Goal: Task Accomplishment & Management: Manage account settings

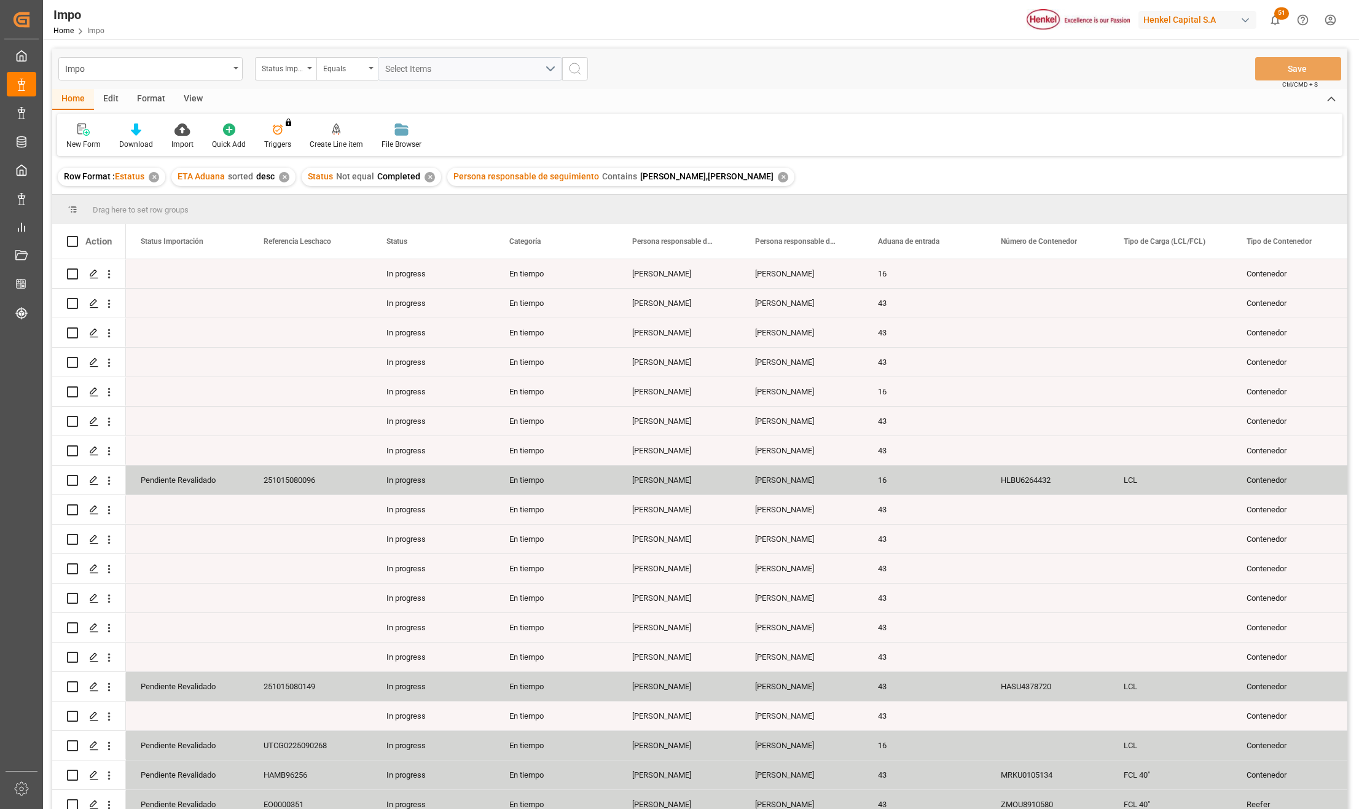
drag, startPoint x: 188, startPoint y: 96, endPoint x: 190, endPoint y: 109, distance: 13.7
click at [188, 96] on div "View" at bounding box center [192, 99] width 37 height 21
click at [154, 139] on div "Standard Templates" at bounding box center [139, 144] width 61 height 11
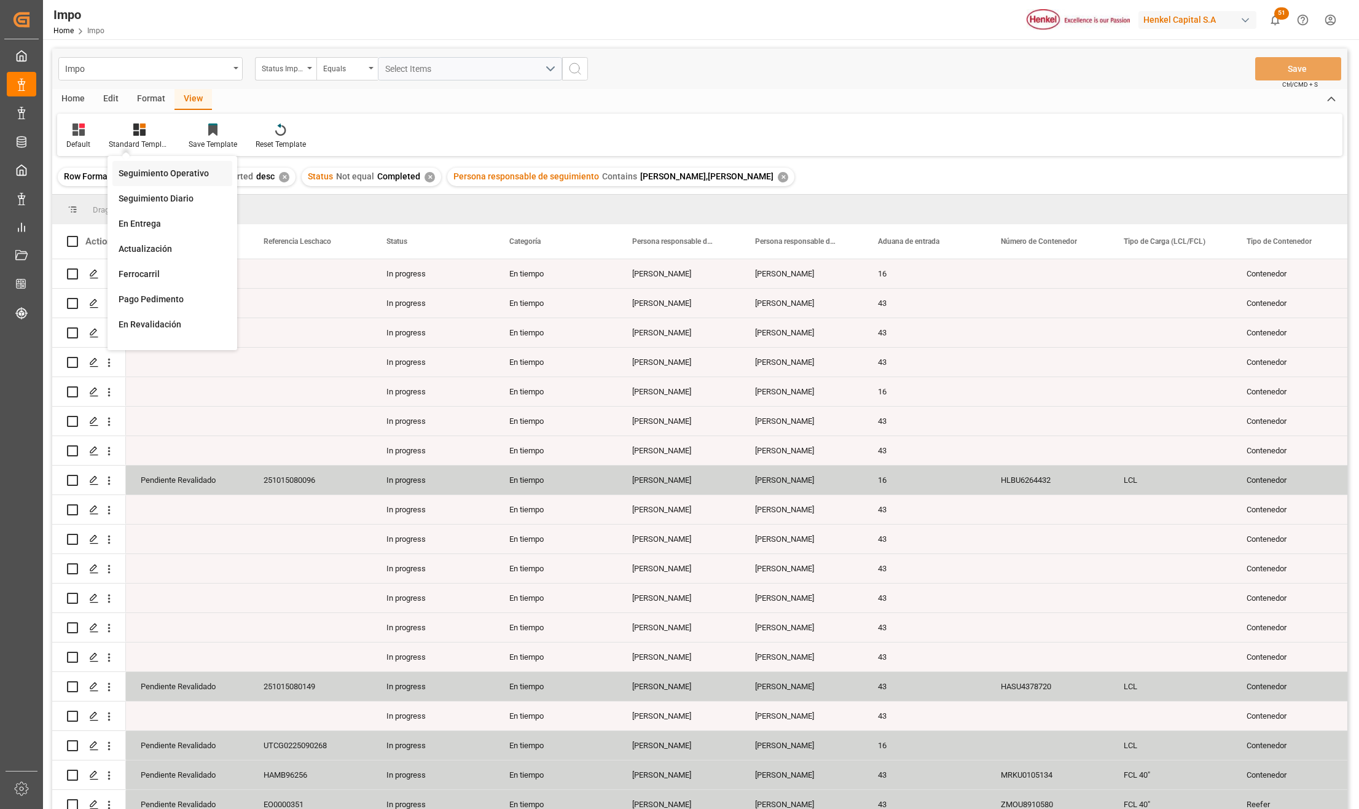
click at [160, 171] on div "Seguimiento Operativo" at bounding box center [172, 173] width 107 height 13
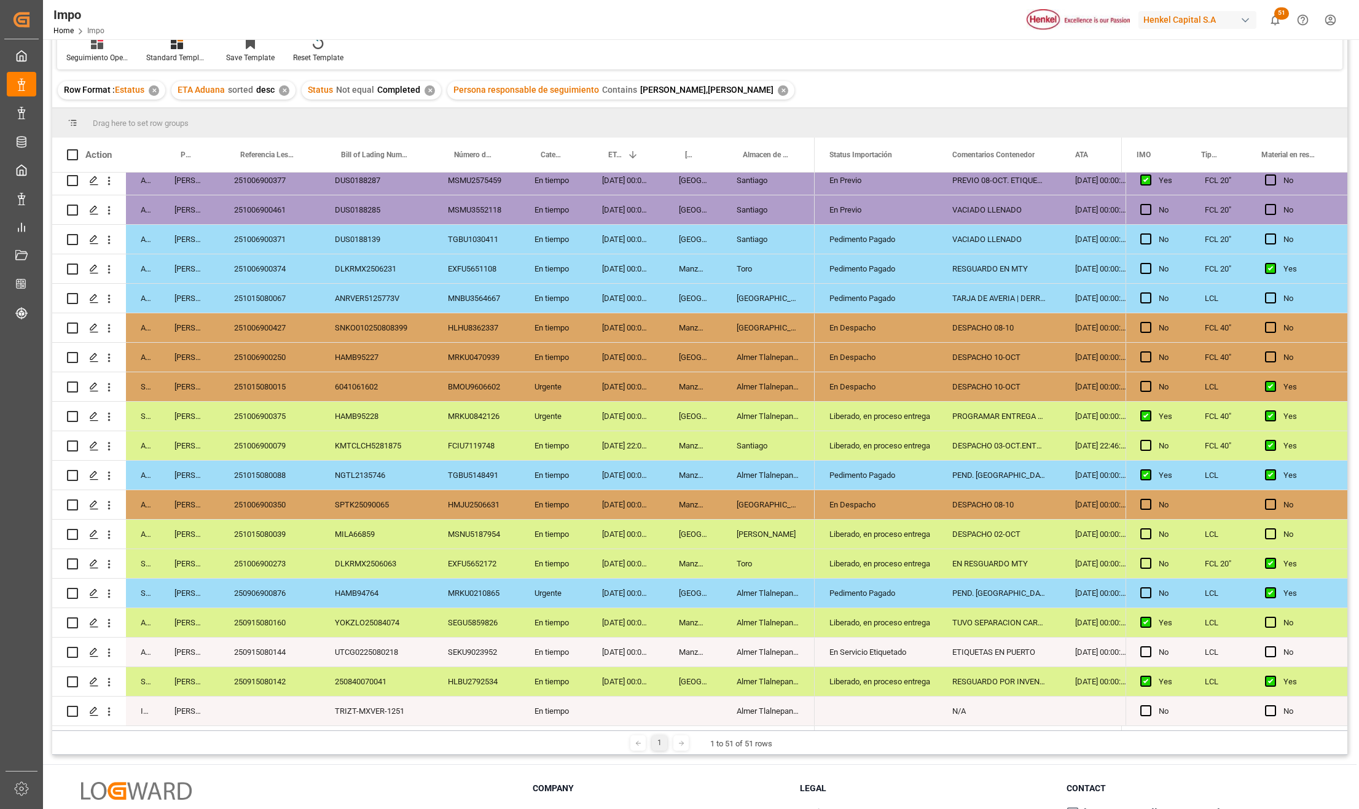
scroll to position [182, 0]
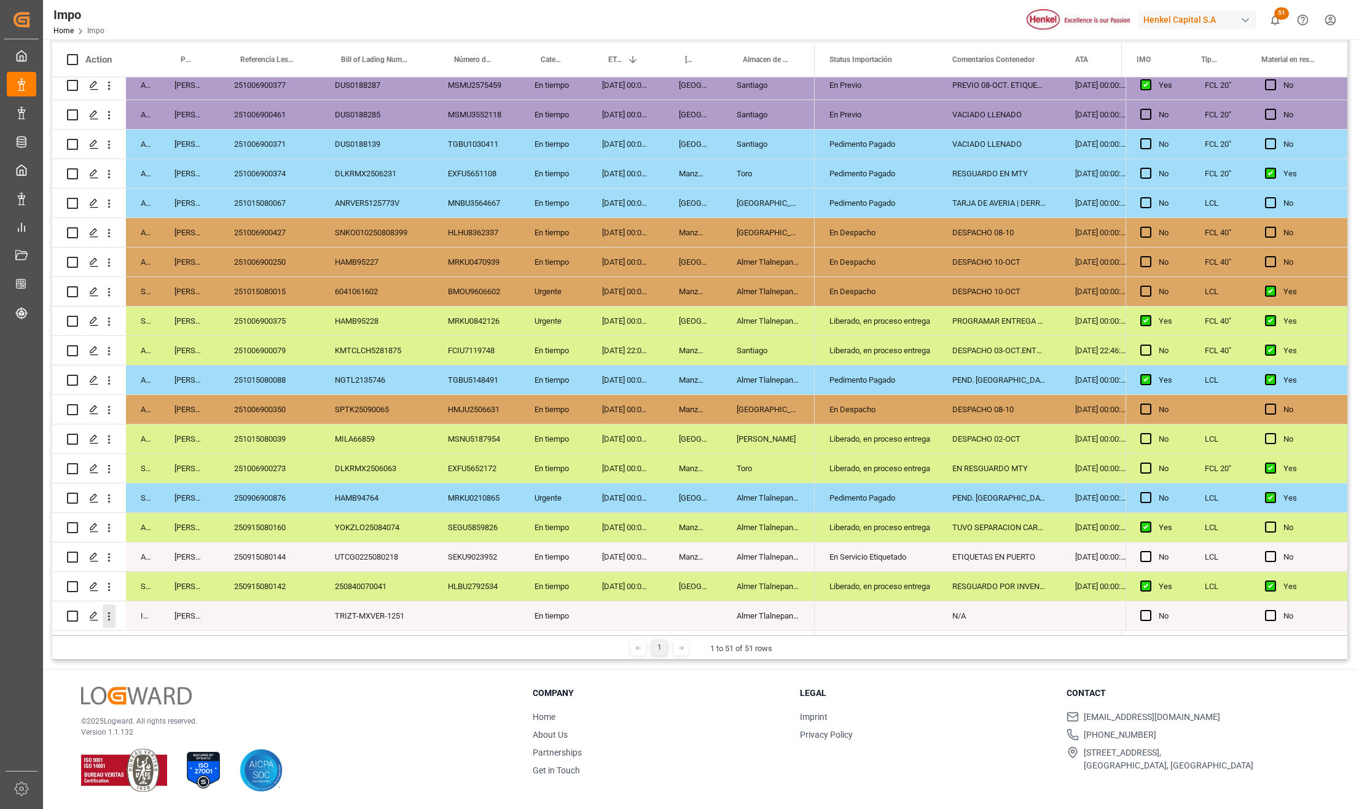
click at [111, 617] on icon "open menu" at bounding box center [109, 616] width 13 height 13
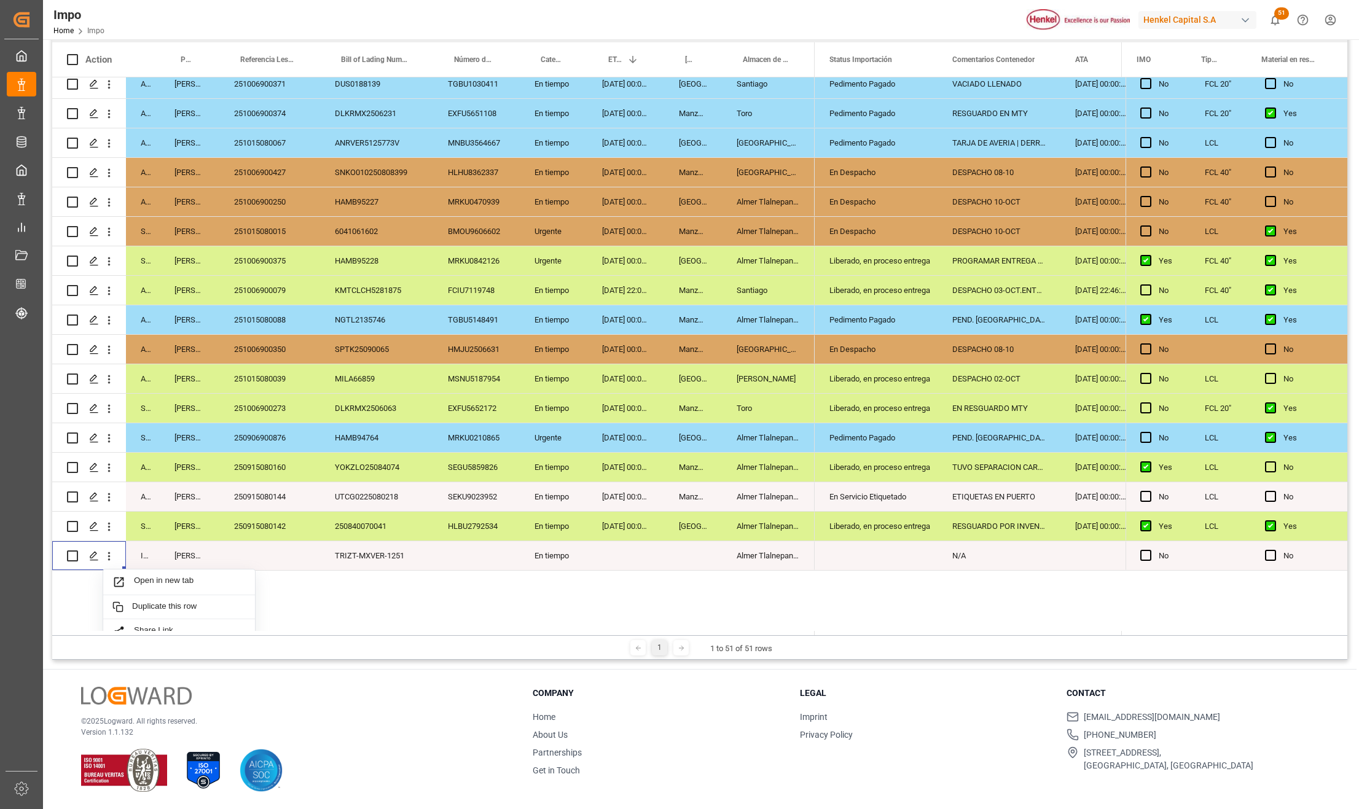
scroll to position [1118, 0]
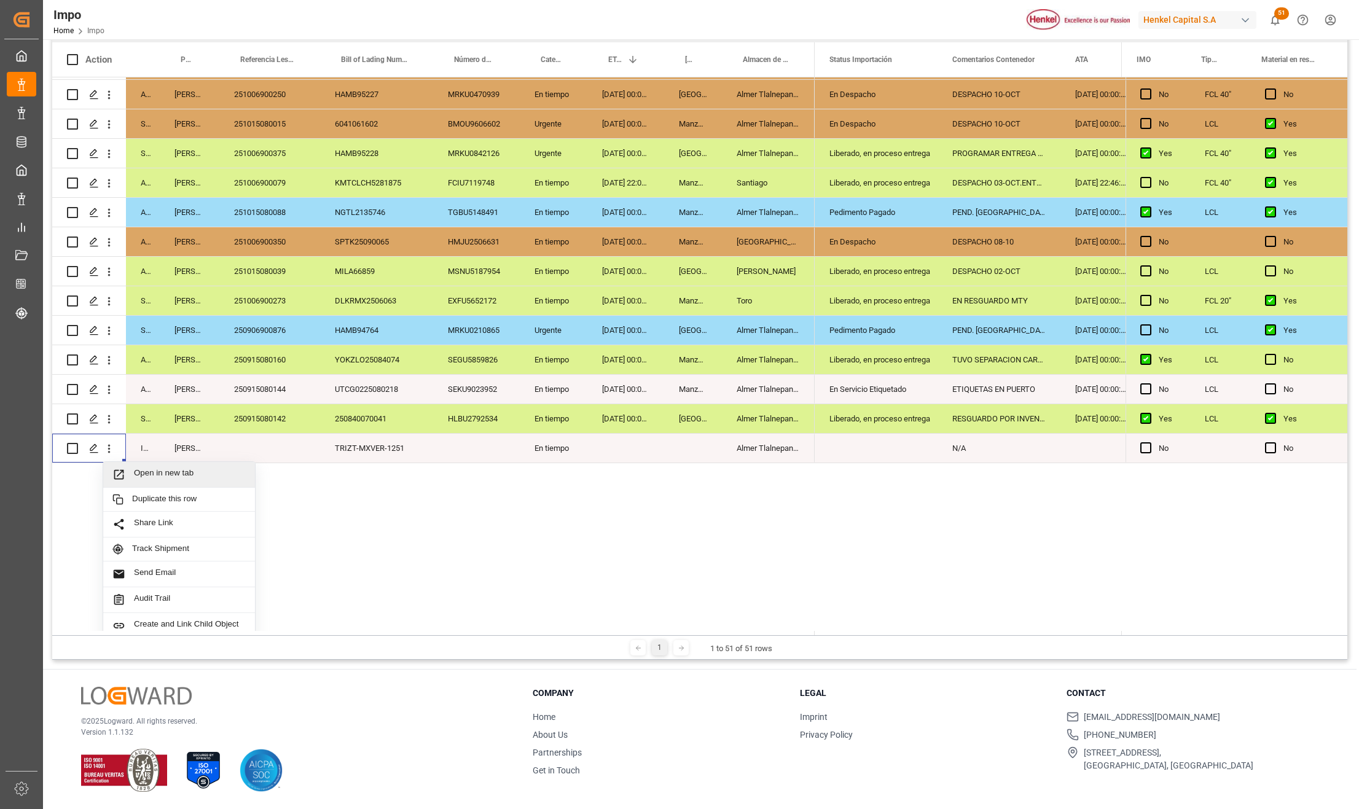
click at [152, 465] on div "Open in new tab" at bounding box center [179, 475] width 152 height 26
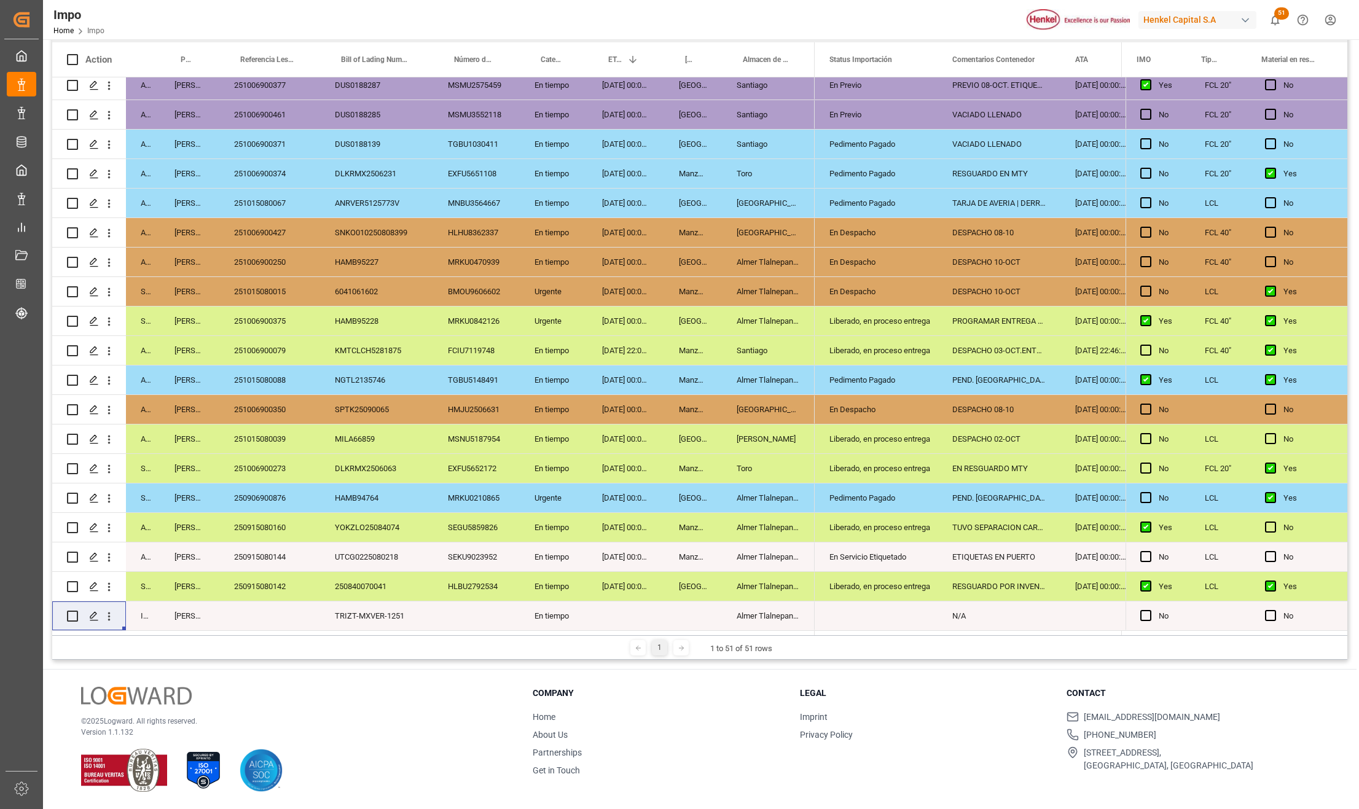
scroll to position [954, 0]
click at [113, 610] on icon "open menu" at bounding box center [109, 616] width 13 height 13
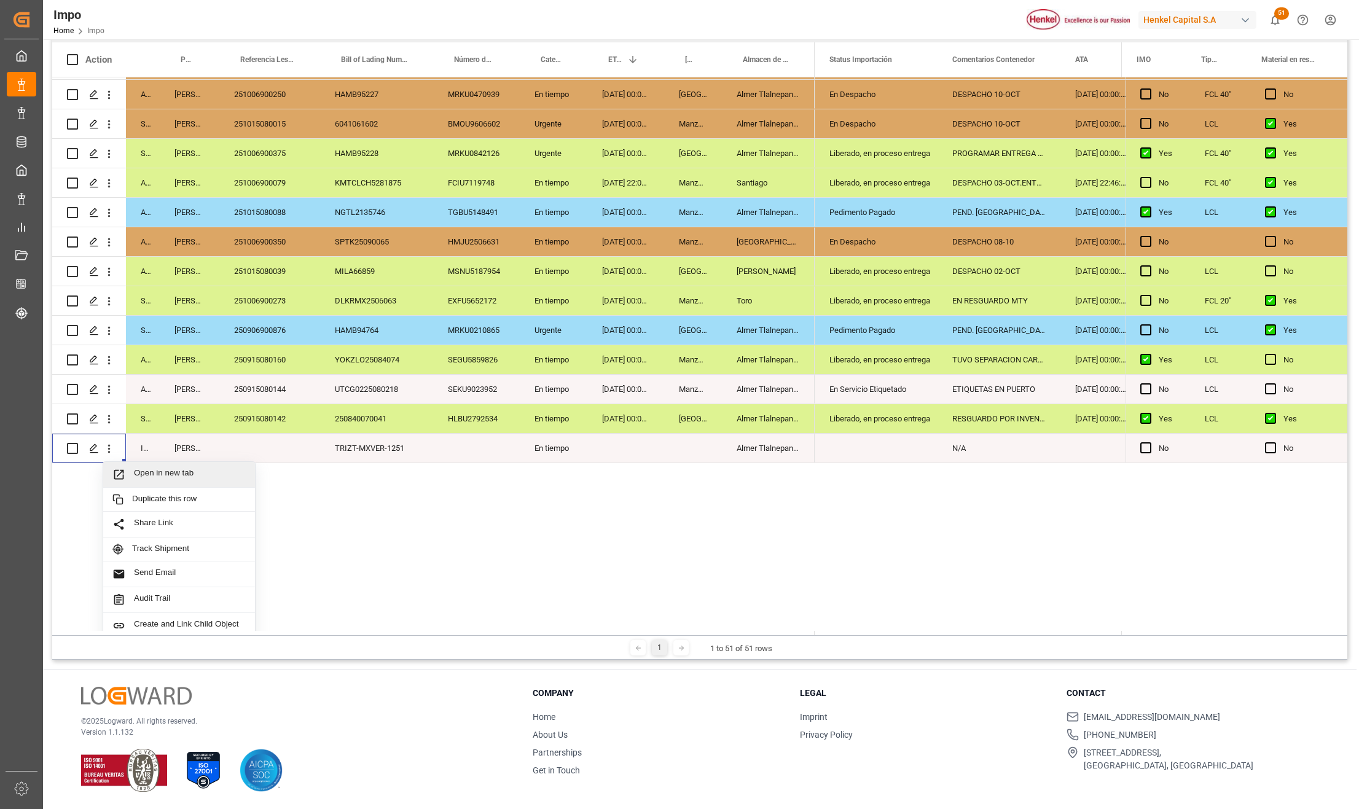
click at [151, 472] on span "Open in new tab" at bounding box center [190, 474] width 112 height 13
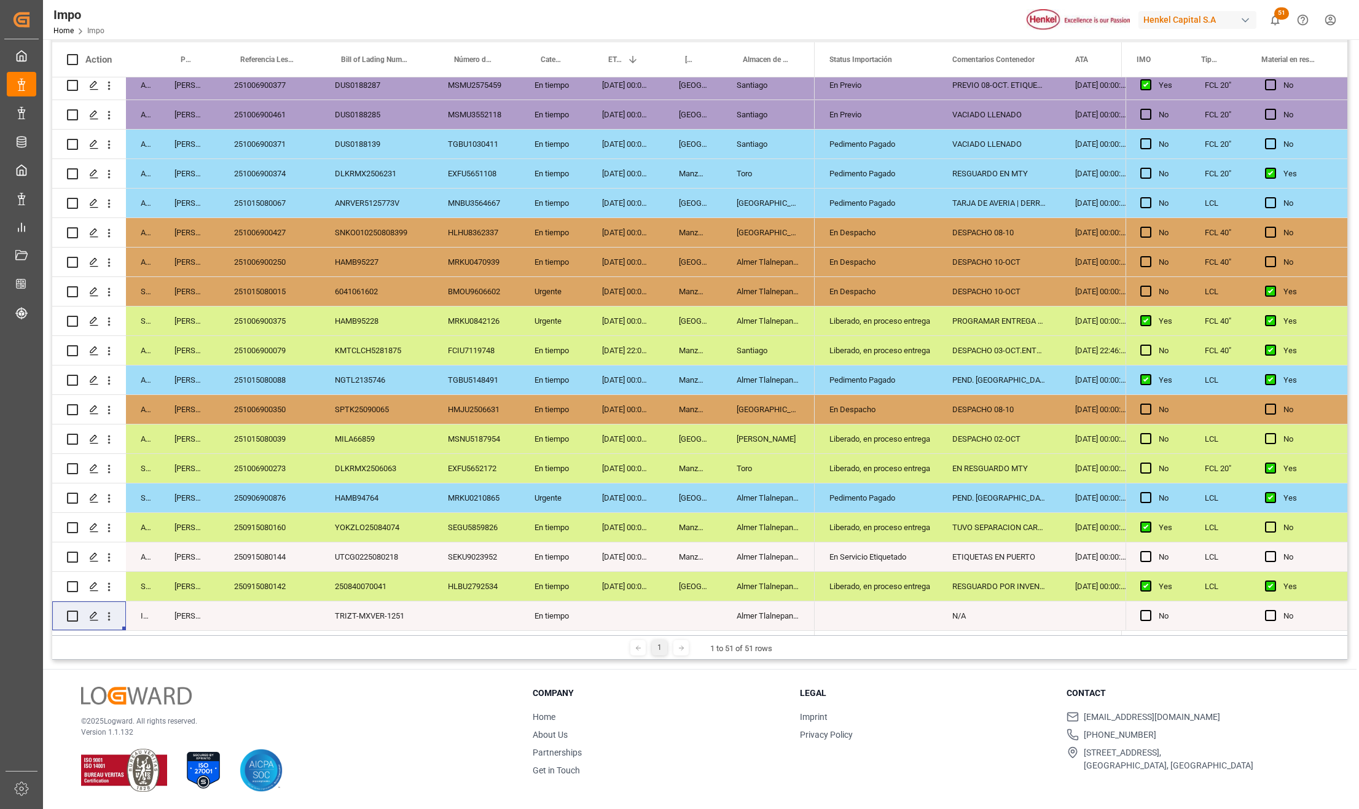
scroll to position [954, 0]
click at [458, 578] on div "HLBU2792534" at bounding box center [476, 586] width 87 height 29
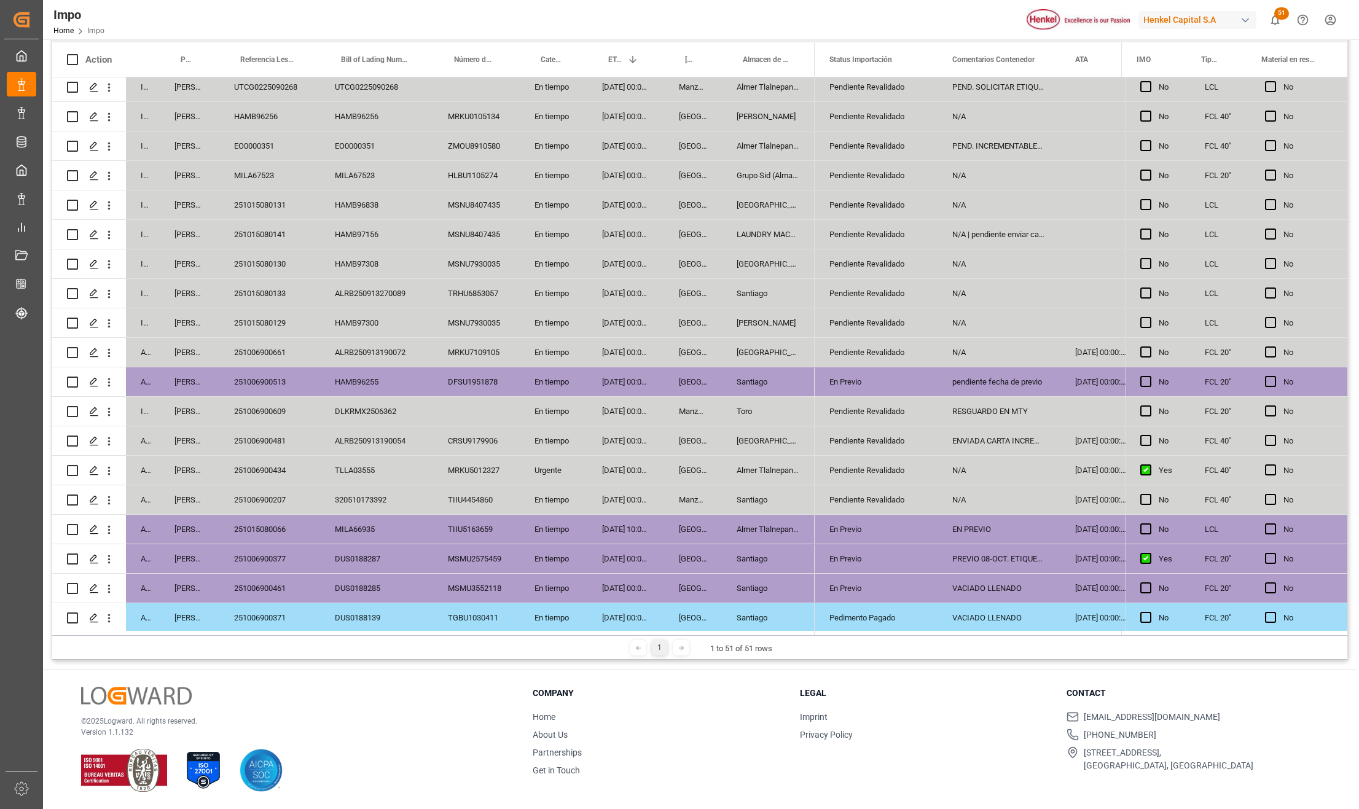
drag, startPoint x: 620, startPoint y: 354, endPoint x: 657, endPoint y: 354, distance: 37.5
click at [620, 354] on div "[DATE] 00:00:00" at bounding box center [625, 352] width 77 height 29
click at [658, 354] on div "[DATE] 00:00:00" at bounding box center [625, 352] width 77 height 29
click at [741, 354] on div "[GEOGRAPHIC_DATA]" at bounding box center [768, 352] width 93 height 29
click at [674, 354] on div "[GEOGRAPHIC_DATA]" at bounding box center [693, 352] width 58 height 29
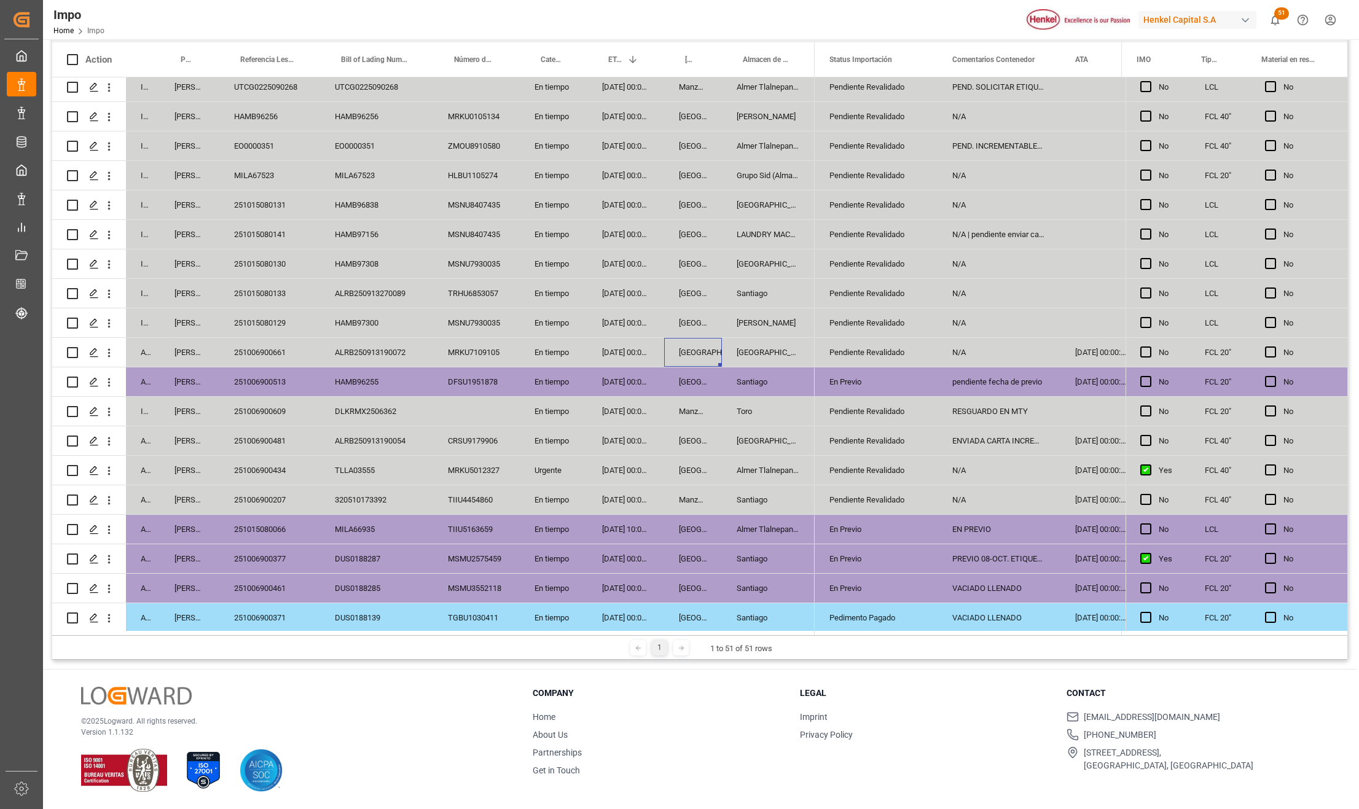
click at [536, 350] on div "En tiempo" at bounding box center [554, 352] width 68 height 29
click at [570, 359] on button "En tiempo" at bounding box center [553, 359] width 48 height 23
click at [537, 459] on div "Urgente" at bounding box center [554, 470] width 68 height 29
drag, startPoint x: 658, startPoint y: 463, endPoint x: 656, endPoint y: 377, distance: 86.0
click at [658, 458] on div "[DATE] 00:00:00" at bounding box center [625, 470] width 77 height 29
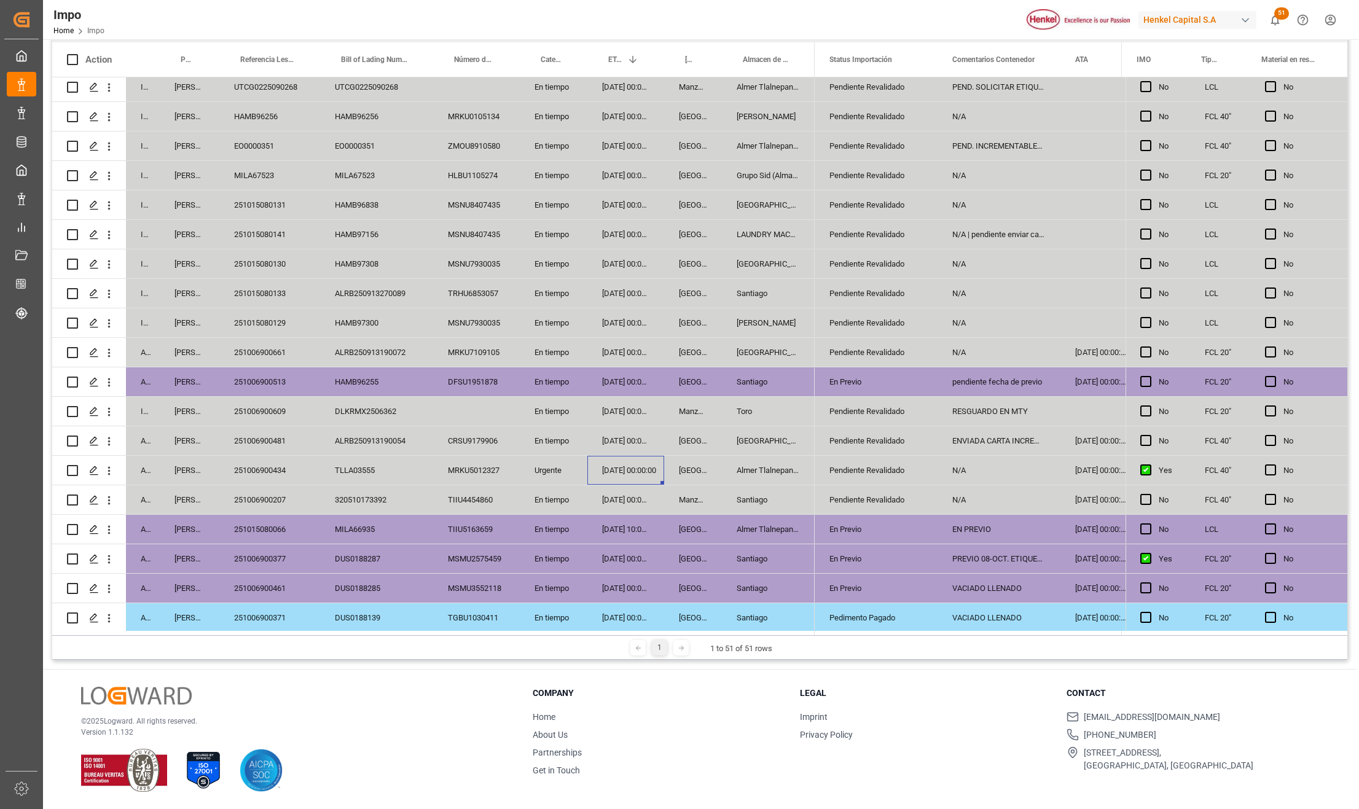
click at [655, 367] on div "06-10-2025 00:00:00" at bounding box center [625, 381] width 77 height 29
click at [556, 347] on div "En tiempo" at bounding box center [554, 352] width 68 height 29
click at [570, 356] on button "En tiempo" at bounding box center [553, 359] width 48 height 23
click at [555, 442] on div "Urgente" at bounding box center [554, 440] width 34 height 12
click at [634, 497] on div "05-10-2025 00:00:00" at bounding box center [625, 499] width 77 height 29
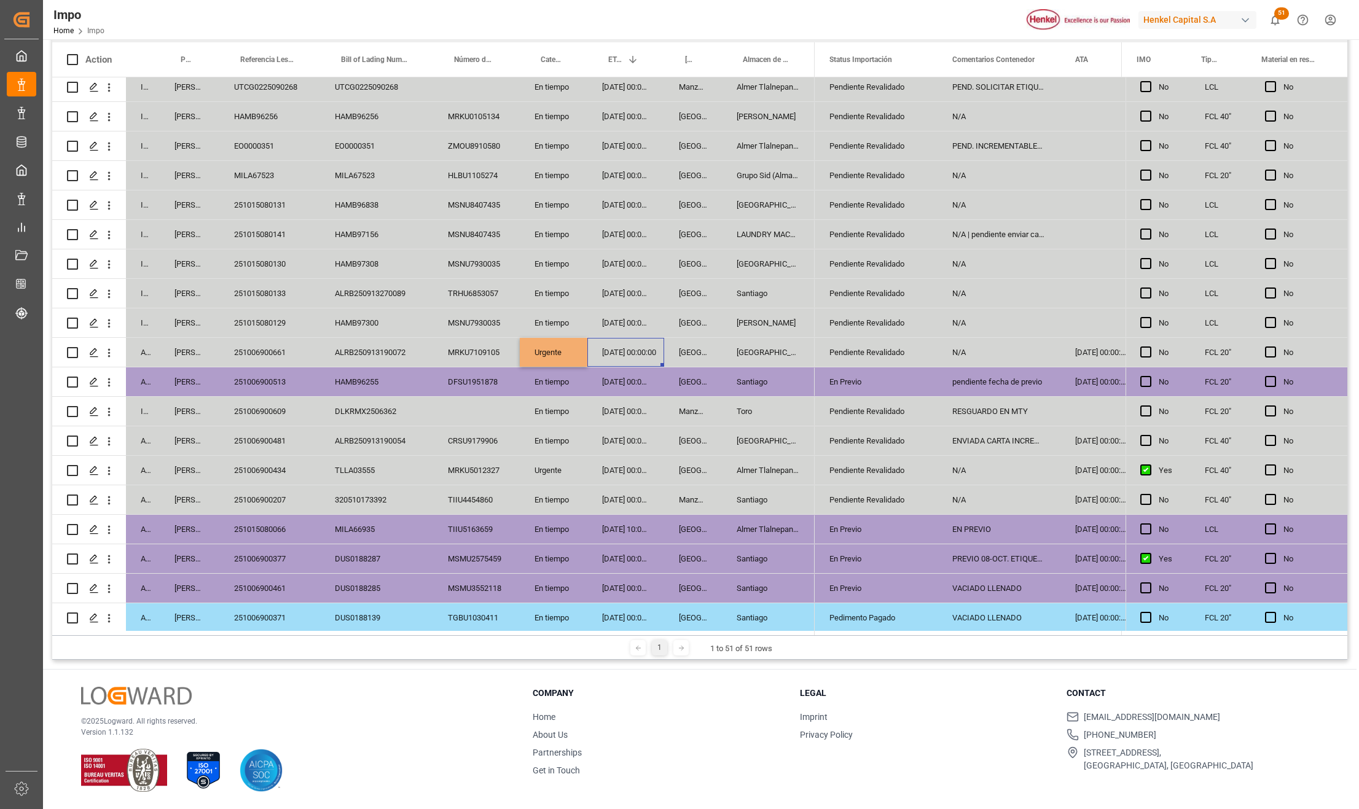
click at [612, 350] on div "07-10-2025 00:00:00" at bounding box center [625, 352] width 77 height 29
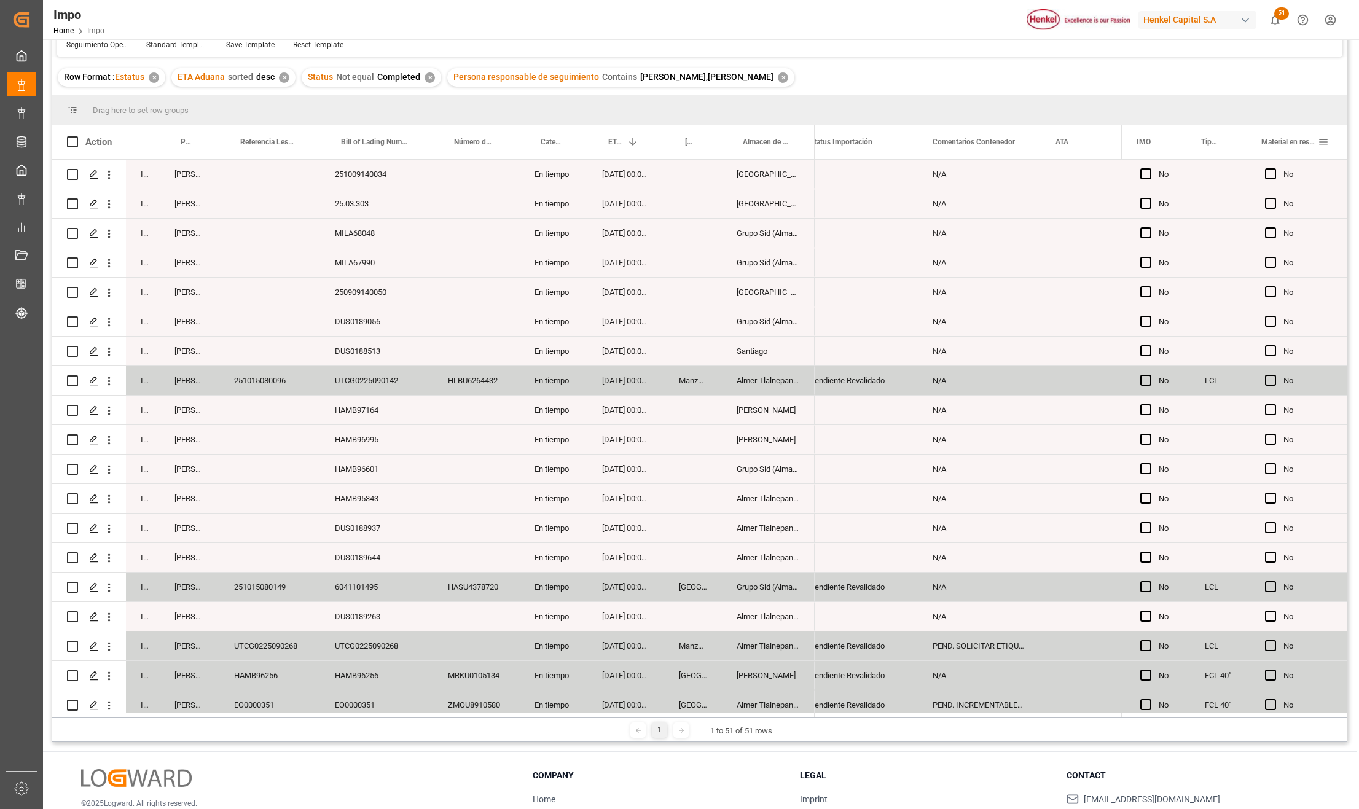
scroll to position [0, 0]
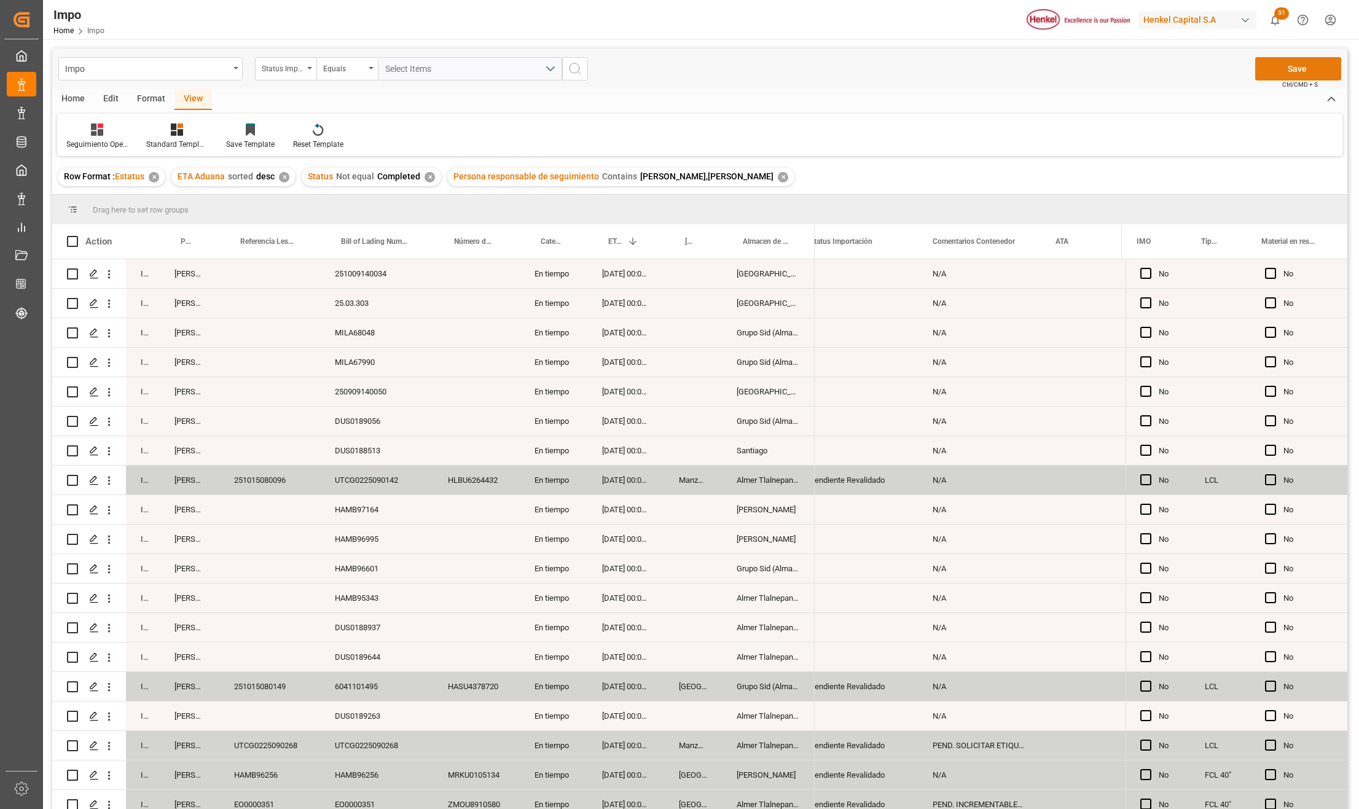
click at [1300, 72] on button "Save" at bounding box center [1298, 68] width 86 height 23
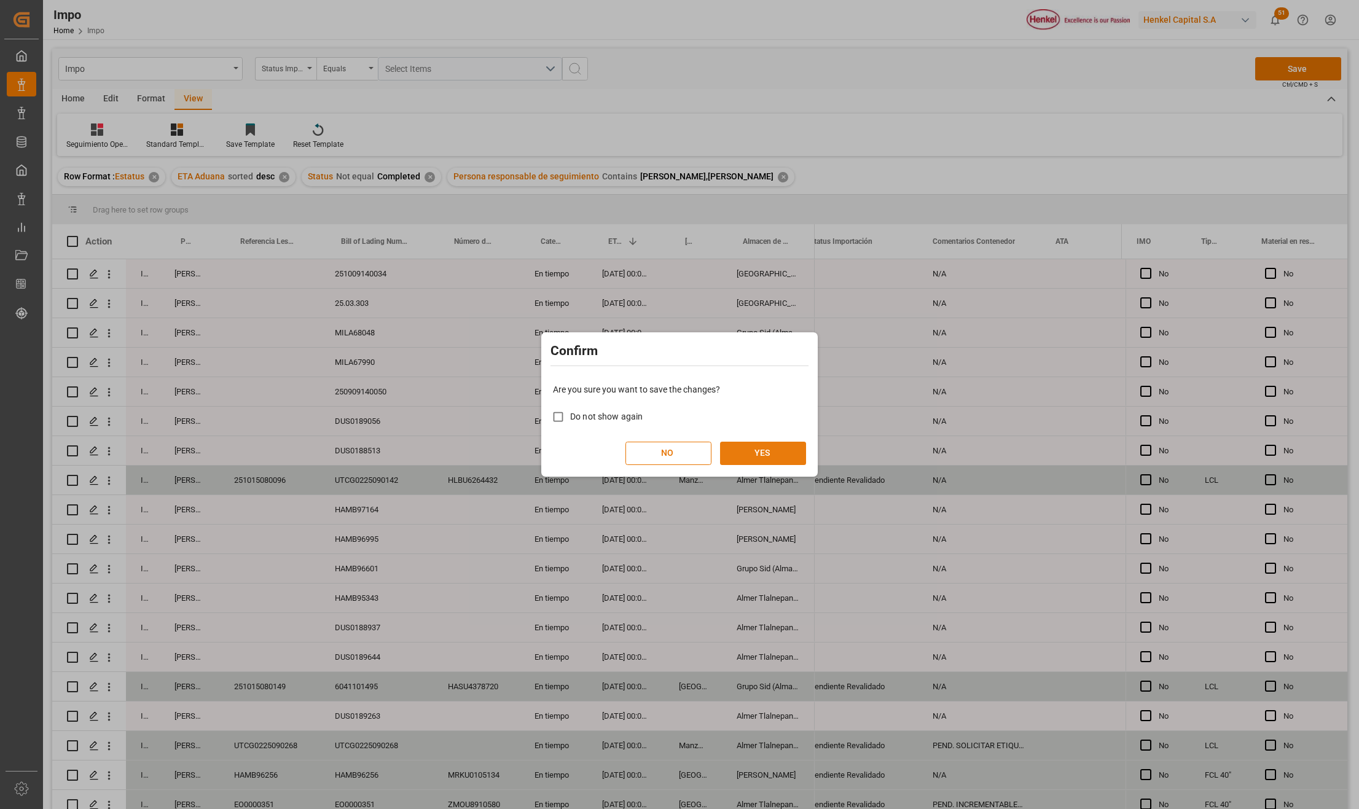
click at [792, 455] on button "YES" at bounding box center [763, 453] width 86 height 23
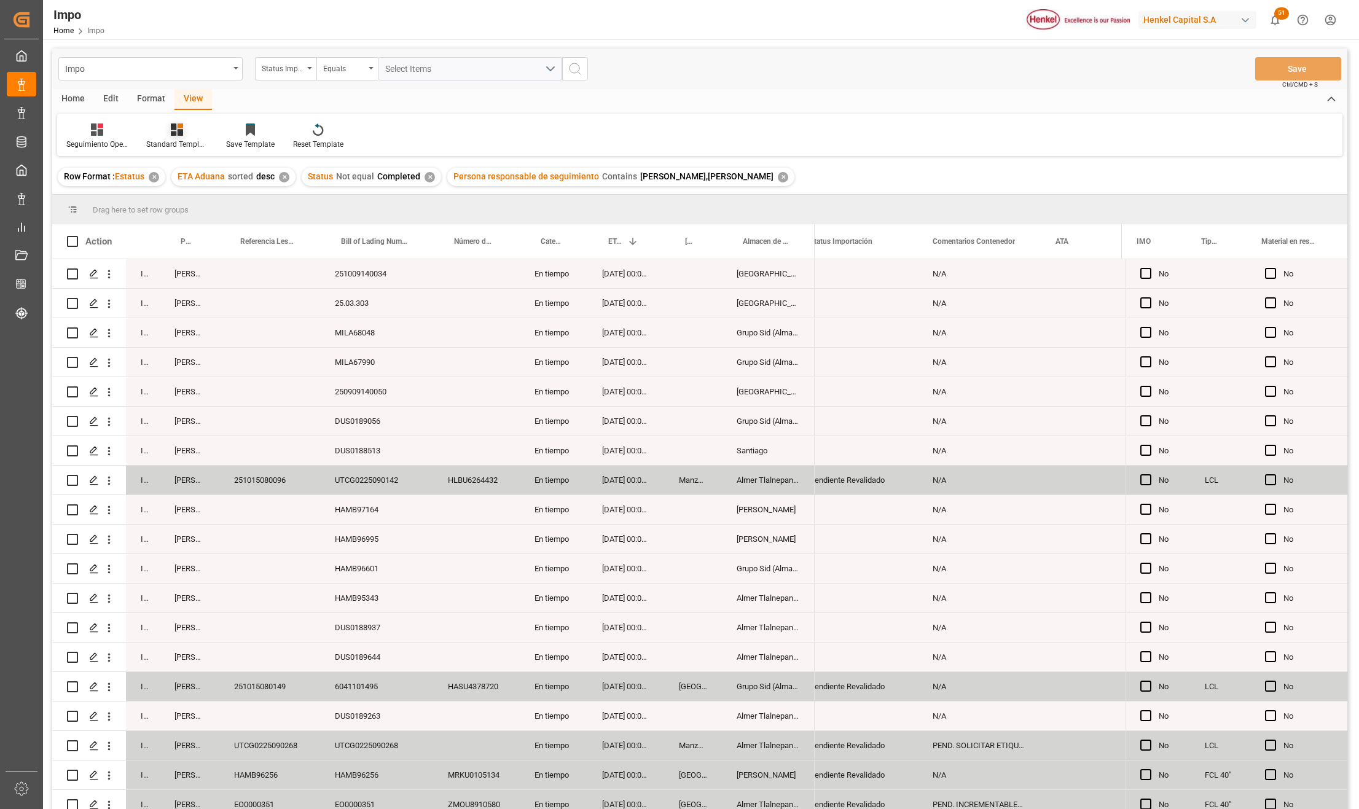
click at [180, 136] on div "Standard Templates" at bounding box center [177, 136] width 80 height 27
click at [200, 173] on div "Seguimiento Operativo" at bounding box center [209, 173] width 107 height 13
click at [586, 595] on div "En tiempo" at bounding box center [554, 598] width 68 height 29
click at [701, 244] on span at bounding box center [701, 241] width 11 height 11
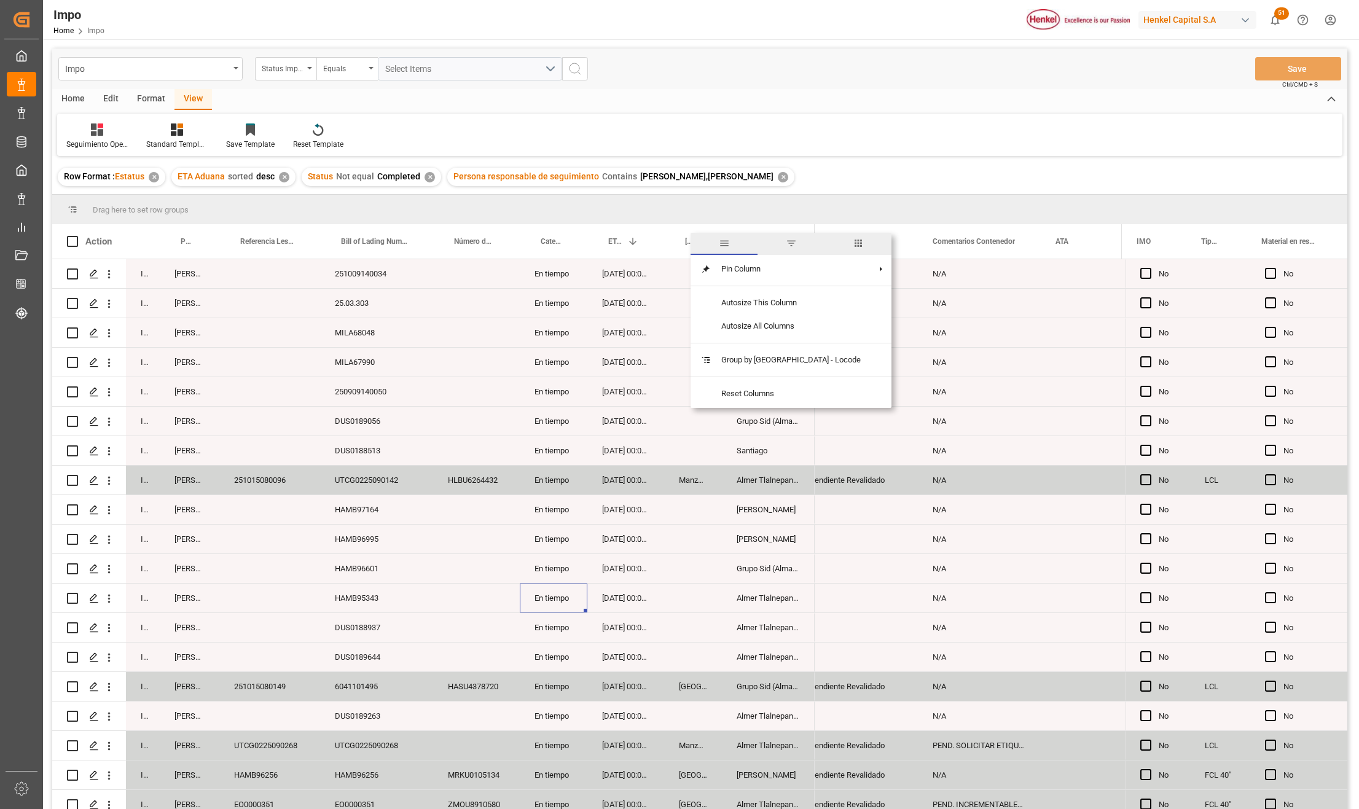
click at [775, 241] on span "filter" at bounding box center [790, 244] width 67 height 22
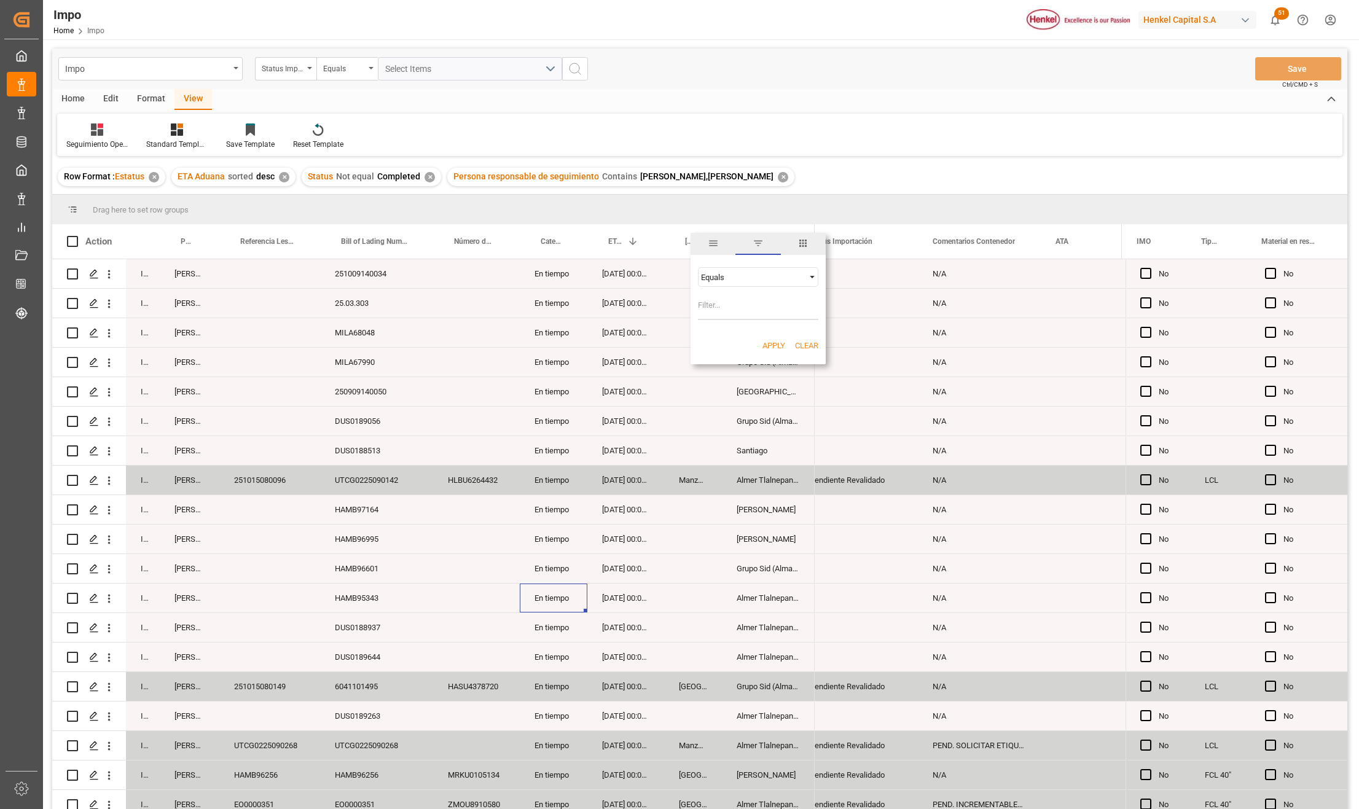
click at [728, 301] on input "Filter Value" at bounding box center [758, 307] width 120 height 25
type input "[GEOGRAPHIC_DATA]"
click at [771, 339] on div "Apply Clear" at bounding box center [757, 346] width 135 height 32
click at [772, 345] on button "Apply" at bounding box center [773, 346] width 23 height 12
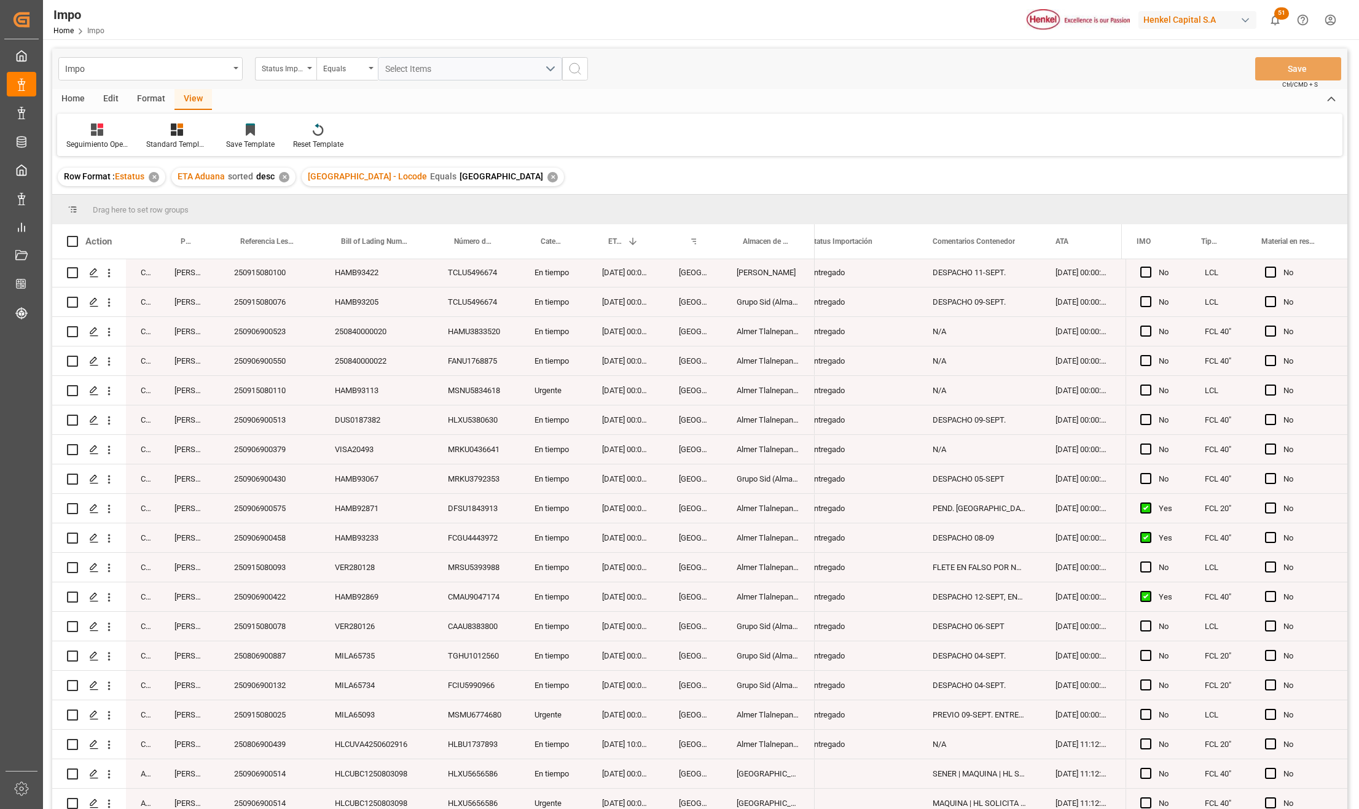
scroll to position [1558, 0]
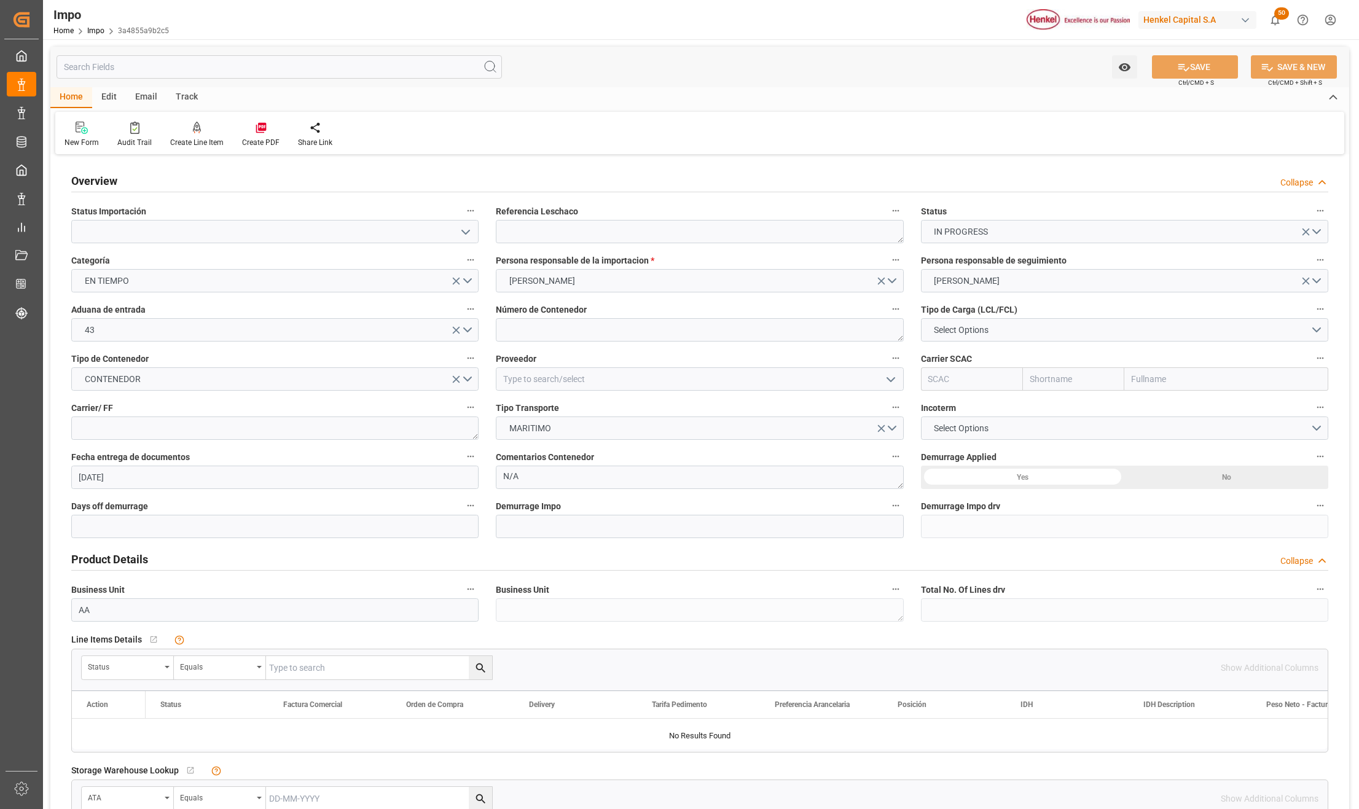
type input "[DATE]"
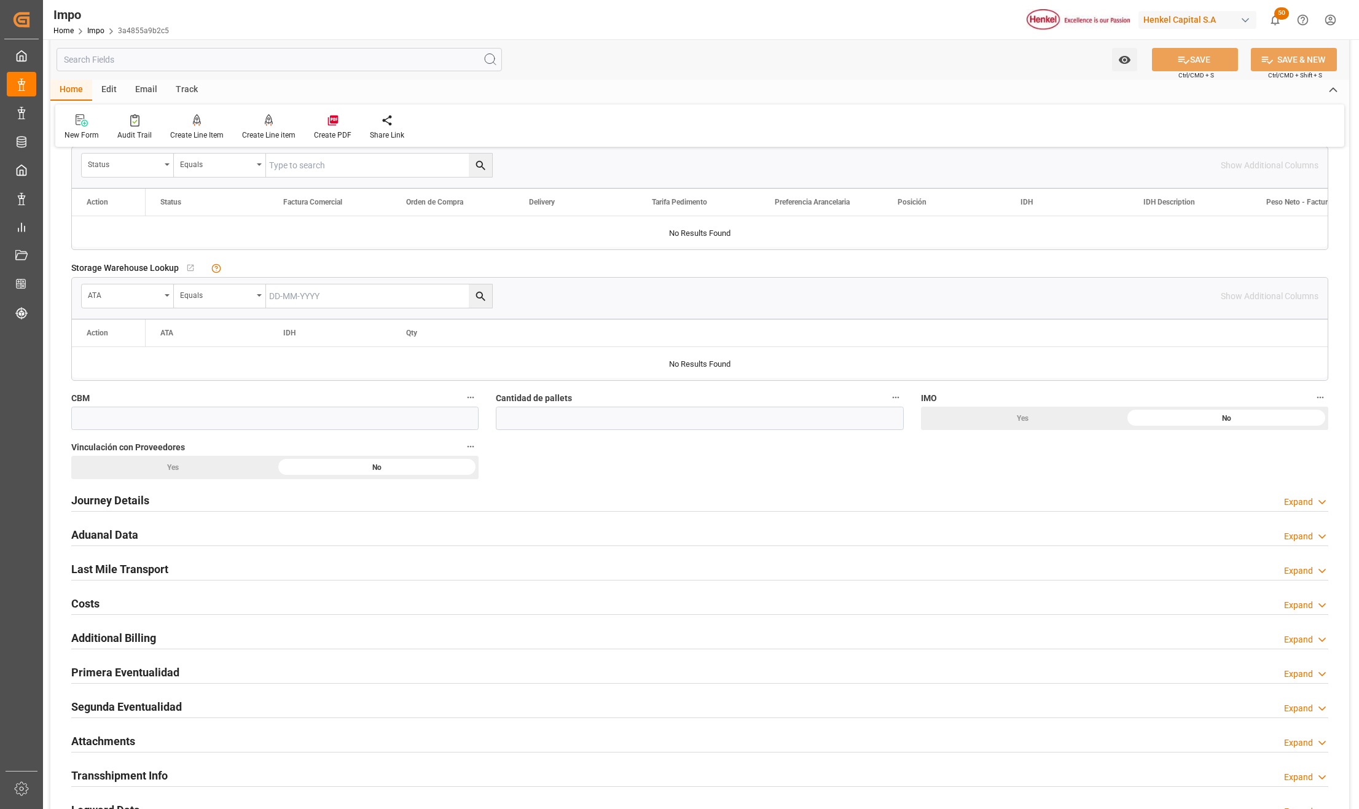
type input "12-09-2025"
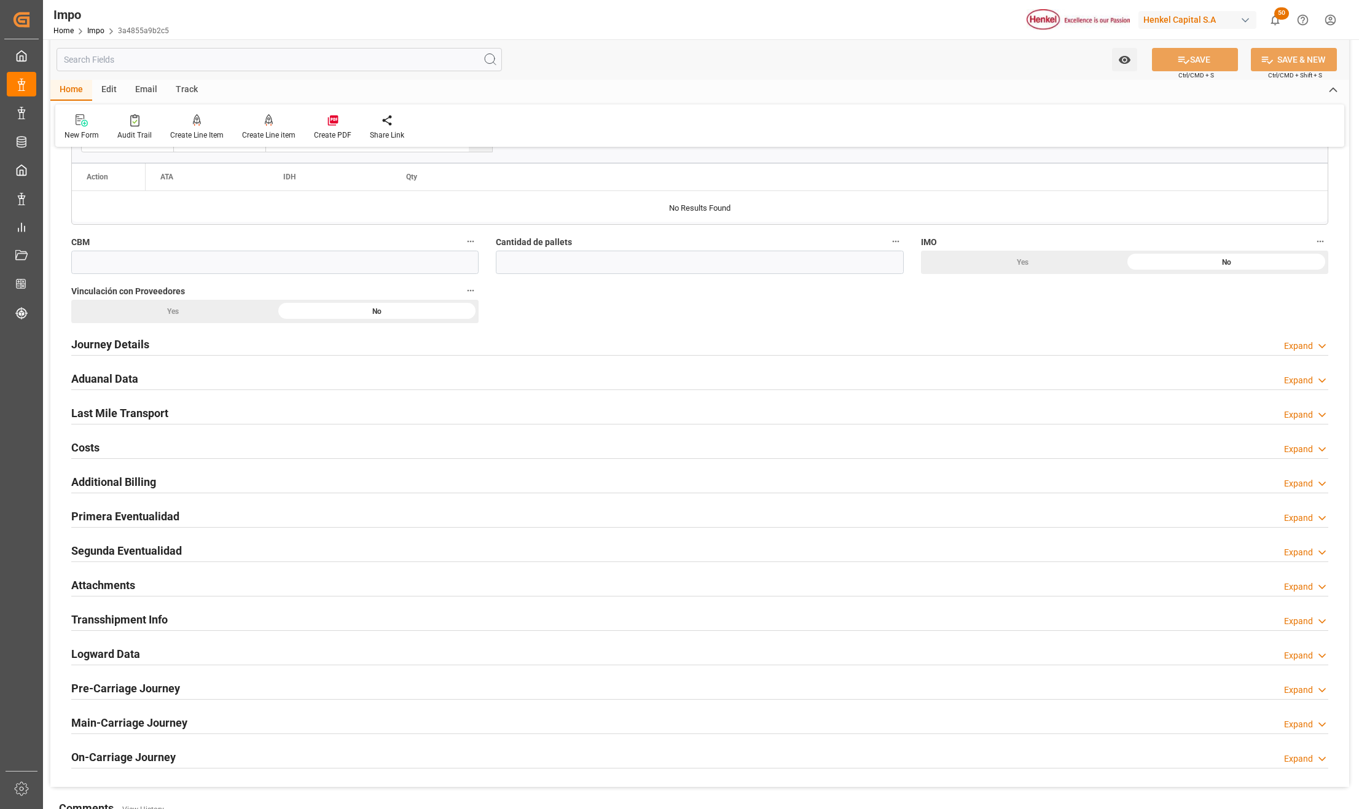
scroll to position [573, 0]
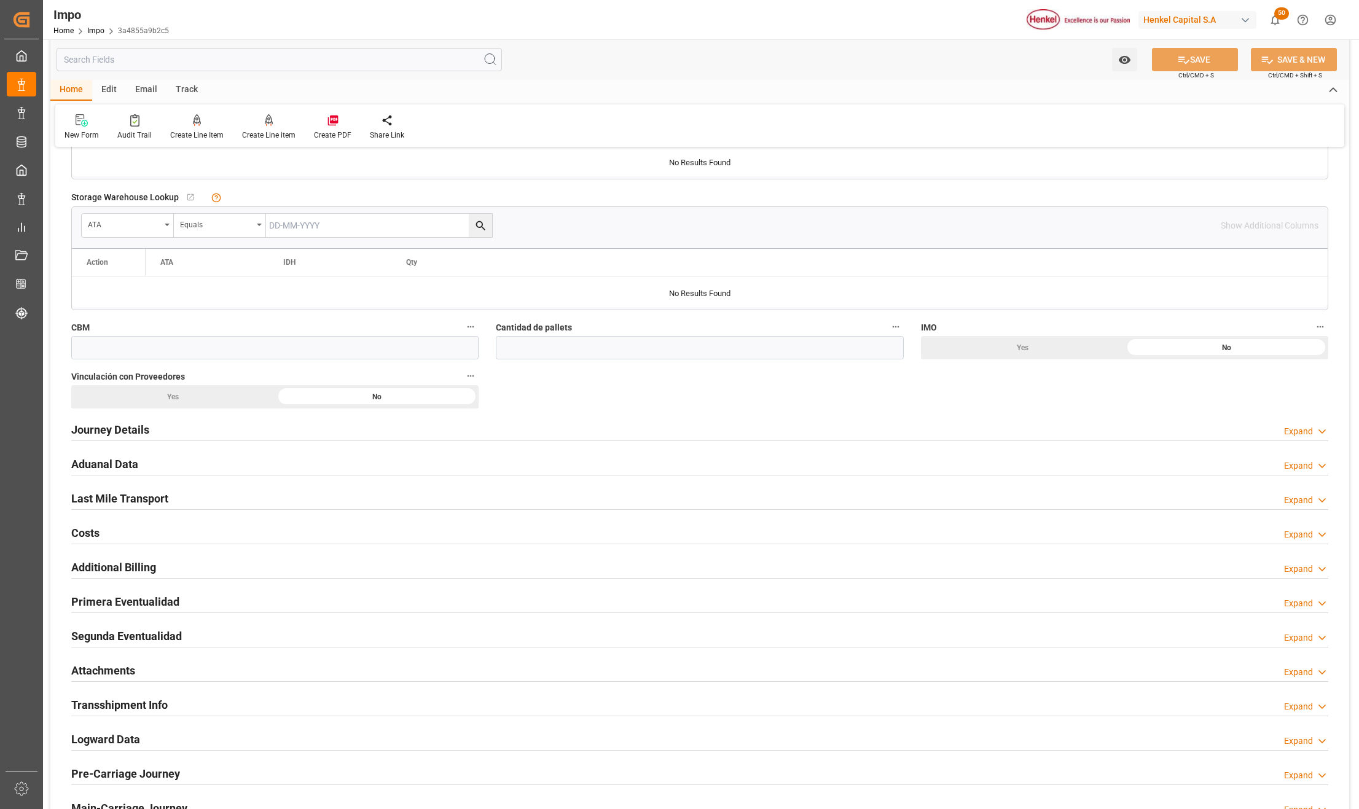
click at [104, 458] on h2 "Aduanal Data" at bounding box center [104, 464] width 67 height 17
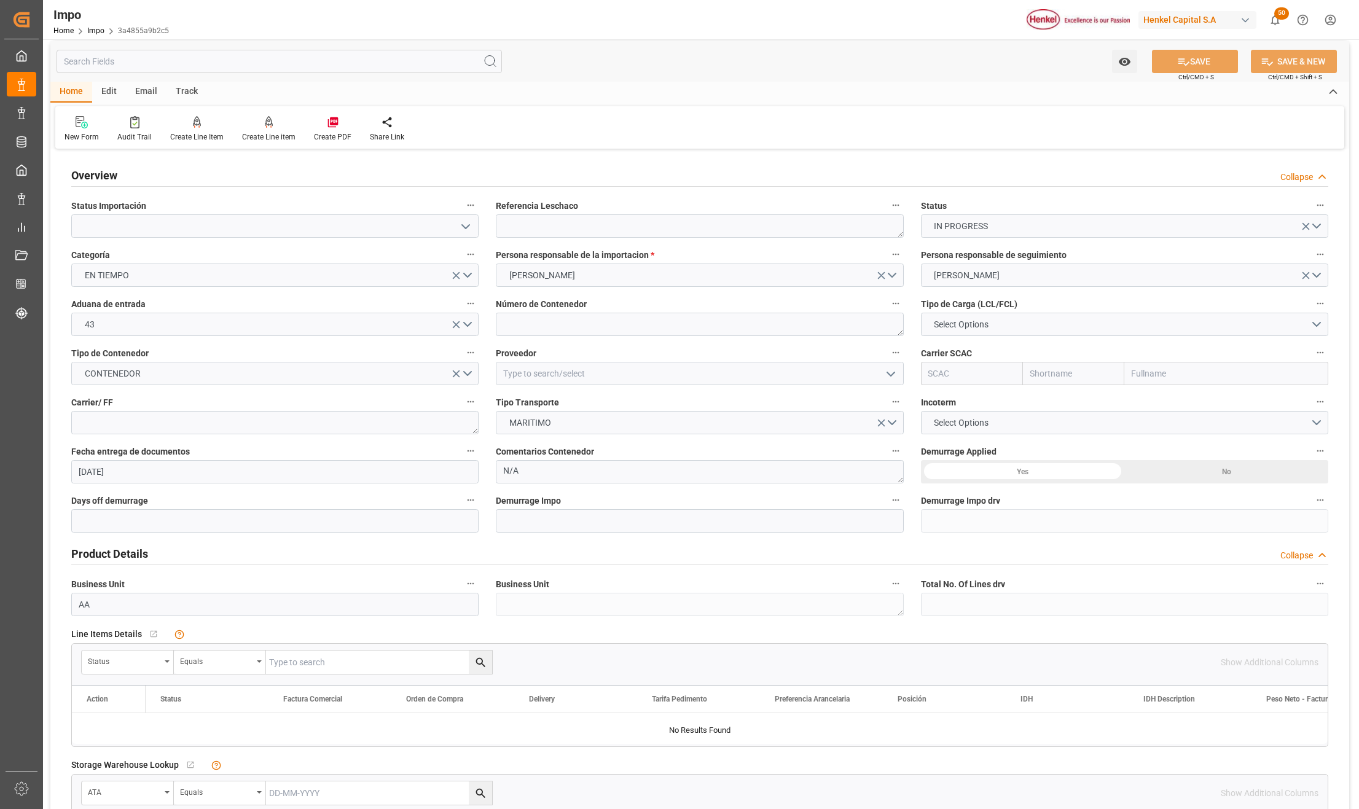
scroll to position [0, 0]
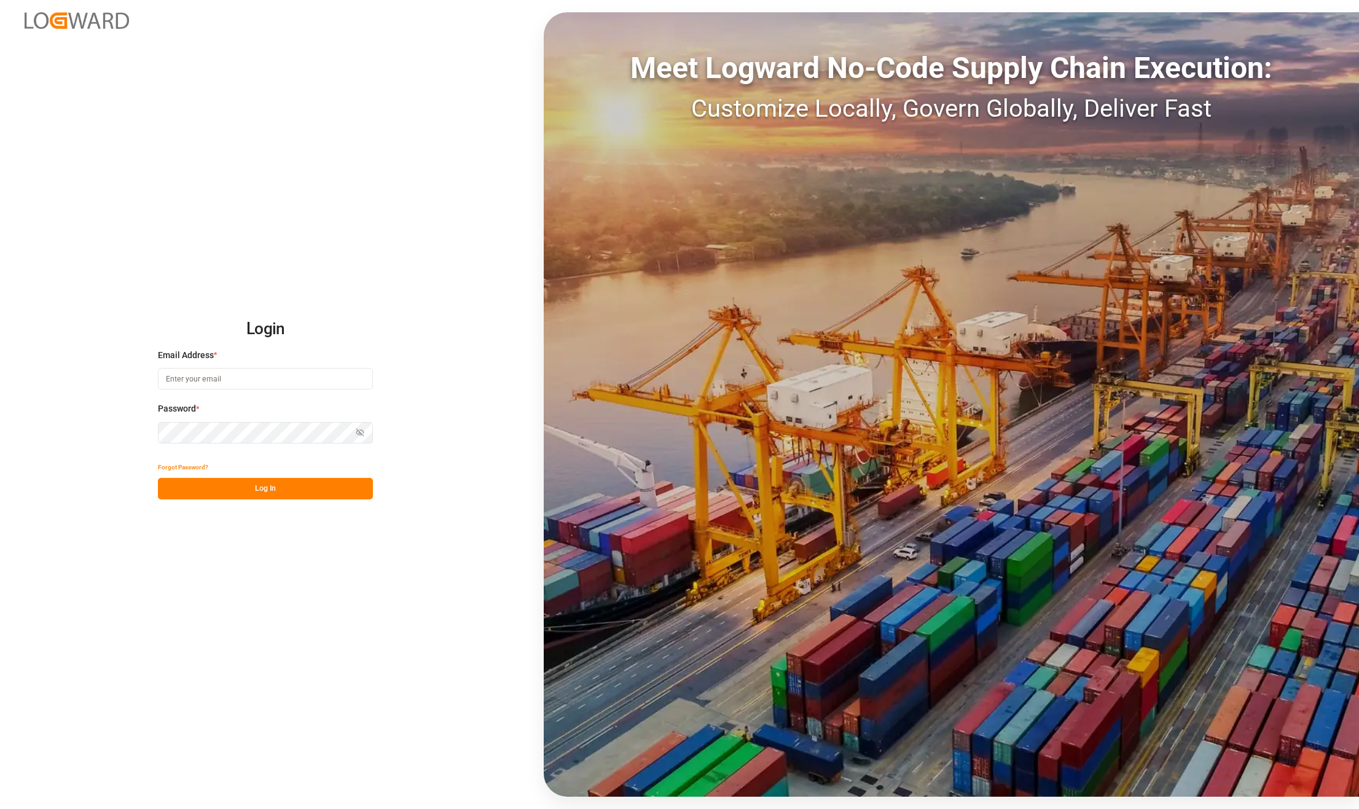
type input "karla.chavez@leschaco.com"
drag, startPoint x: 303, startPoint y: 489, endPoint x: 4, endPoint y: 154, distance: 449.4
click at [303, 489] on button "Log In" at bounding box center [265, 488] width 215 height 21
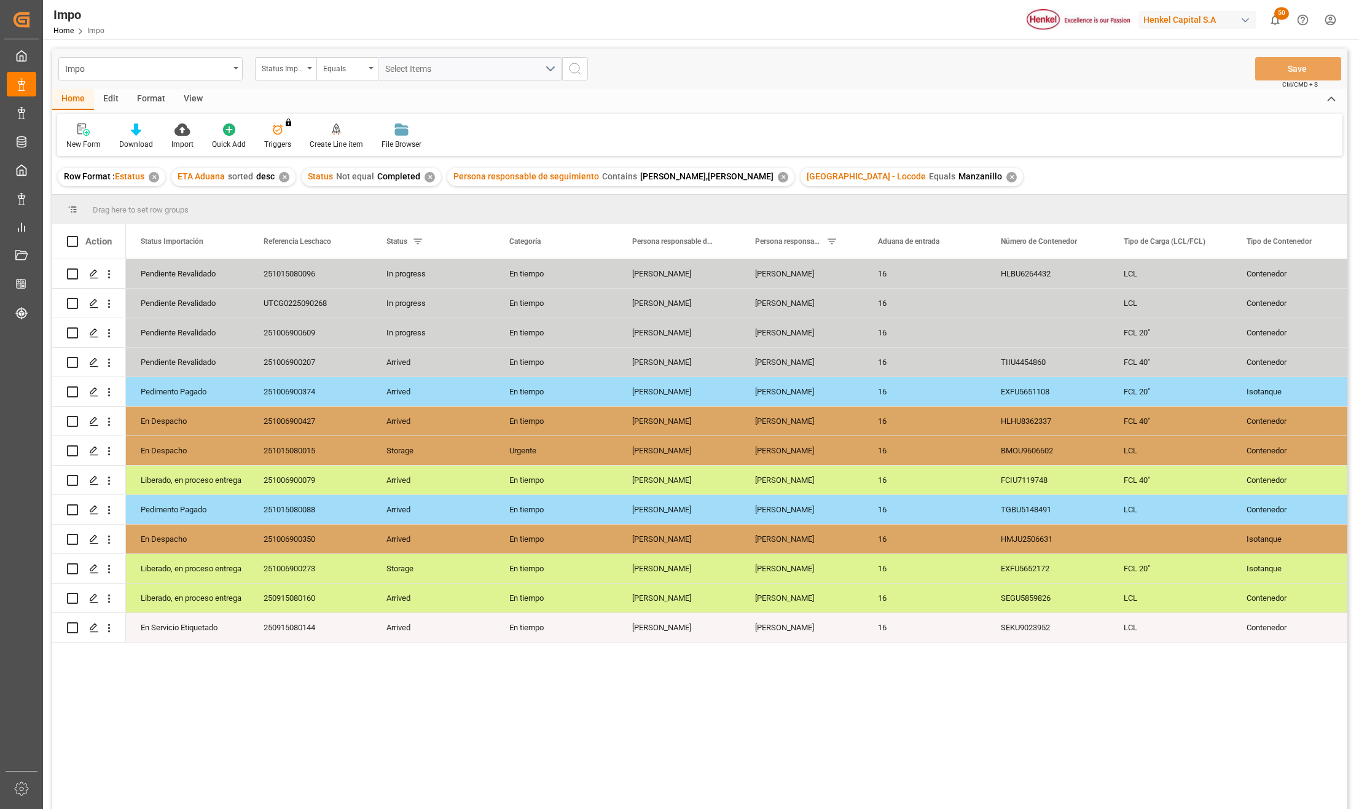
click at [185, 98] on div "View" at bounding box center [192, 99] width 37 height 21
click at [150, 129] on div at bounding box center [139, 129] width 61 height 13
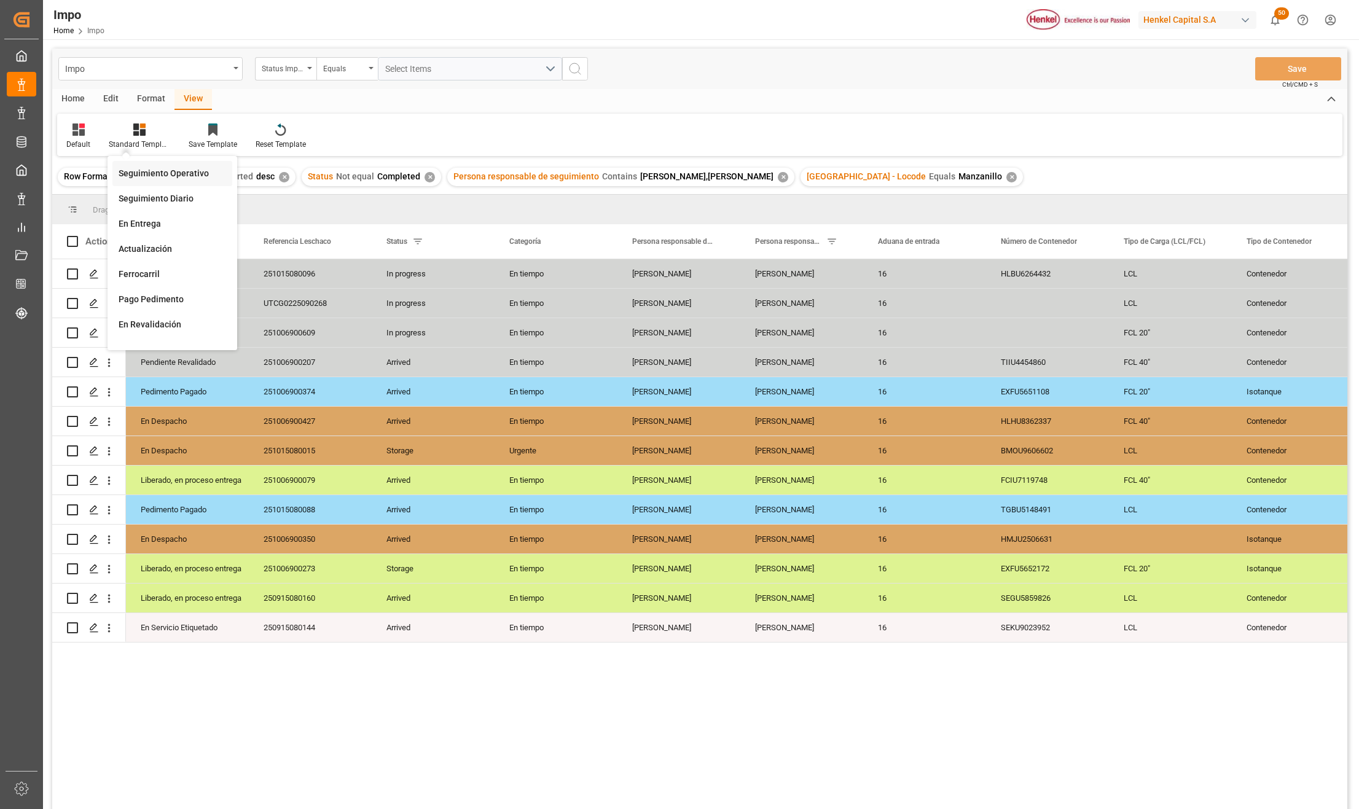
click at [150, 170] on div "Seguimiento Operativo" at bounding box center [172, 173] width 107 height 13
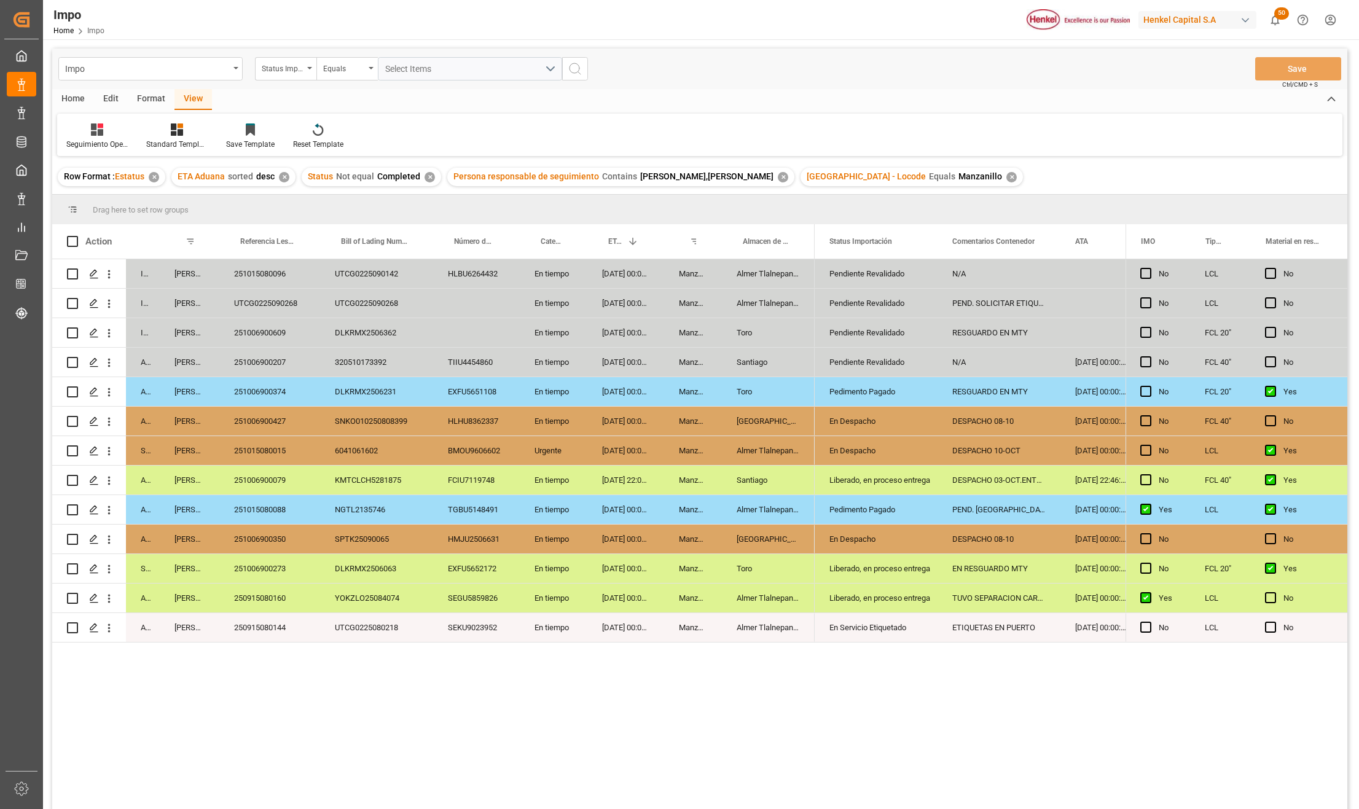
click at [397, 523] on div "NGTL2135746" at bounding box center [376, 509] width 113 height 29
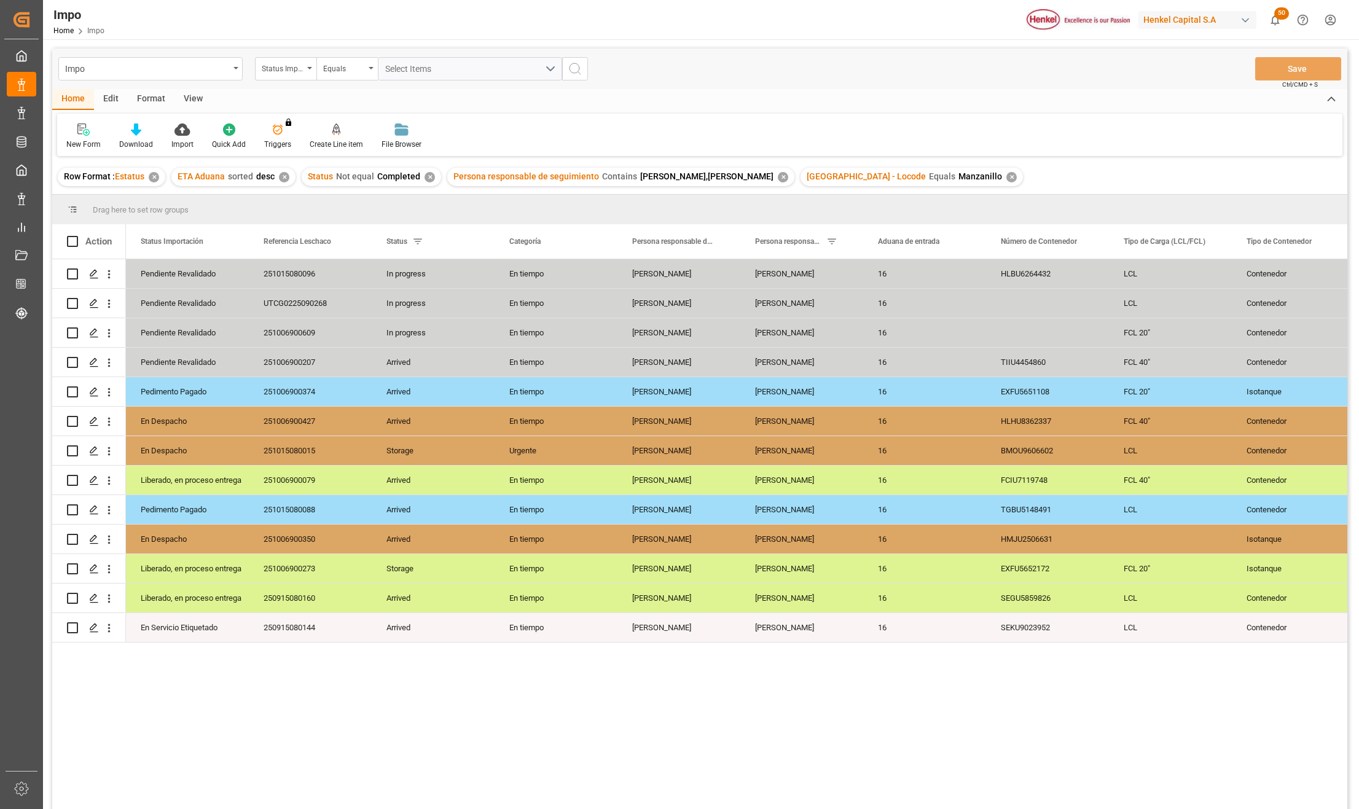
click at [189, 99] on div "View" at bounding box center [192, 99] width 37 height 21
click at [150, 136] on div "Standard Templates" at bounding box center [140, 136] width 80 height 27
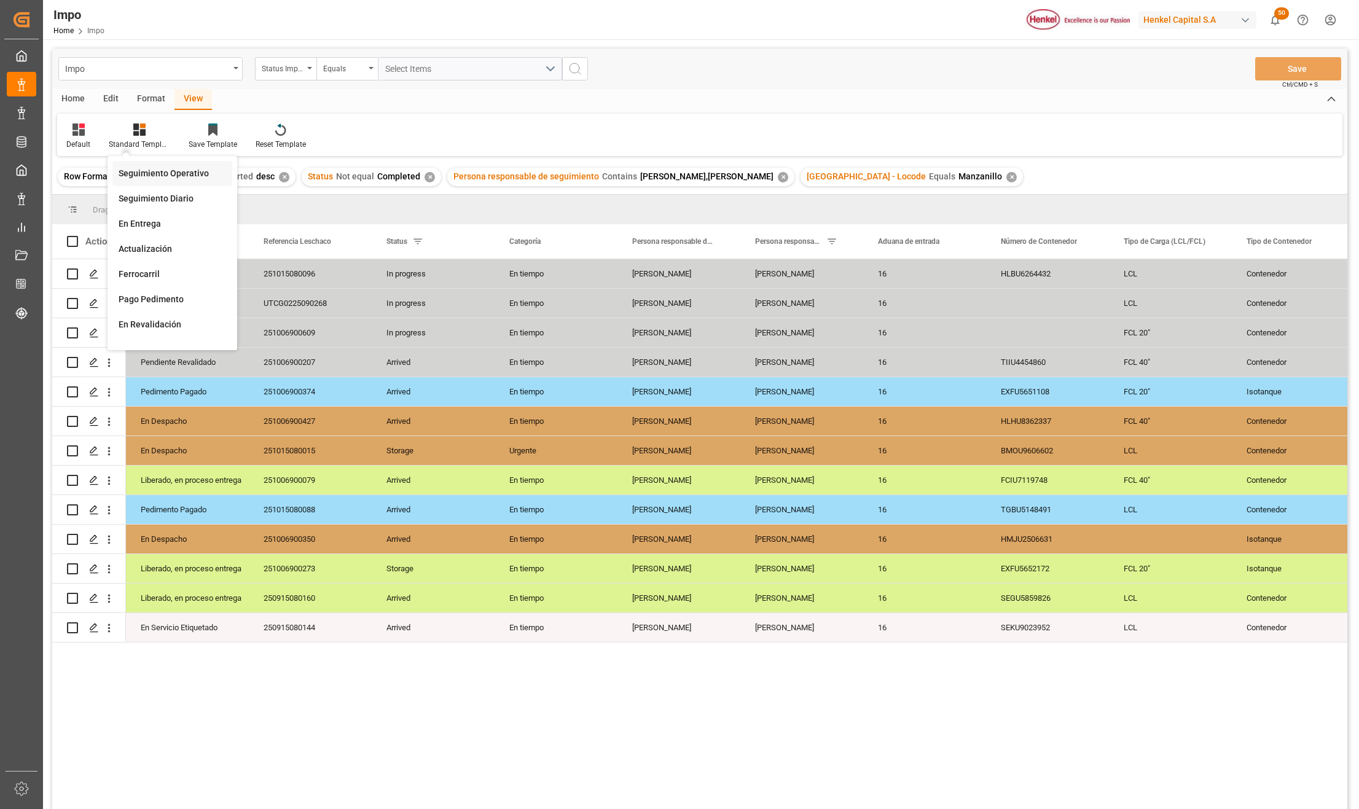
click at [156, 170] on div "Seguimiento Operativo" at bounding box center [172, 173] width 107 height 13
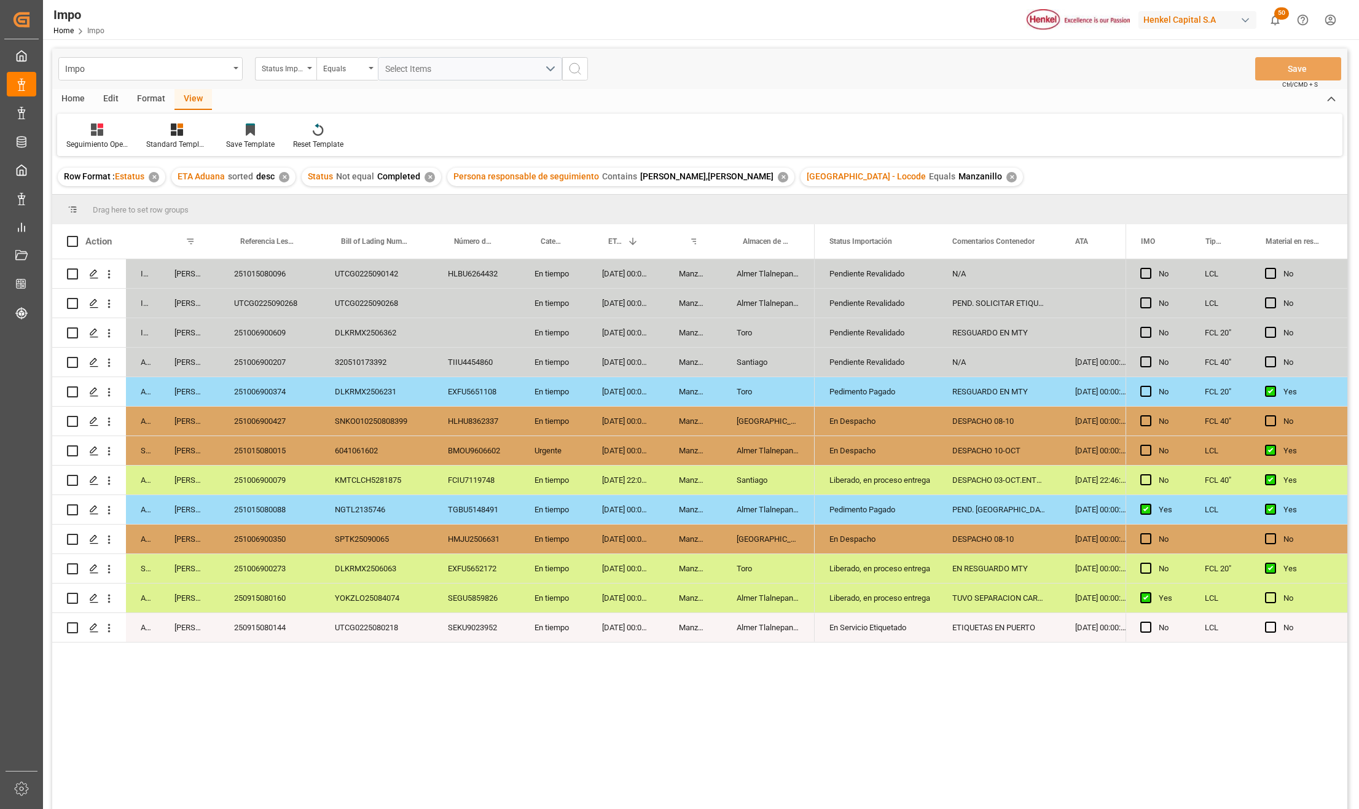
click at [1006, 173] on div "✕" at bounding box center [1011, 177] width 10 height 10
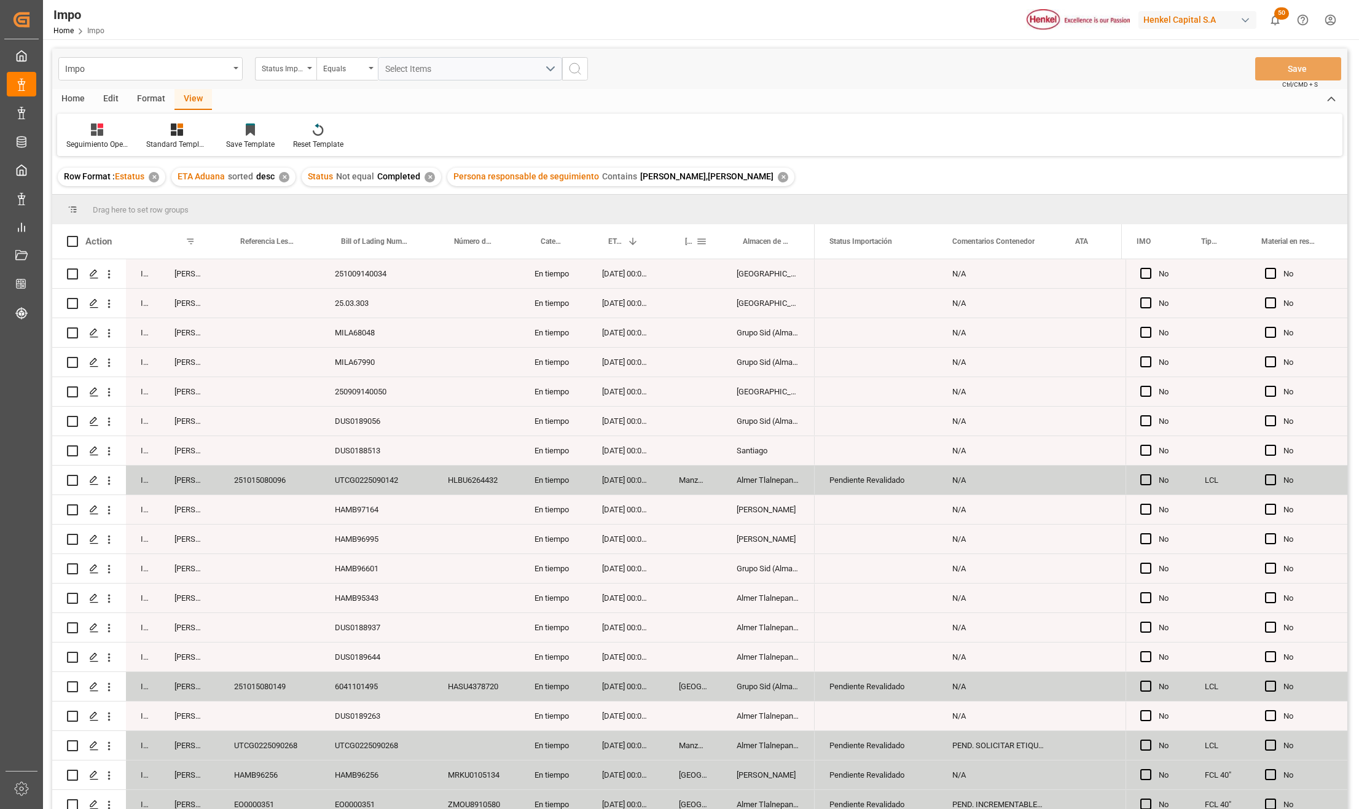
click at [701, 241] on span at bounding box center [701, 241] width 11 height 11
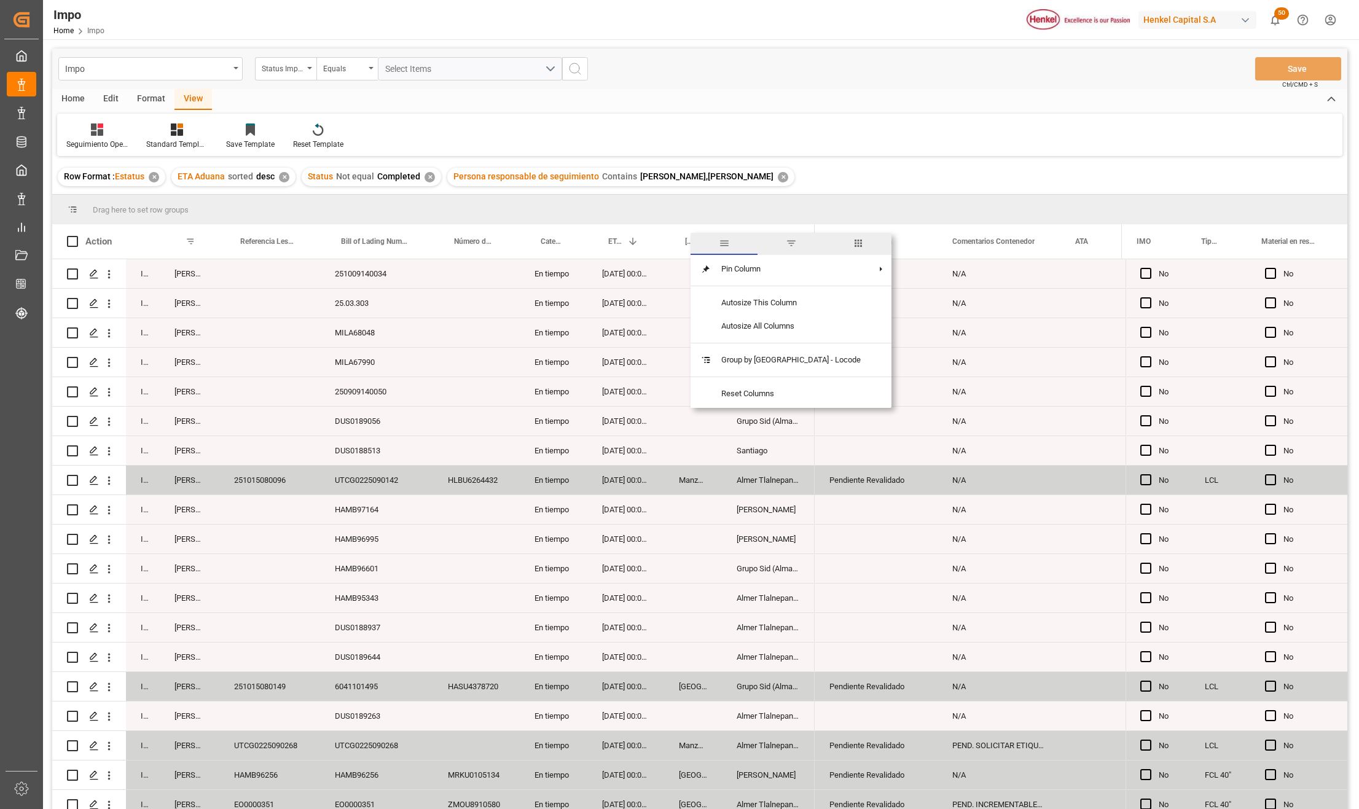
click at [786, 240] on span "filter" at bounding box center [791, 243] width 11 height 11
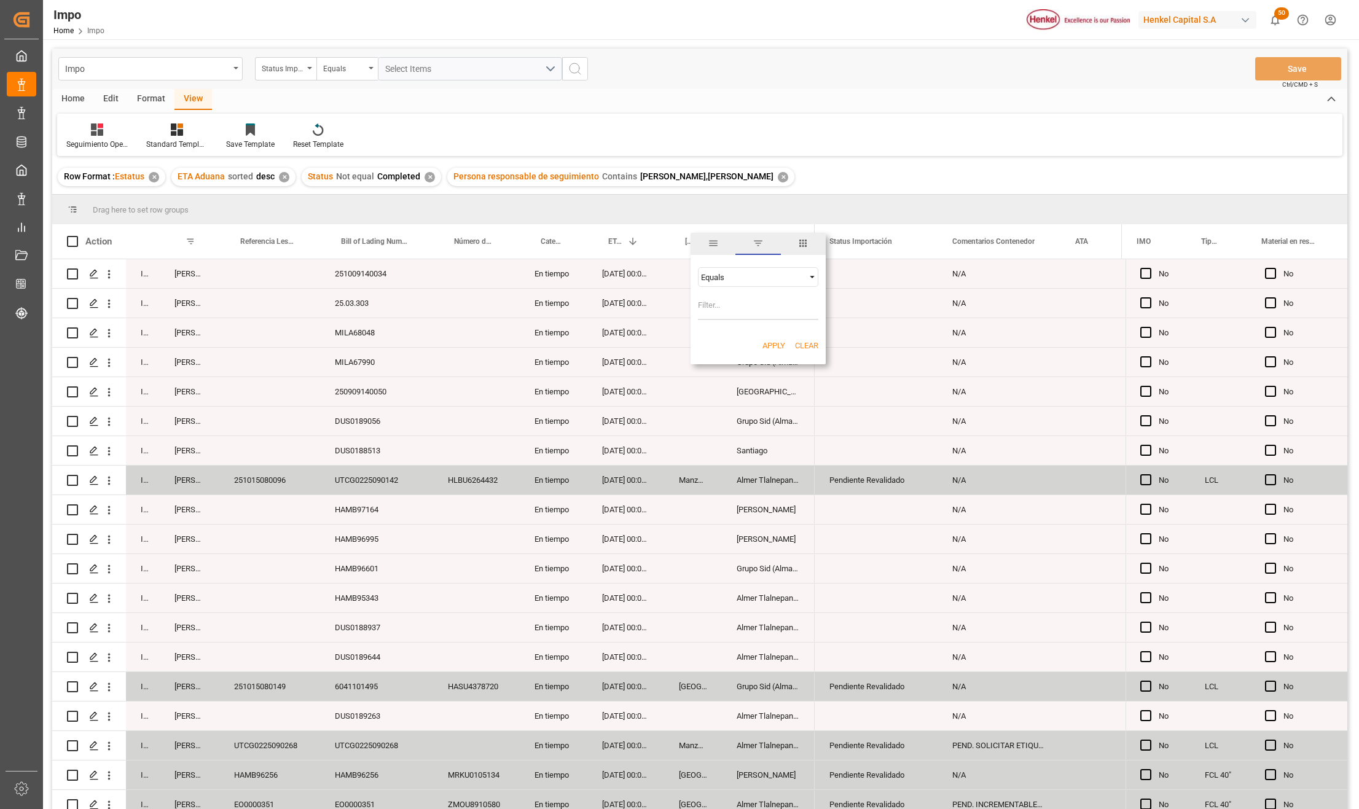
click at [765, 310] on input "Filter Value" at bounding box center [758, 307] width 120 height 25
type input "[GEOGRAPHIC_DATA]"
click at [774, 345] on button "Apply" at bounding box center [773, 346] width 23 height 12
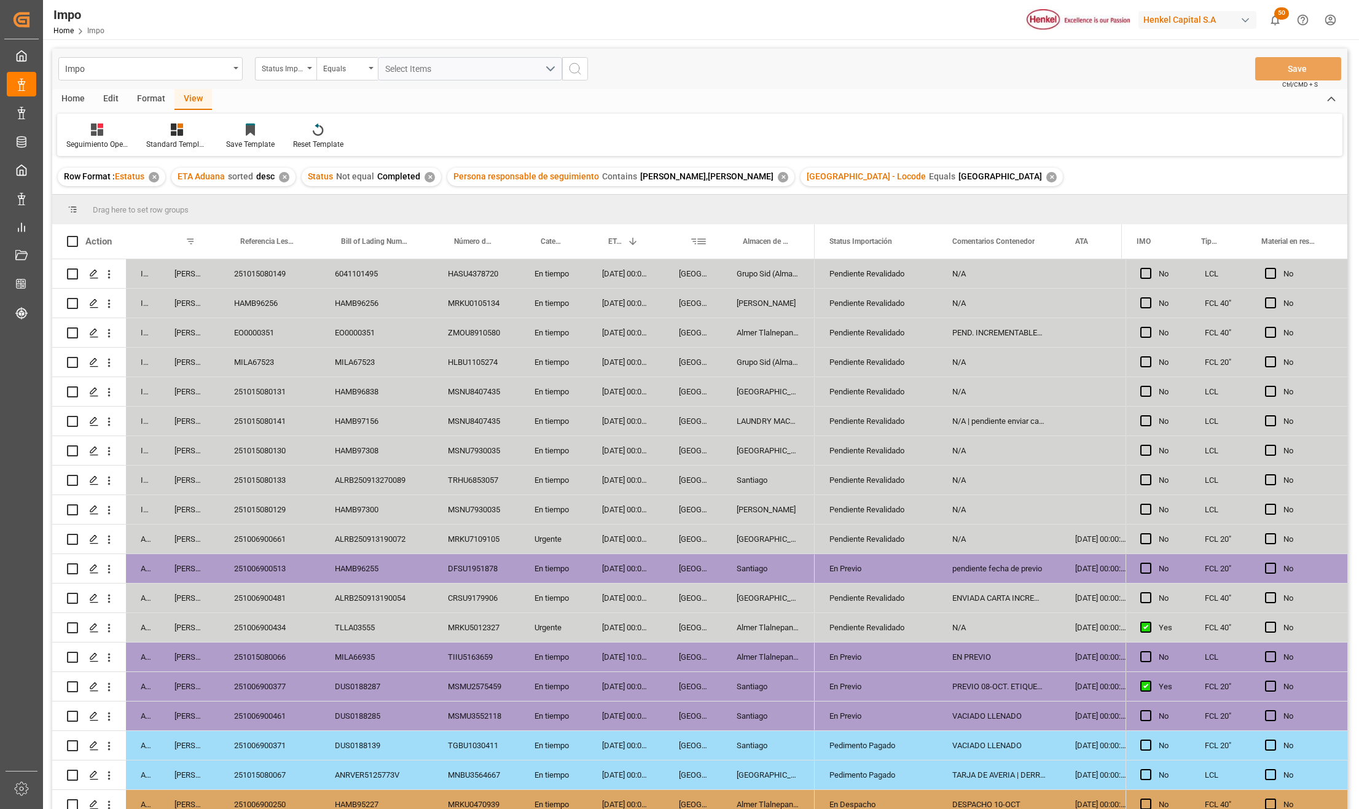
click at [700, 242] on span at bounding box center [701, 241] width 11 height 11
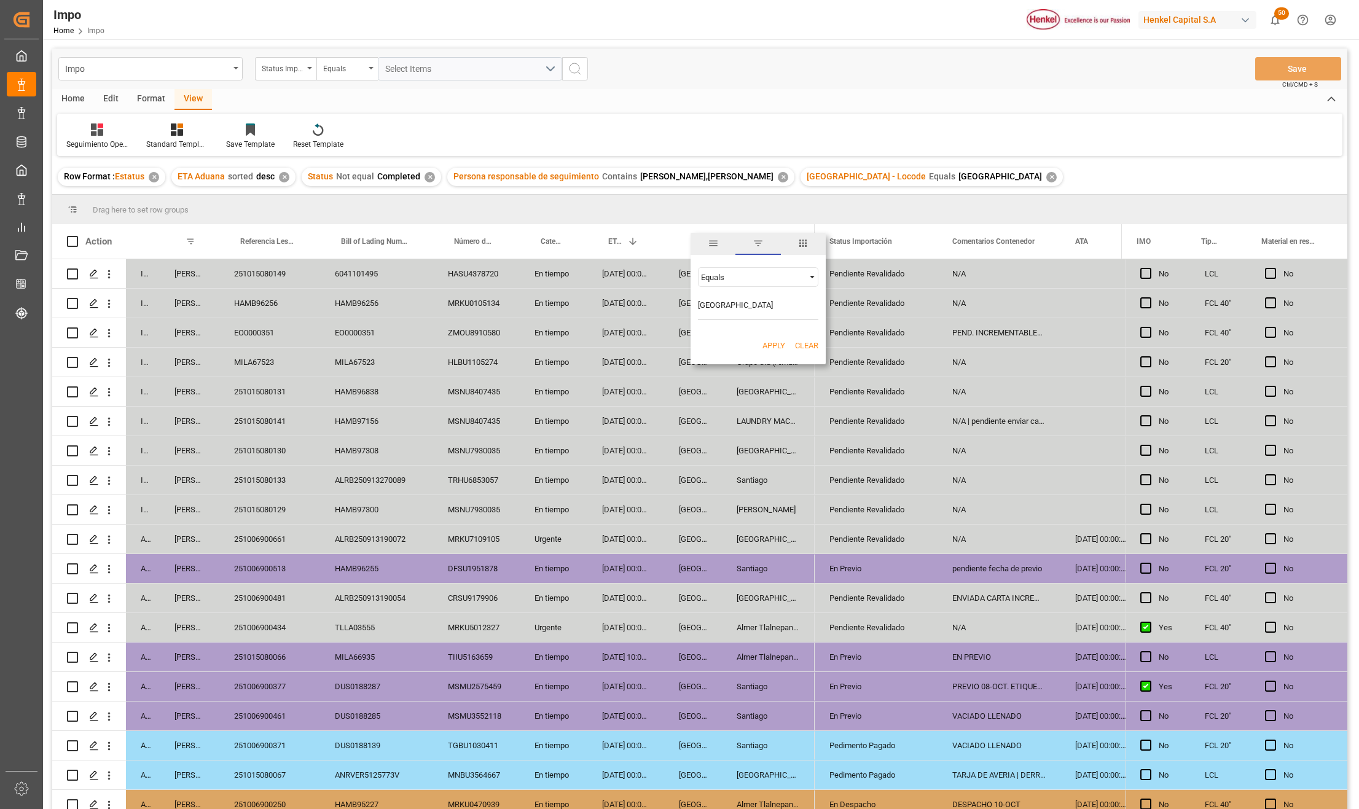
drag, startPoint x: 735, startPoint y: 303, endPoint x: 658, endPoint y: 292, distance: 77.0
click at [656, 298] on div "Drag here to set row groups Drag here to set column labels Action Status Person…" at bounding box center [699, 506] width 1295 height 622
type input "Manzanillo"
click at [706, 342] on div "Apply Clear" at bounding box center [757, 346] width 135 height 32
click at [768, 345] on button "Apply" at bounding box center [773, 346] width 23 height 12
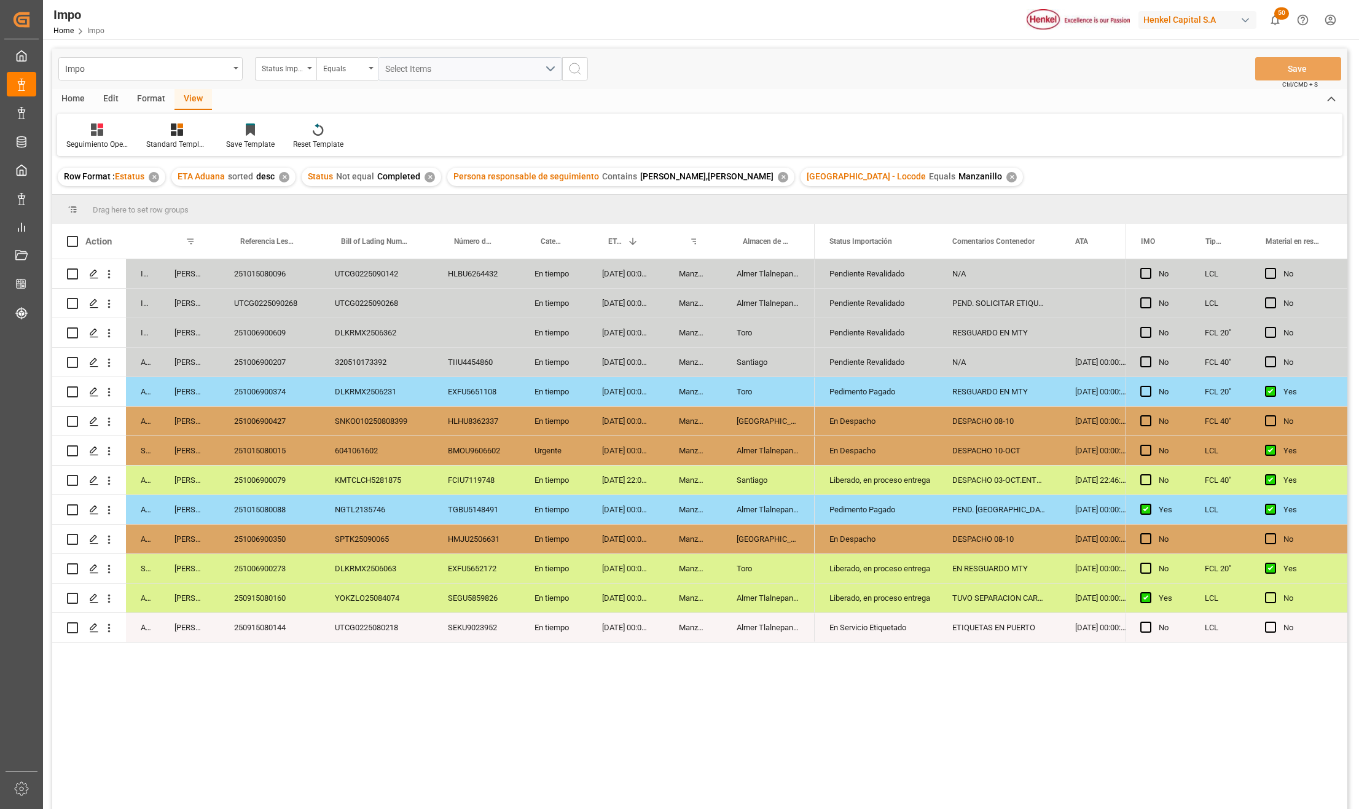
click at [580, 452] on div "Urgente" at bounding box center [554, 450] width 68 height 29
click at [550, 600] on div "En tiempo" at bounding box center [554, 598] width 68 height 29
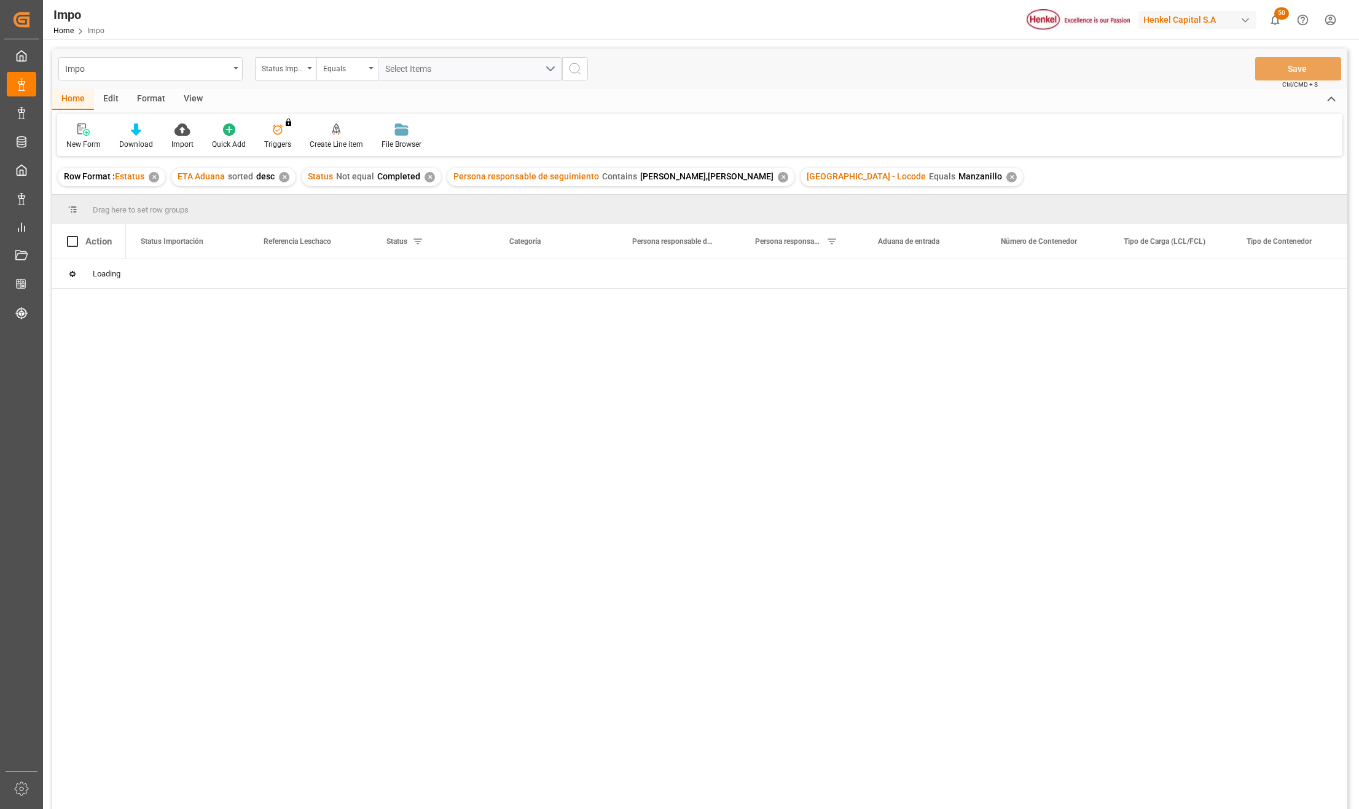
click at [1006, 175] on div "✕" at bounding box center [1011, 177] width 10 height 10
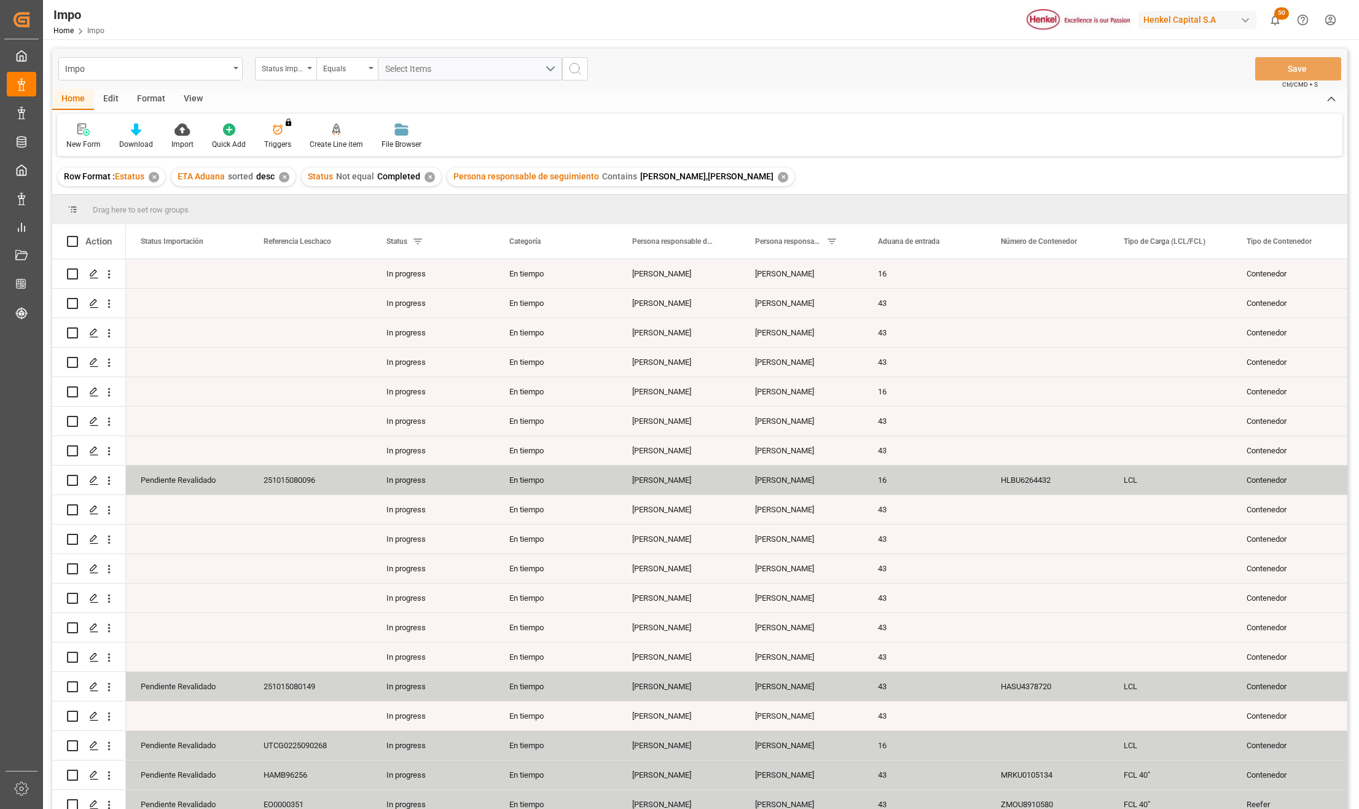
click at [185, 102] on div "View" at bounding box center [192, 99] width 37 height 21
click at [140, 140] on div "Standard Templates" at bounding box center [139, 144] width 61 height 11
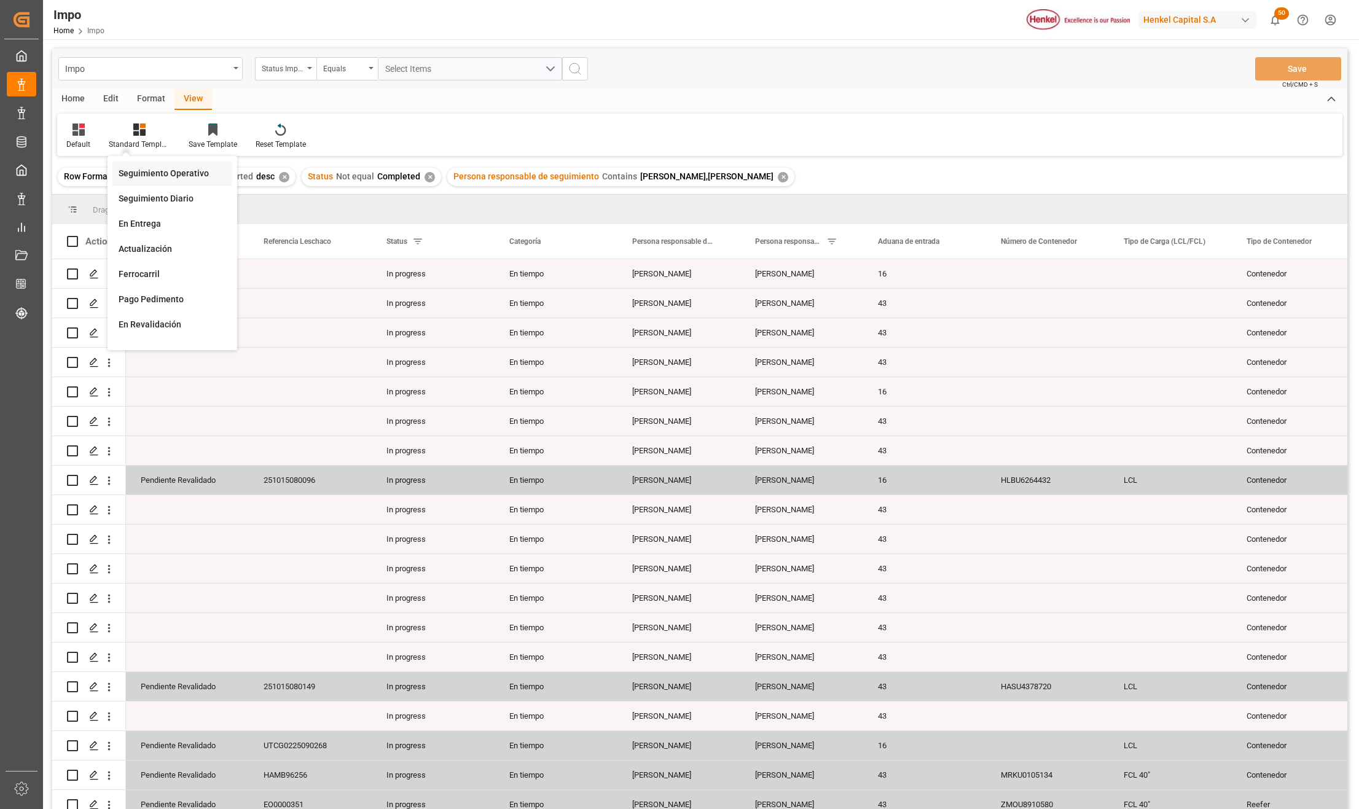
click at [145, 165] on div "Seguimiento Operativo" at bounding box center [172, 173] width 120 height 25
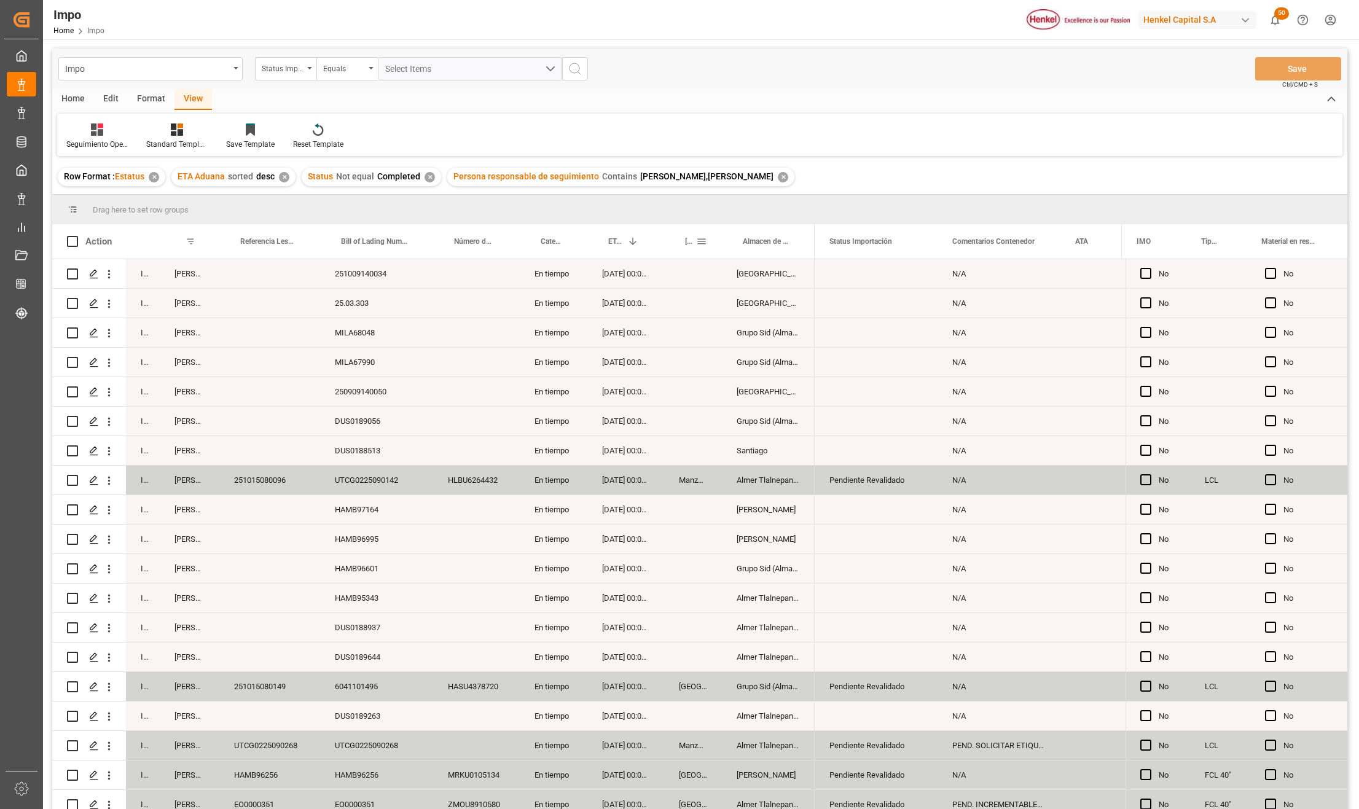
click at [706, 242] on span at bounding box center [701, 241] width 11 height 11
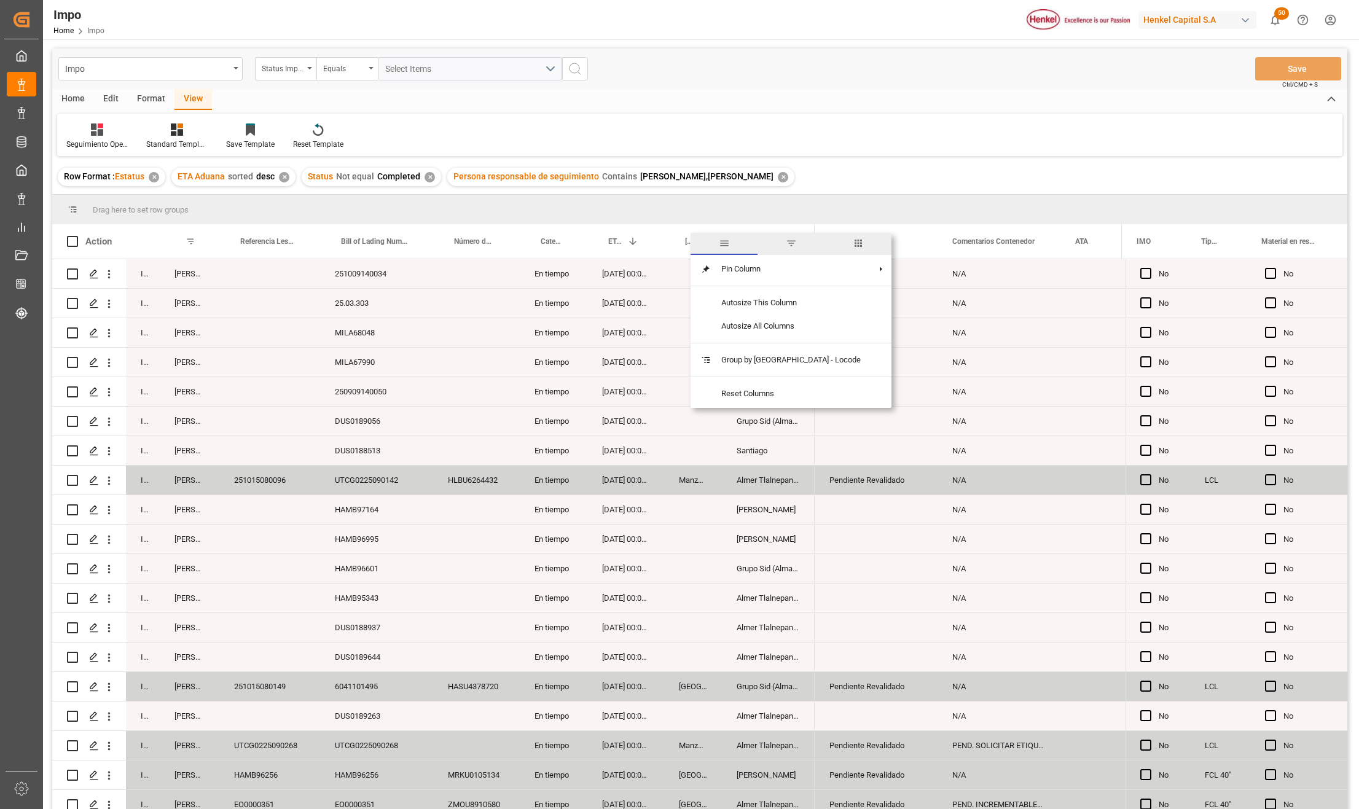
click at [776, 244] on span "filter" at bounding box center [790, 244] width 67 height 22
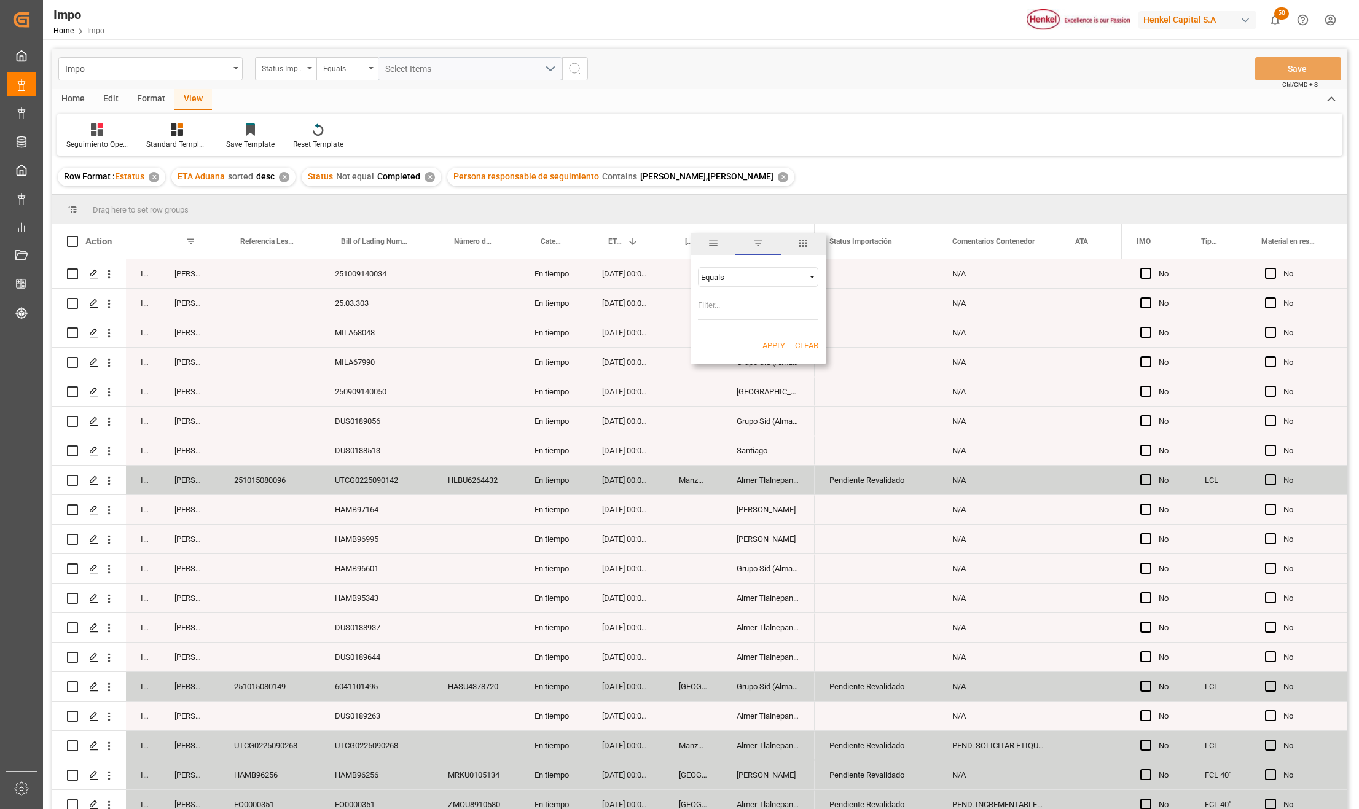
click at [731, 310] on input "Filter Value" at bounding box center [758, 307] width 120 height 25
type input "[GEOGRAPHIC_DATA]"
click at [765, 346] on button "Apply" at bounding box center [773, 346] width 23 height 12
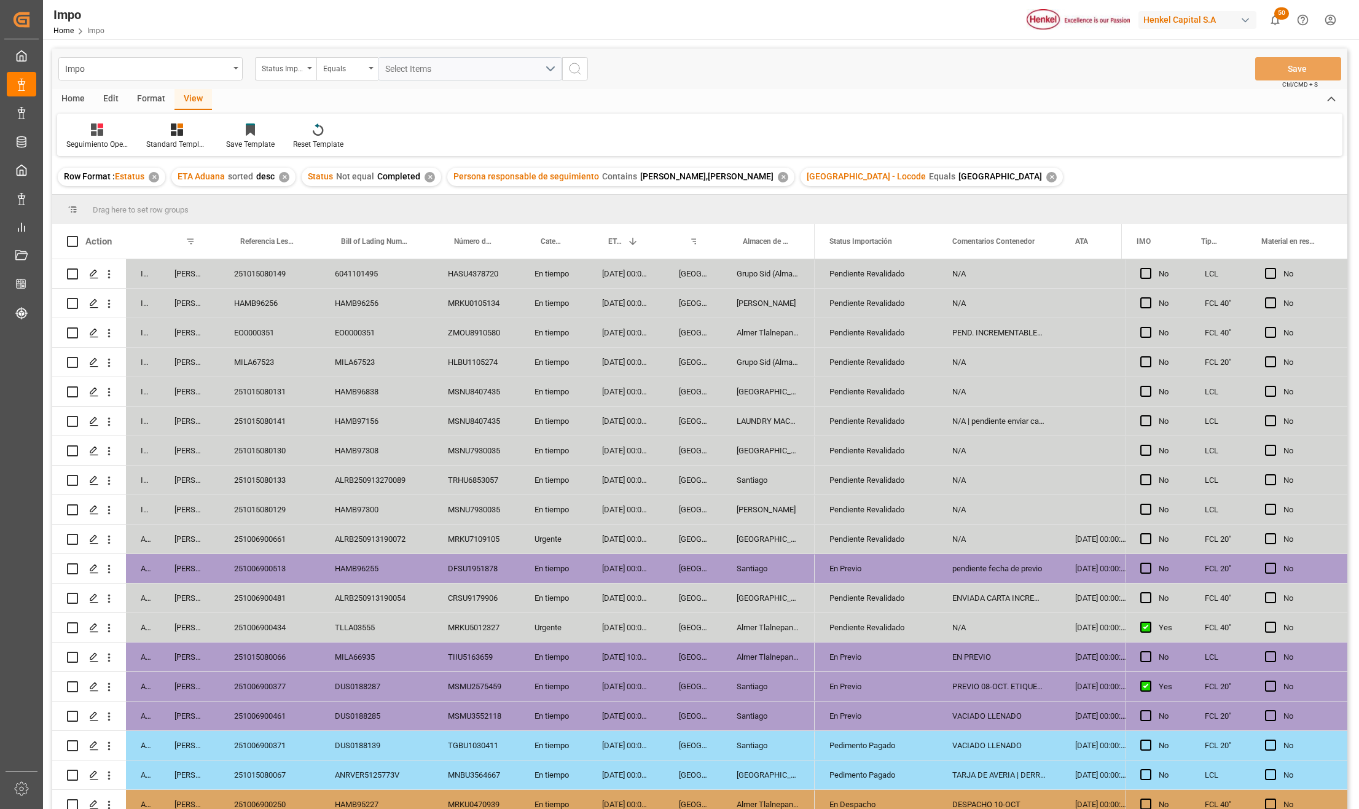
click at [546, 543] on div "Urgente" at bounding box center [554, 539] width 68 height 29
click at [763, 541] on div "[GEOGRAPHIC_DATA]" at bounding box center [768, 539] width 93 height 29
click at [497, 543] on div "MRKU7109105" at bounding box center [476, 539] width 87 height 29
click at [991, 446] on div "N/A" at bounding box center [998, 450] width 123 height 29
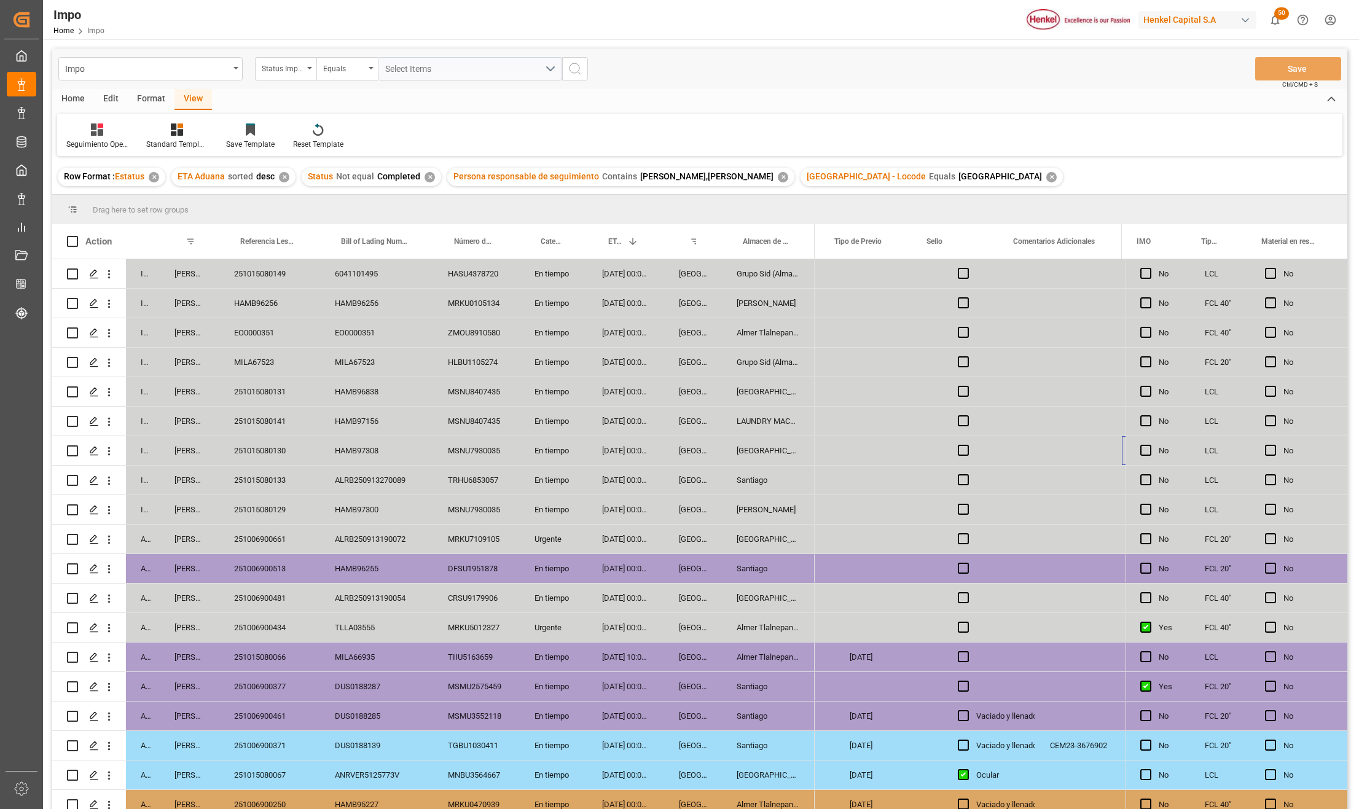
scroll to position [0, 2156]
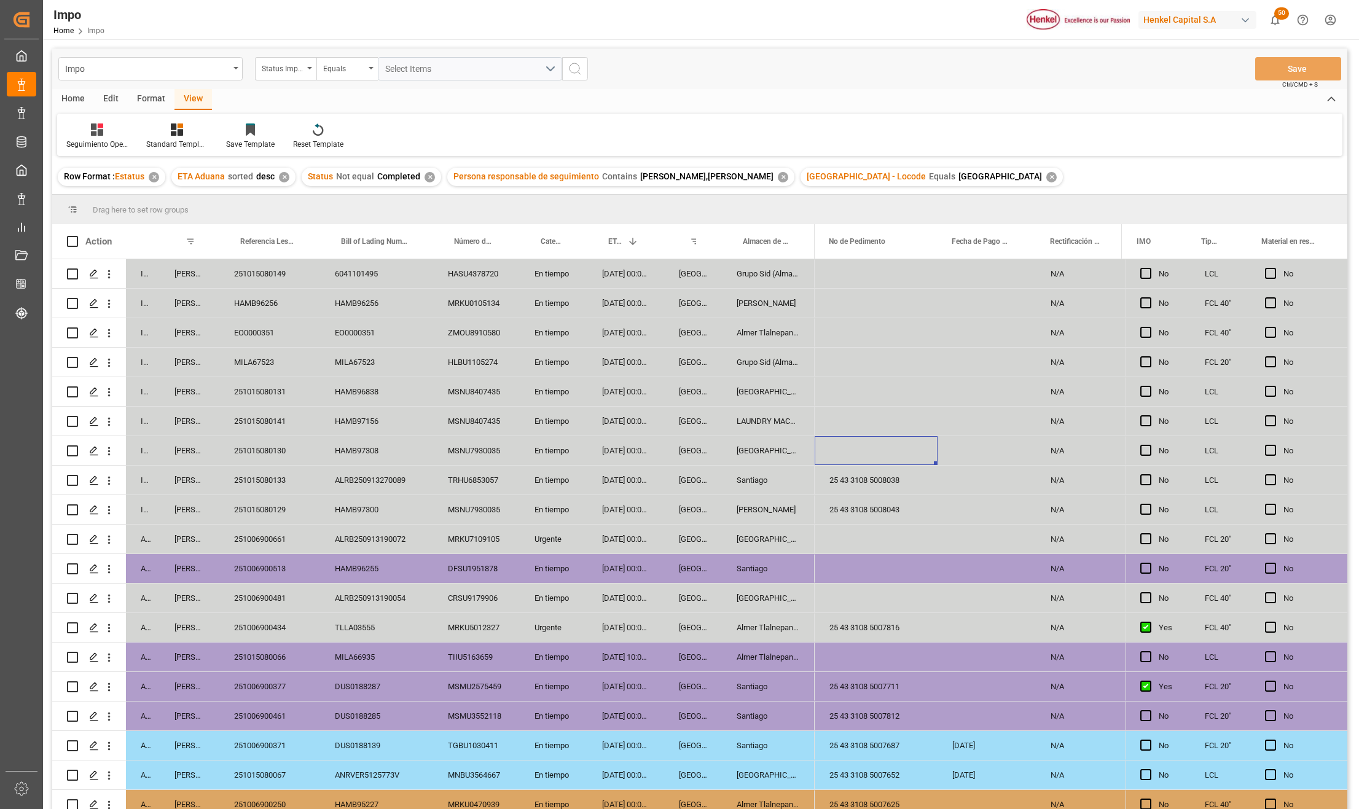
click at [905, 445] on div "Press SPACE to select this row." at bounding box center [875, 450] width 123 height 29
drag, startPoint x: 905, startPoint y: 445, endPoint x: 889, endPoint y: 453, distance: 18.1
click at [889, 453] on input "Press SPACE to select this row." at bounding box center [875, 457] width 103 height 23
paste input "25 43 3108 5008068"
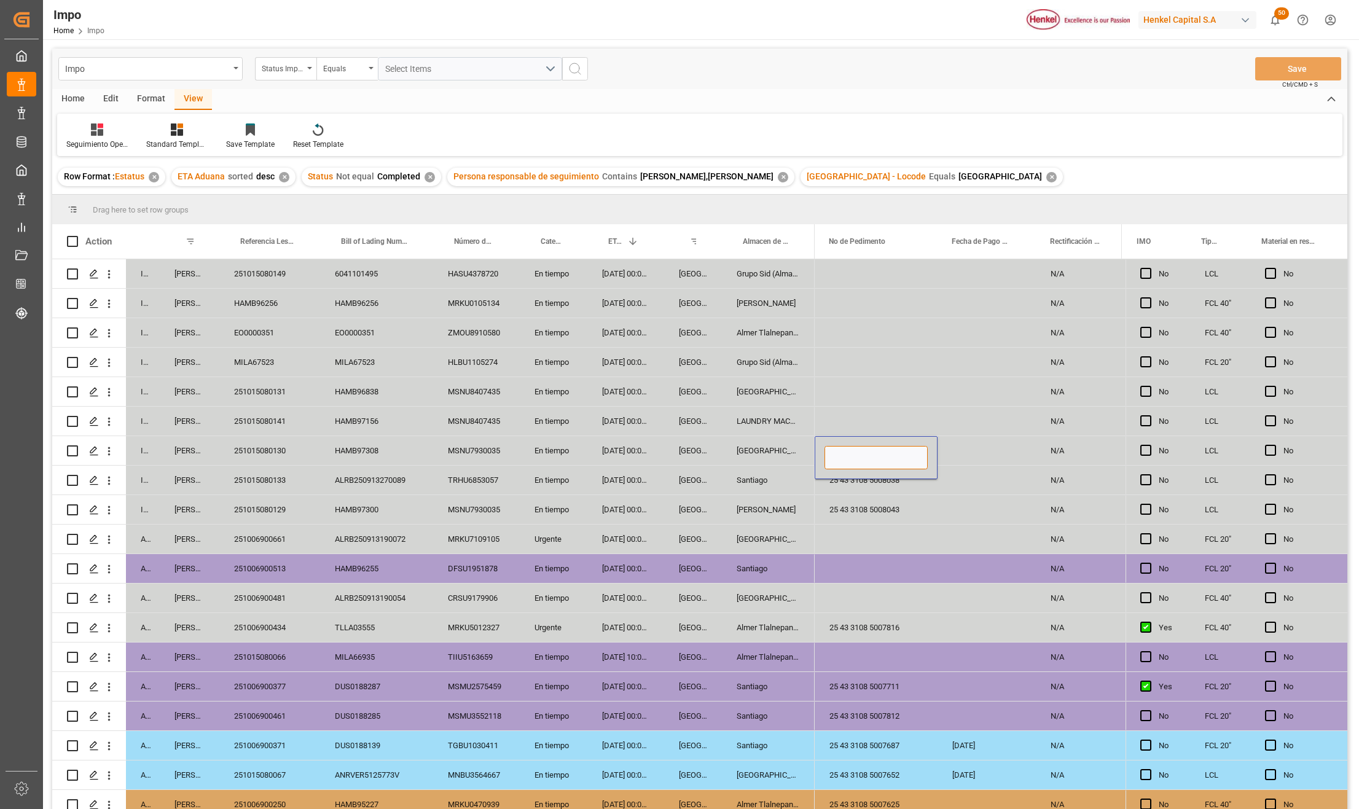
type input "25 43 3108 5008068"
click at [927, 525] on div "Press SPACE to select this row." at bounding box center [875, 539] width 123 height 29
click at [1276, 79] on button "Save" at bounding box center [1298, 68] width 86 height 23
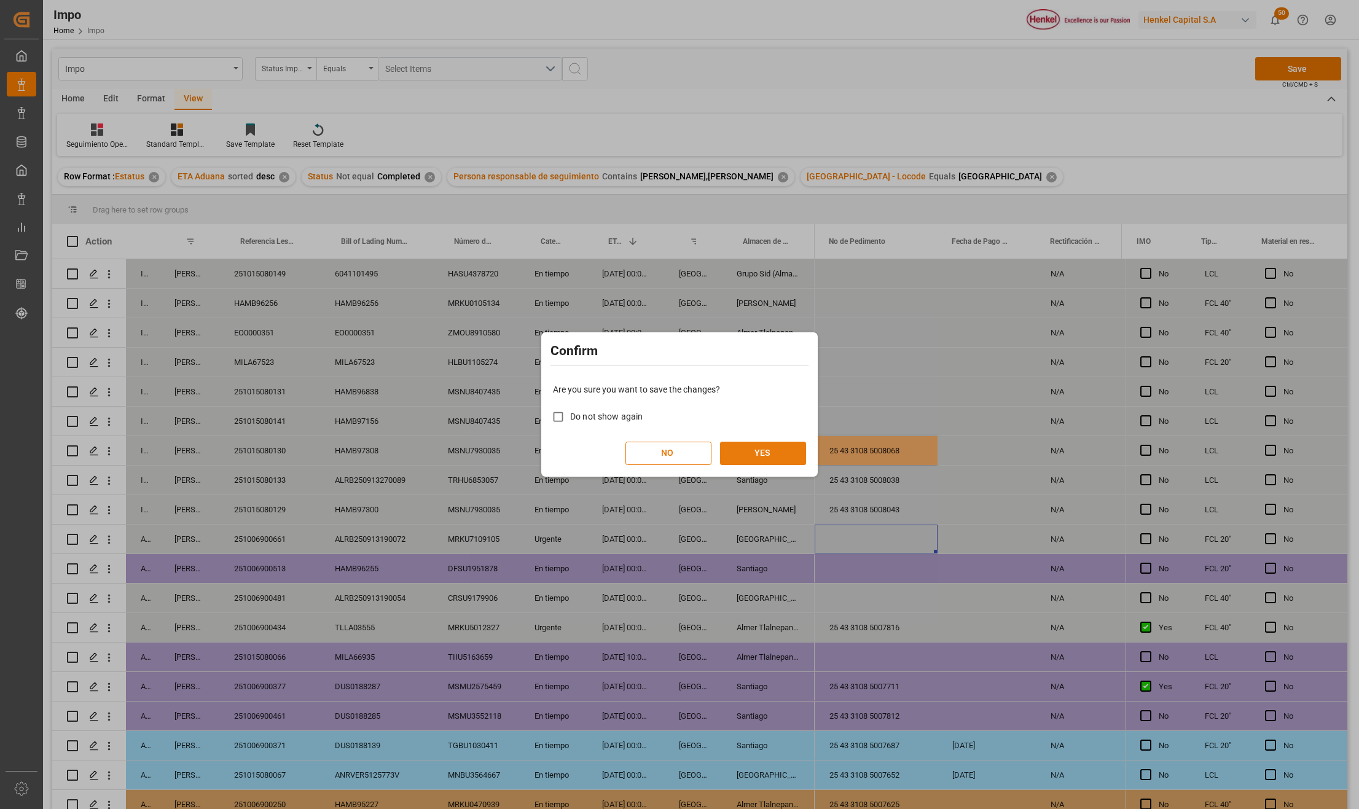
click at [763, 453] on button "YES" at bounding box center [763, 453] width 86 height 23
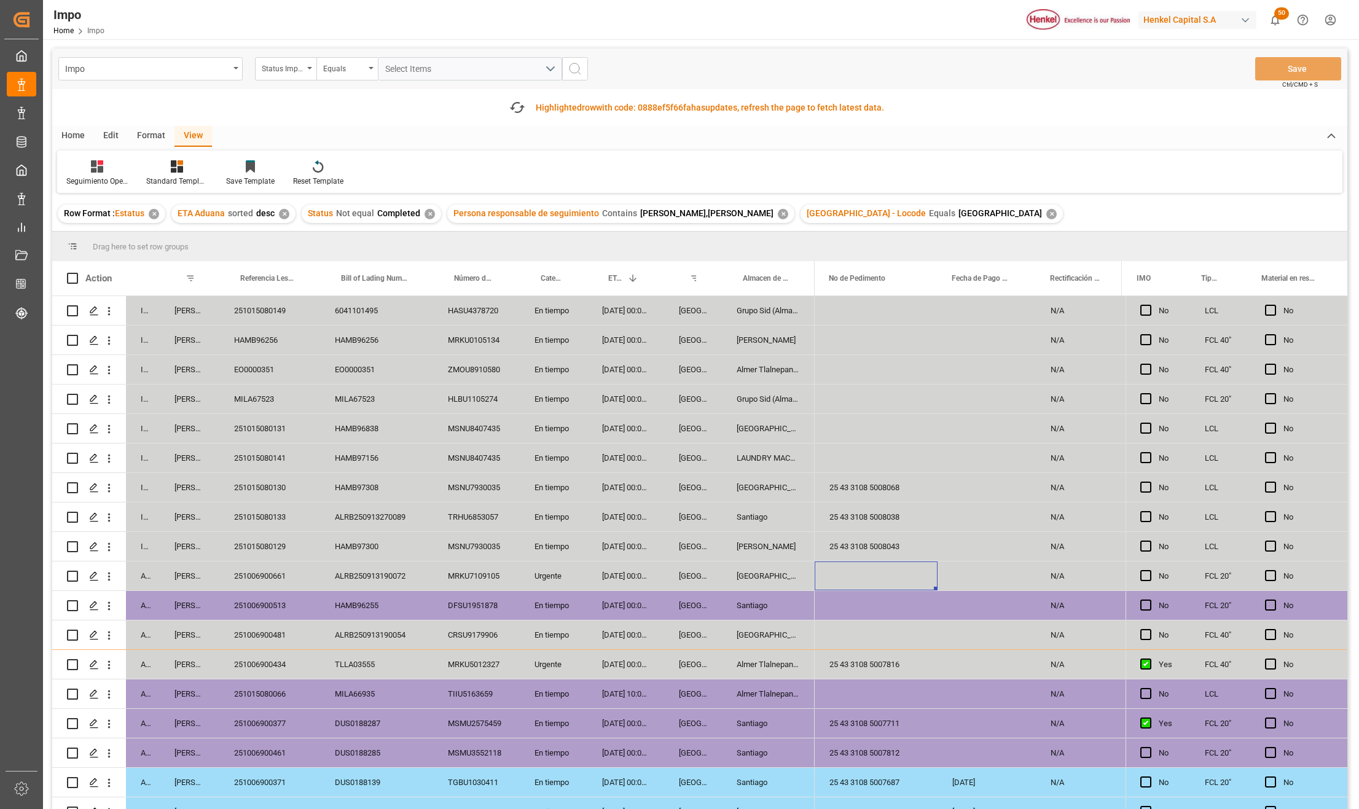
click at [883, 432] on div "Press SPACE to select this row." at bounding box center [875, 428] width 123 height 29
click at [871, 428] on div "Press SPACE to select this row." at bounding box center [875, 428] width 123 height 29
click at [875, 433] on input "Press SPACE to select this row." at bounding box center [875, 435] width 103 height 23
paste input "25 43 3108 5008066"
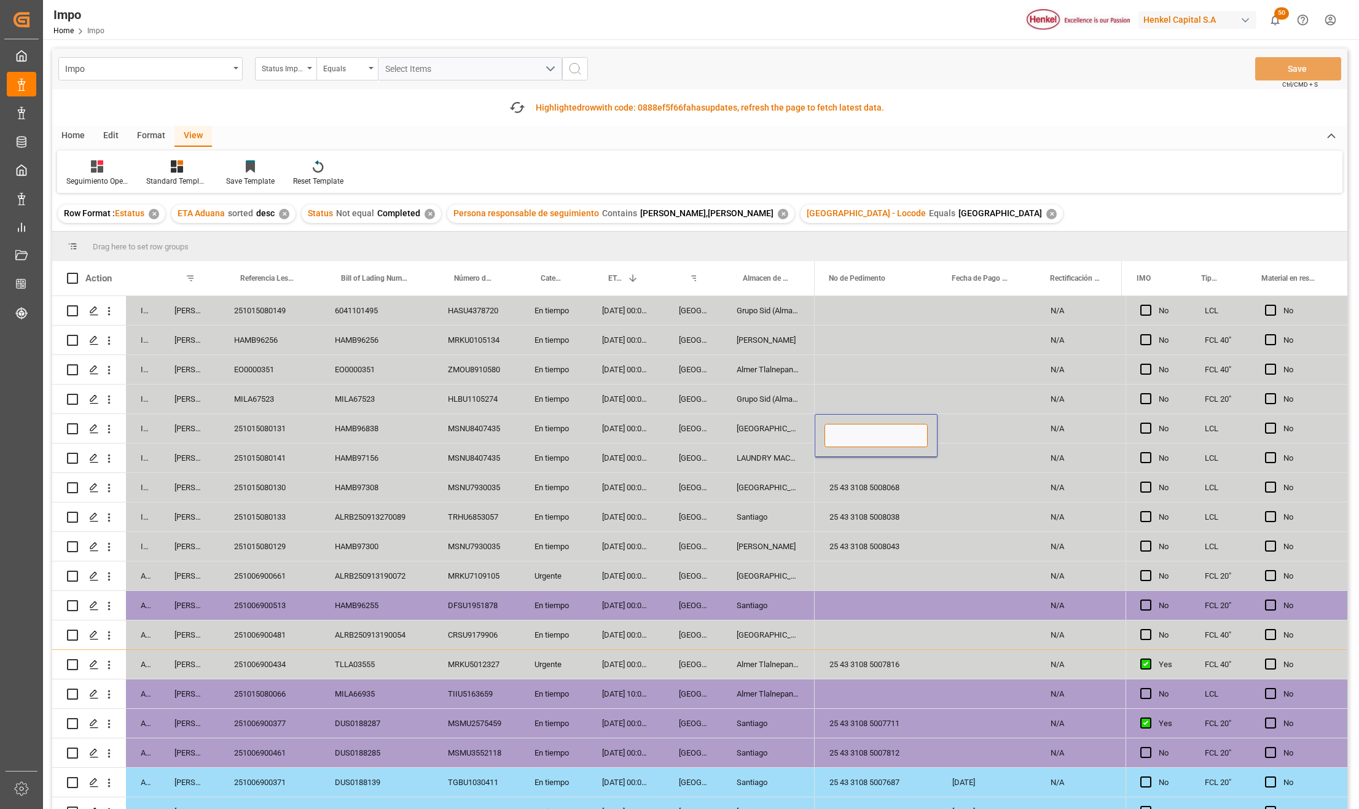
type input "25 43 3108 5008066"
click at [886, 491] on div "25 43 3108 5008068" at bounding box center [875, 487] width 123 height 29
click at [1296, 69] on button "Save" at bounding box center [1298, 68] width 86 height 23
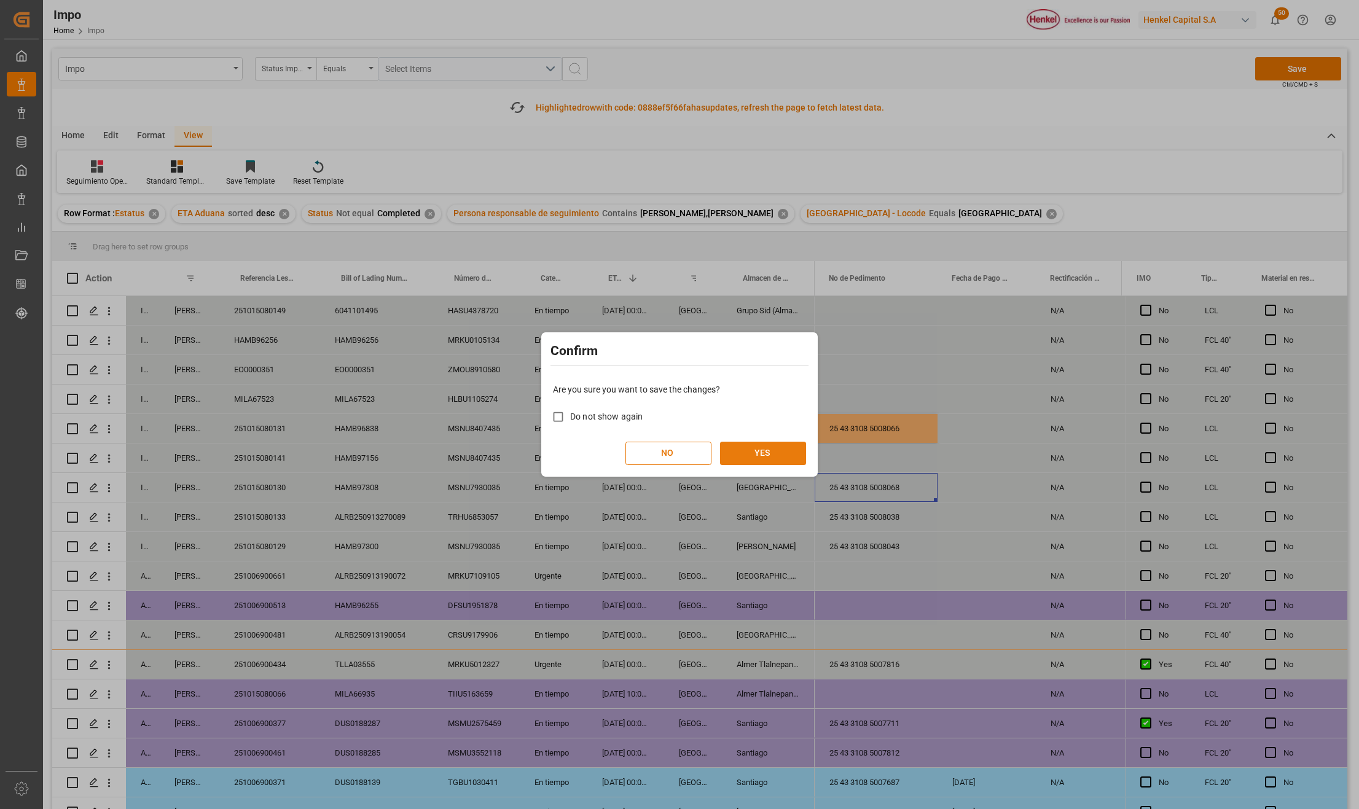
click at [775, 448] on button "YES" at bounding box center [763, 453] width 86 height 23
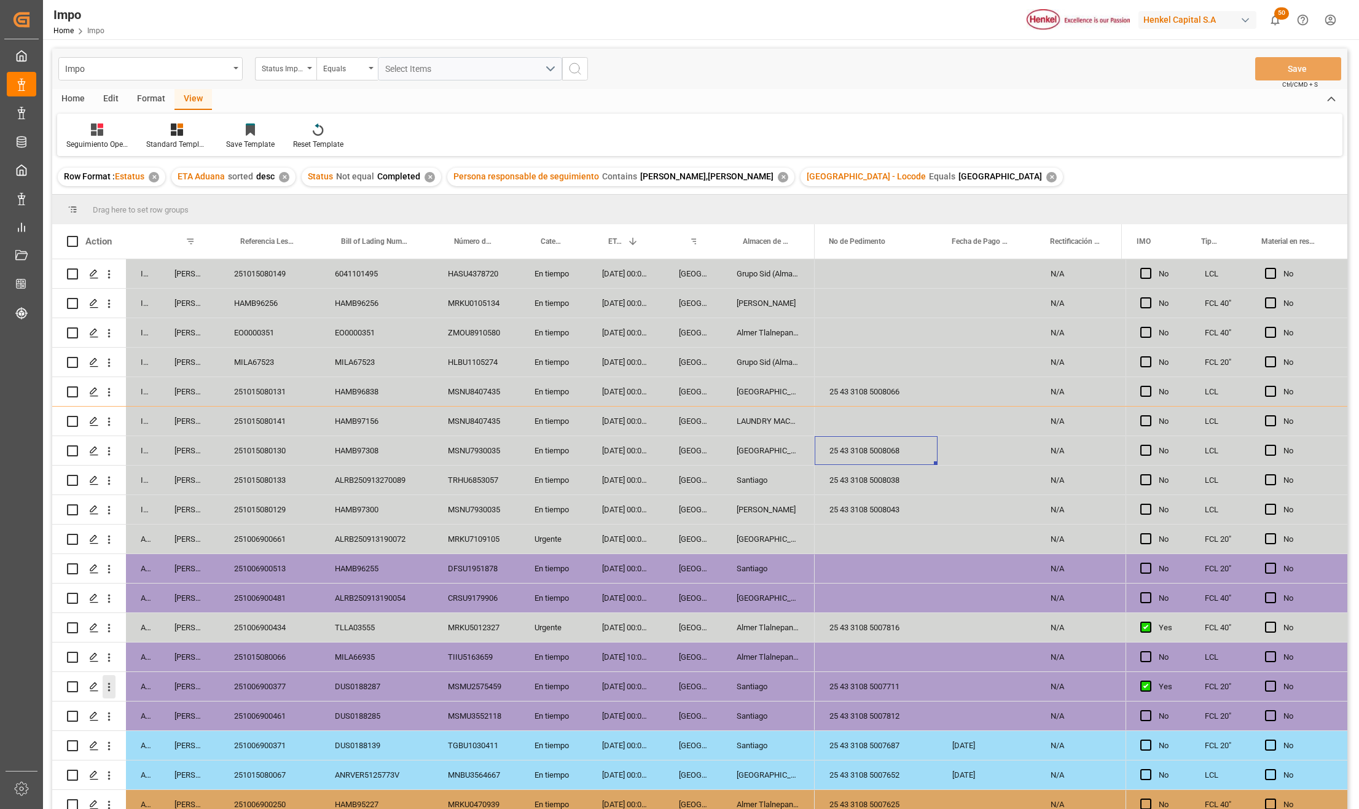
click at [111, 689] on icon "open menu" at bounding box center [109, 687] width 13 height 13
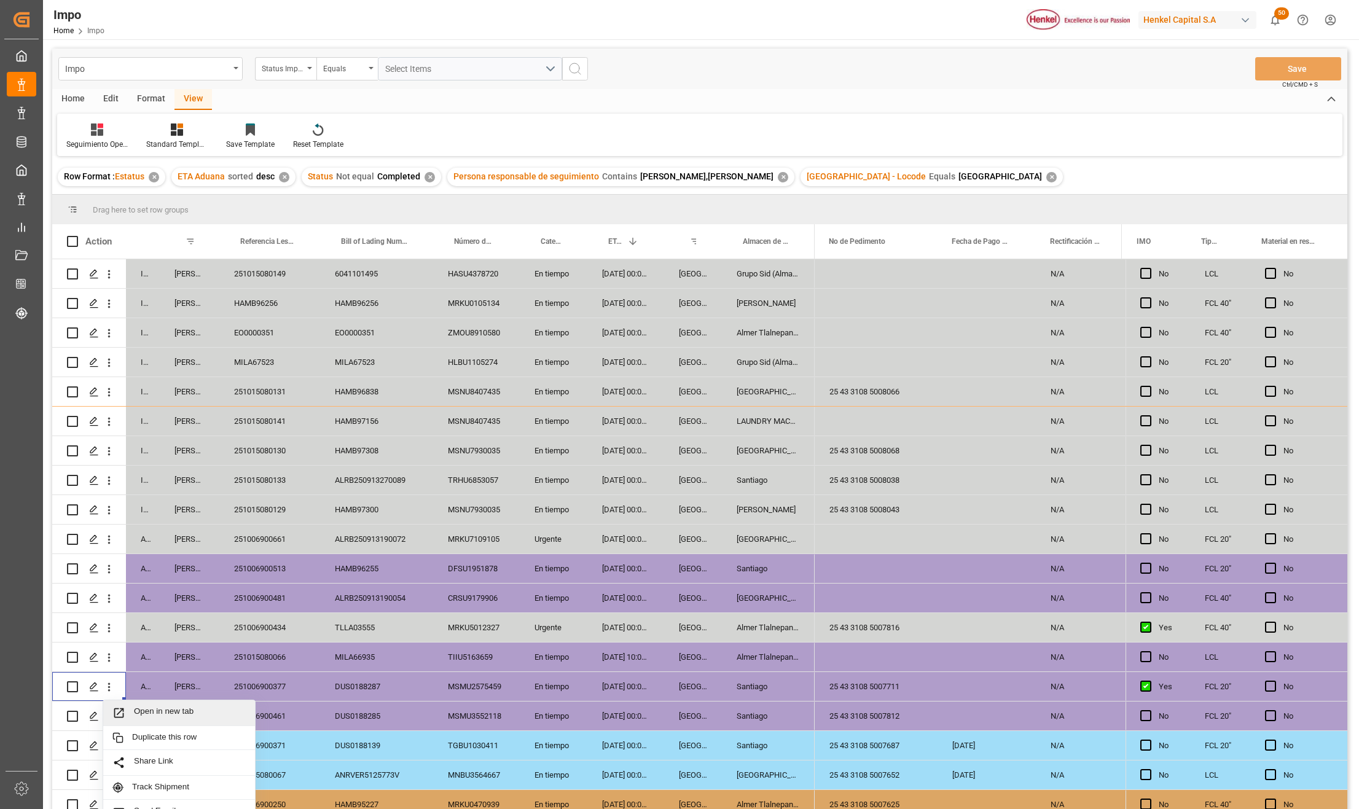
click at [180, 710] on span "Open in new tab" at bounding box center [190, 712] width 112 height 13
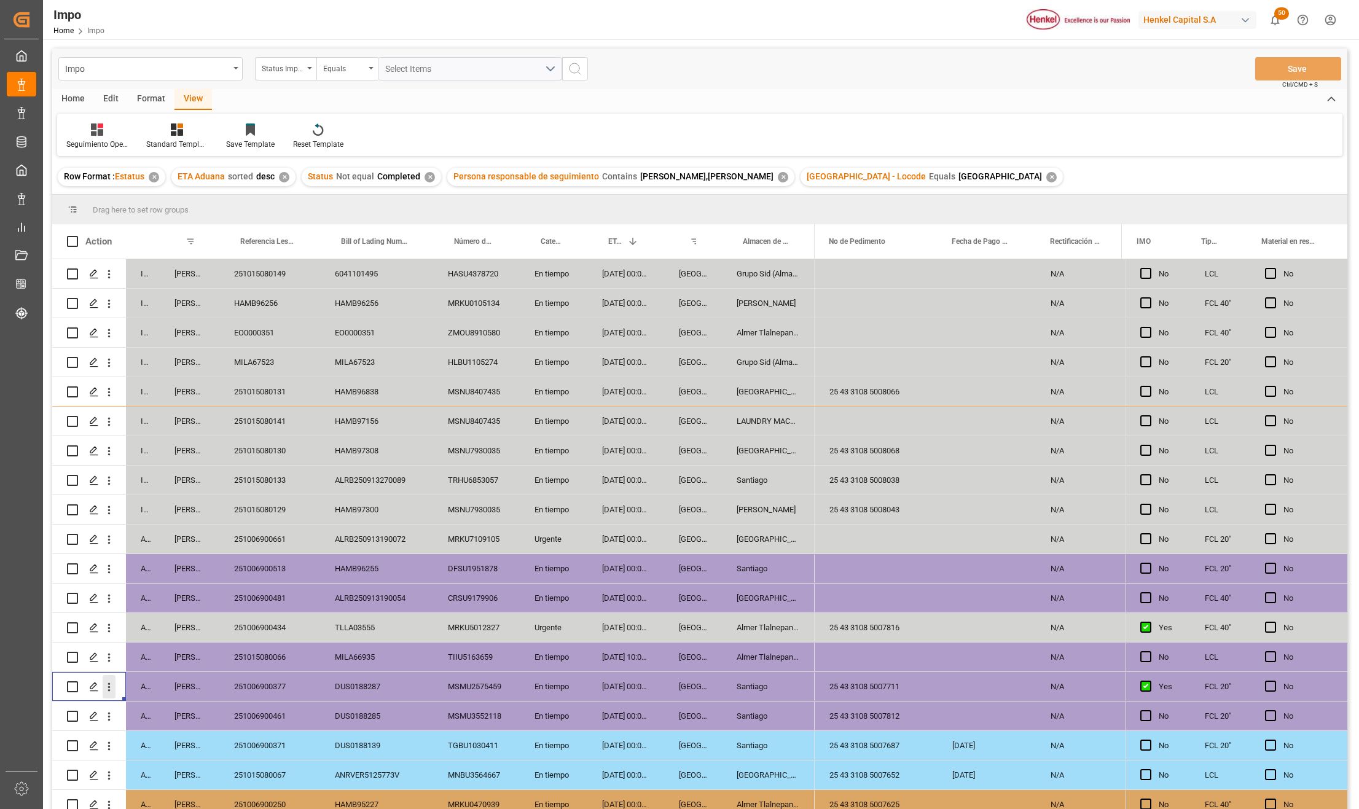
click at [109, 690] on icon "open menu" at bounding box center [109, 687] width 2 height 9
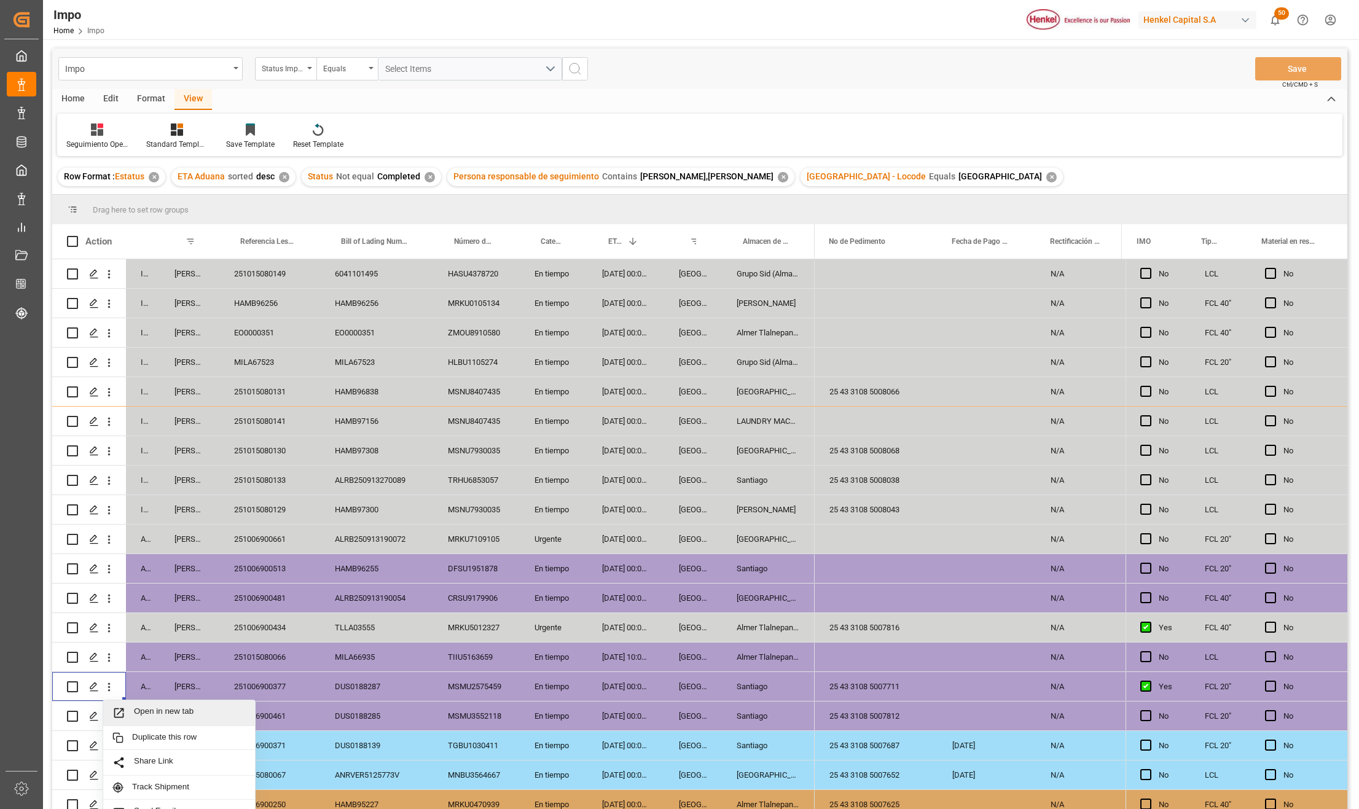
click at [130, 706] on span "Press SPACE to select this row." at bounding box center [122, 712] width 21 height 13
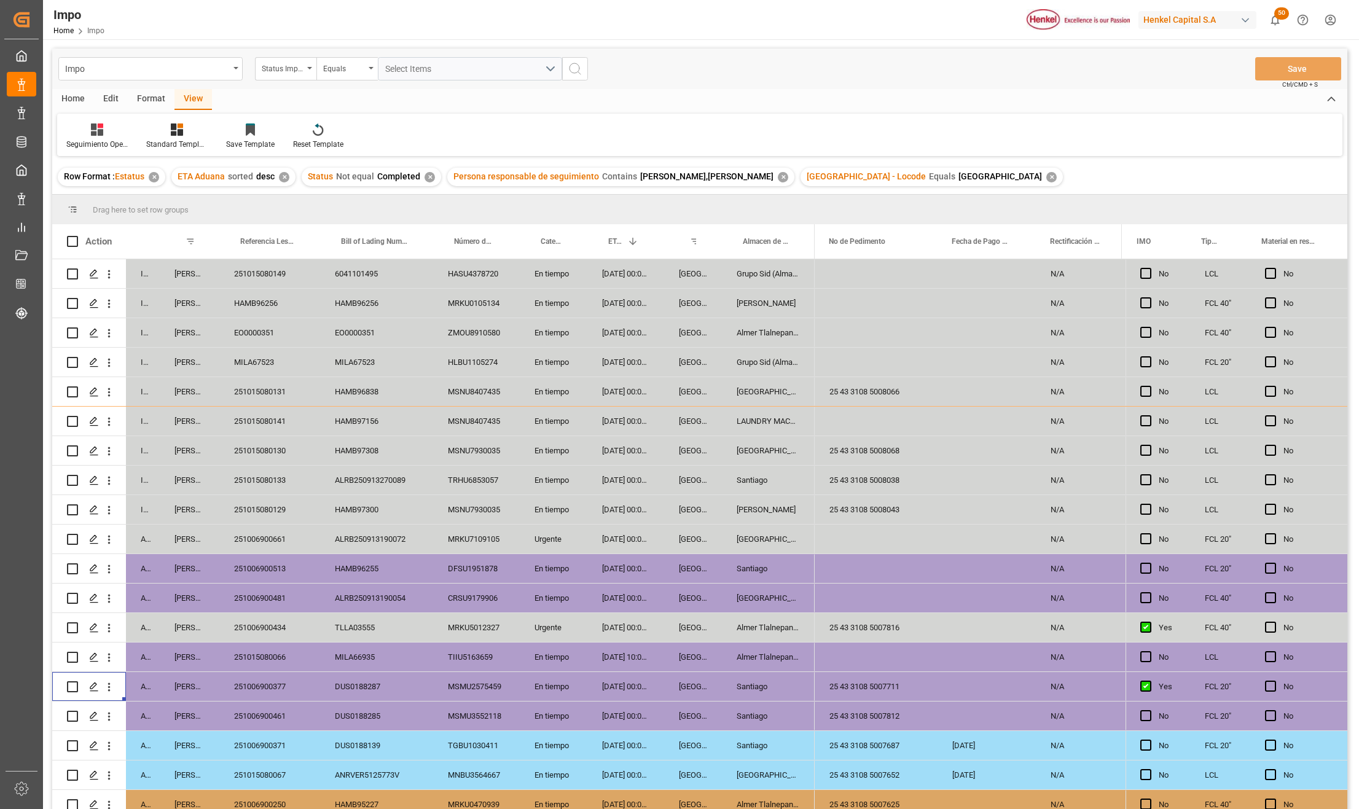
click at [748, 518] on div "Almer Apodaca" at bounding box center [768, 509] width 93 height 29
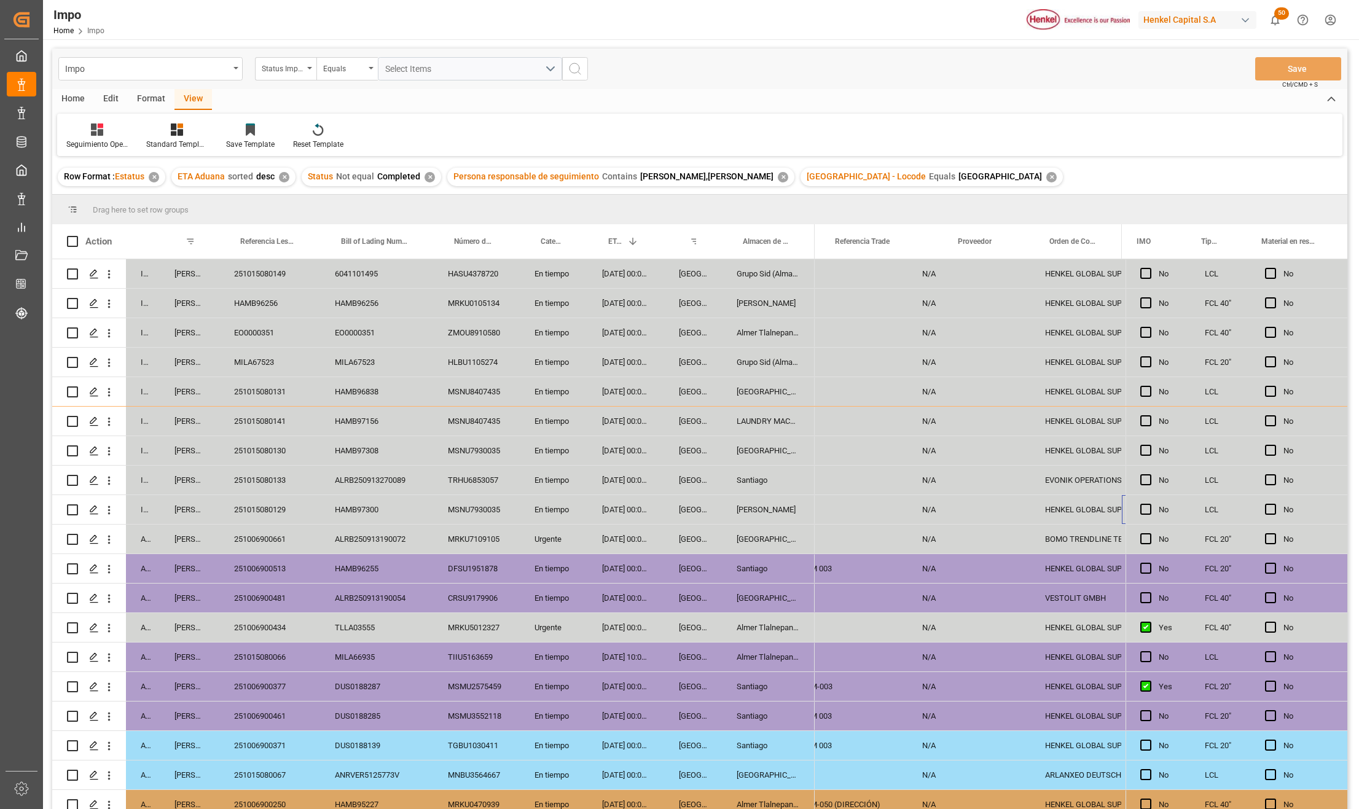
scroll to position [0, 623]
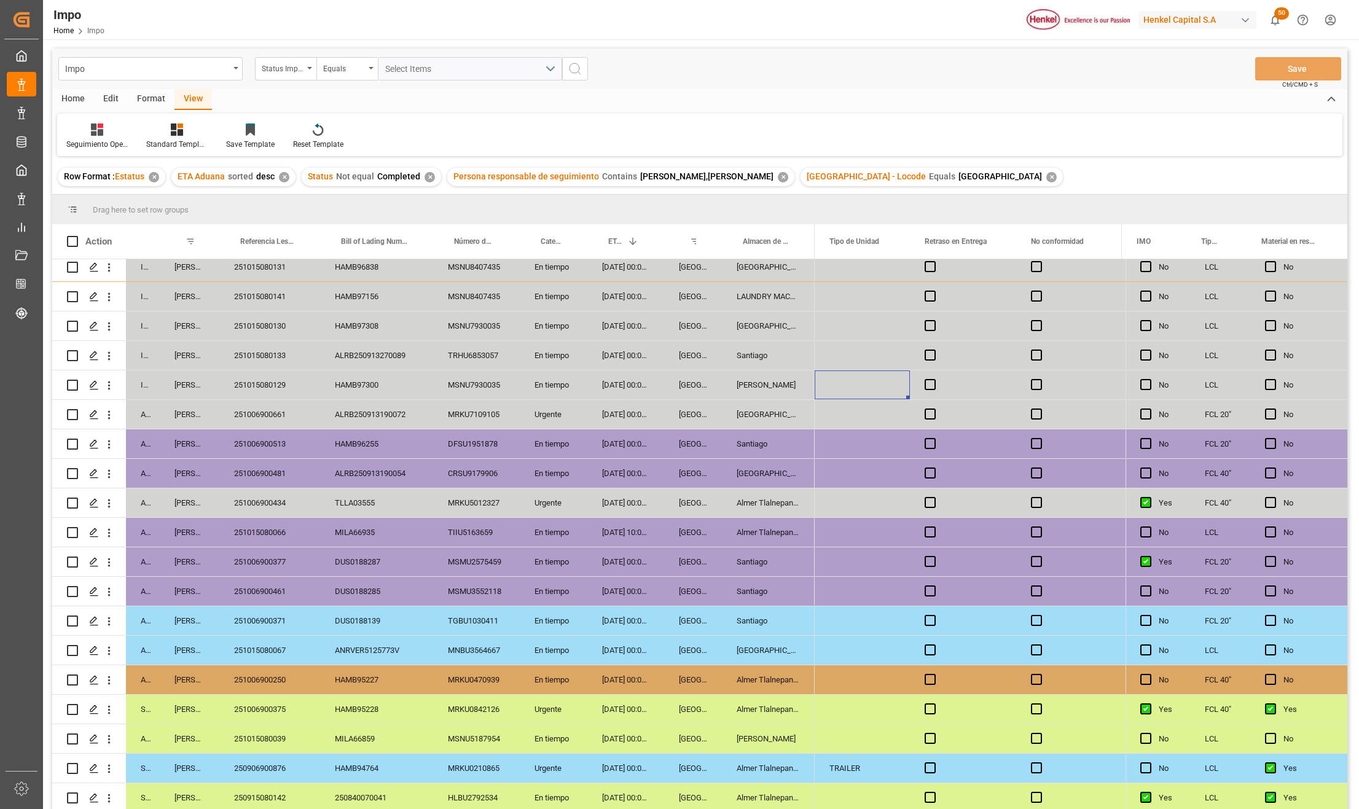
click at [845, 480] on div "Press SPACE to select this row." at bounding box center [861, 473] width 95 height 29
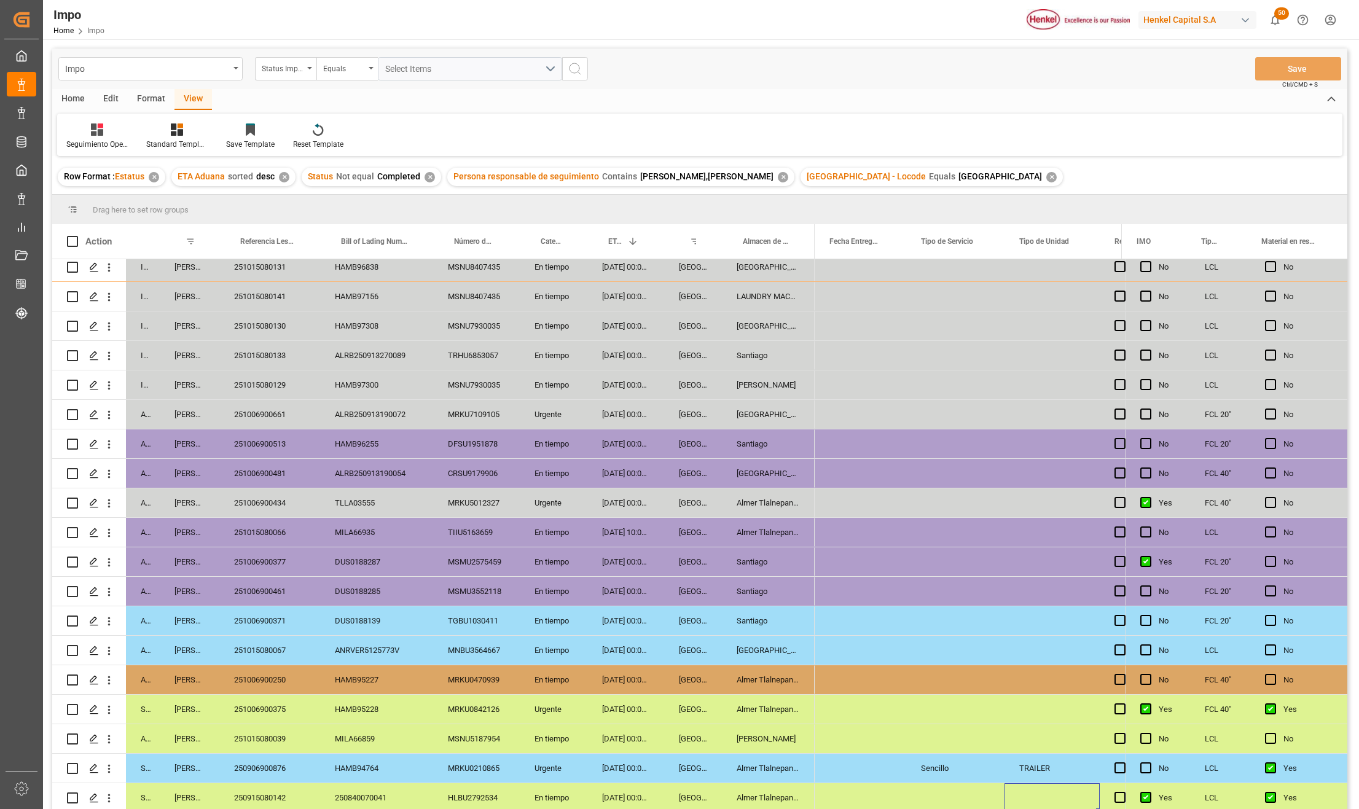
click at [1057, 770] on div "TRAILER" at bounding box center [1051, 768] width 95 height 29
drag, startPoint x: 1057, startPoint y: 770, endPoint x: 1009, endPoint y: 771, distance: 48.5
click at [1009, 771] on div "TRAILER" at bounding box center [1051, 775] width 95 height 43
type input "C"
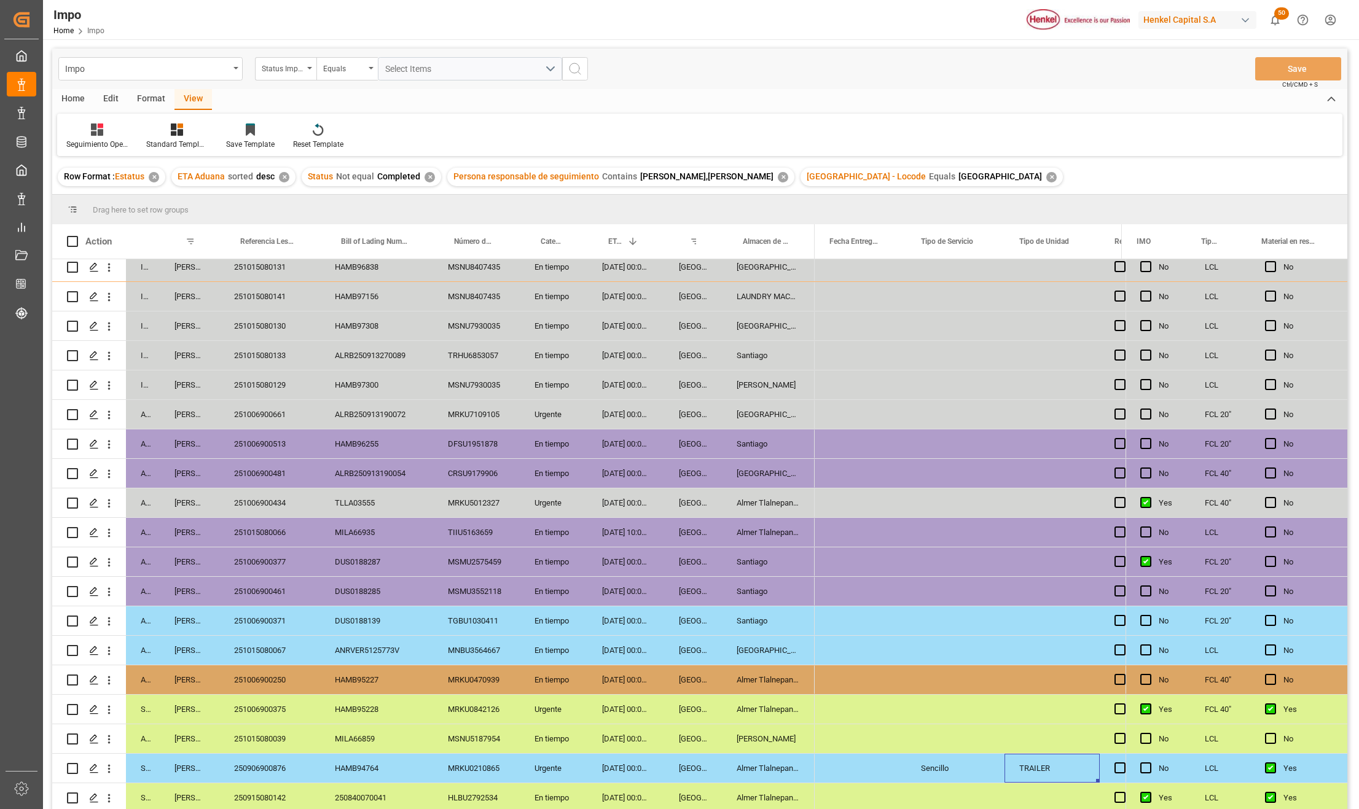
click at [991, 695] on div "Press SPACE to select this row." at bounding box center [955, 709] width 98 height 29
click at [1039, 764] on div "TRAILER" at bounding box center [1051, 768] width 95 height 29
click at [1070, 768] on input "TRAILER" at bounding box center [1052, 774] width 76 height 23
click at [1062, 714] on div "Press SPACE to select this row." at bounding box center [1051, 709] width 95 height 29
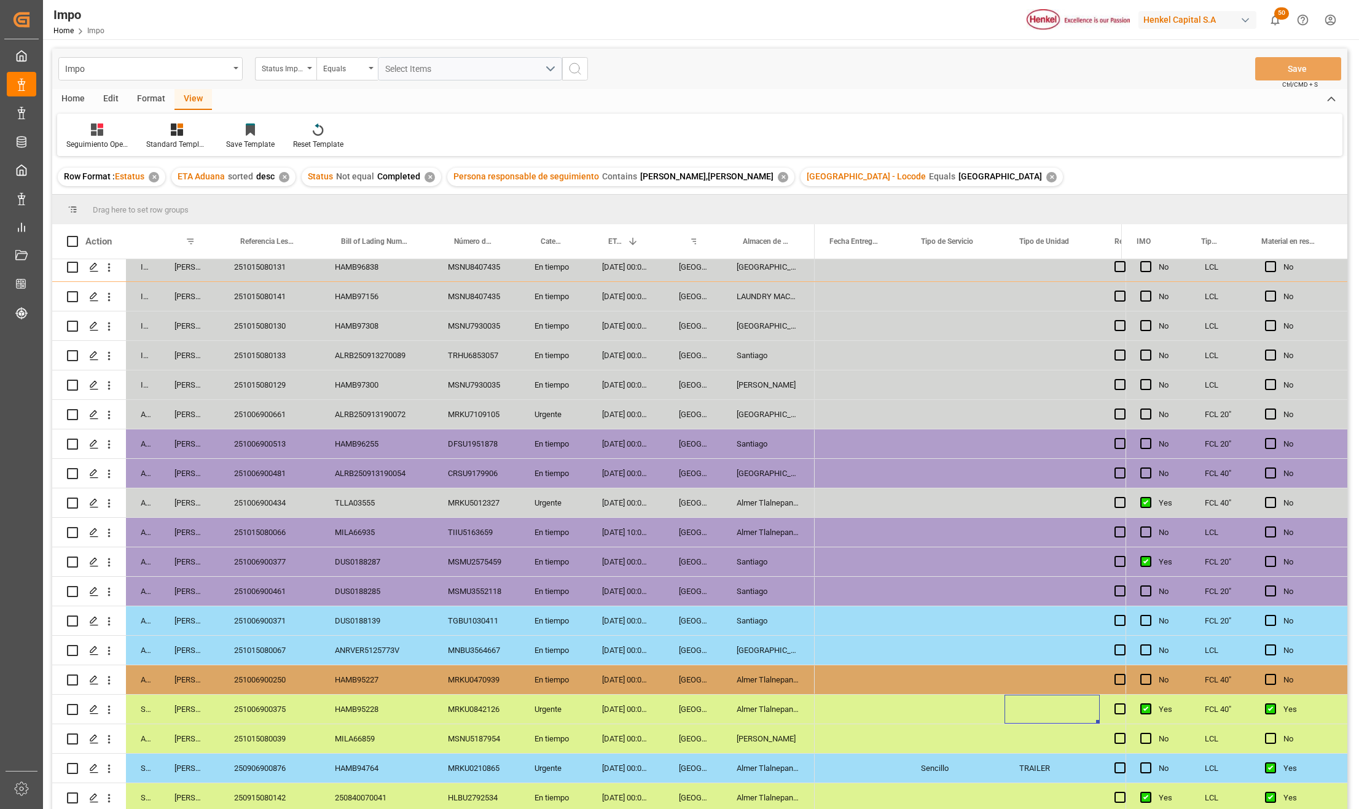
click at [1042, 673] on div "Press SPACE to select this row." at bounding box center [1051, 679] width 95 height 29
click at [947, 767] on div "Sencillo" at bounding box center [955, 768] width 98 height 29
click at [977, 768] on icon "Press SPACE to select this row." at bounding box center [975, 774] width 13 height 13
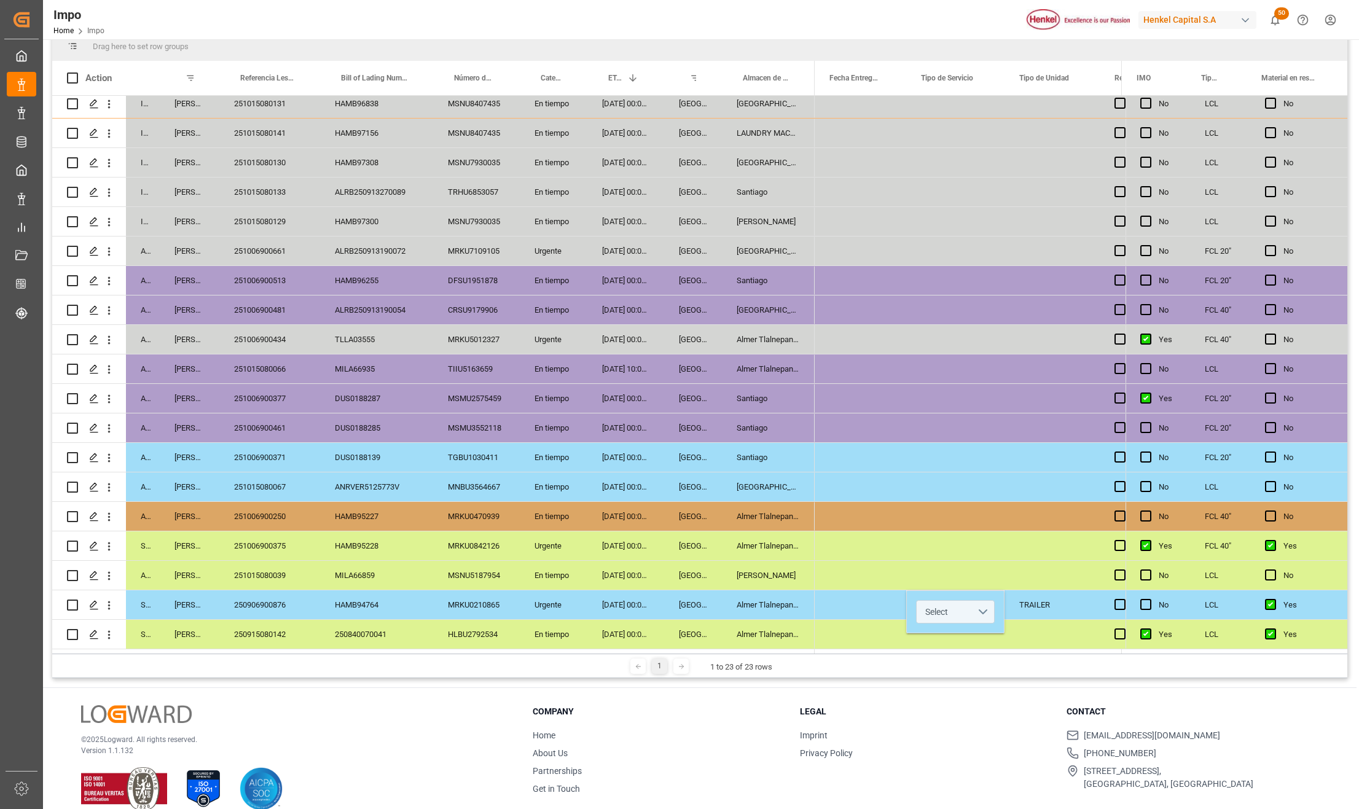
click at [982, 609] on button "Select" at bounding box center [955, 611] width 79 height 23
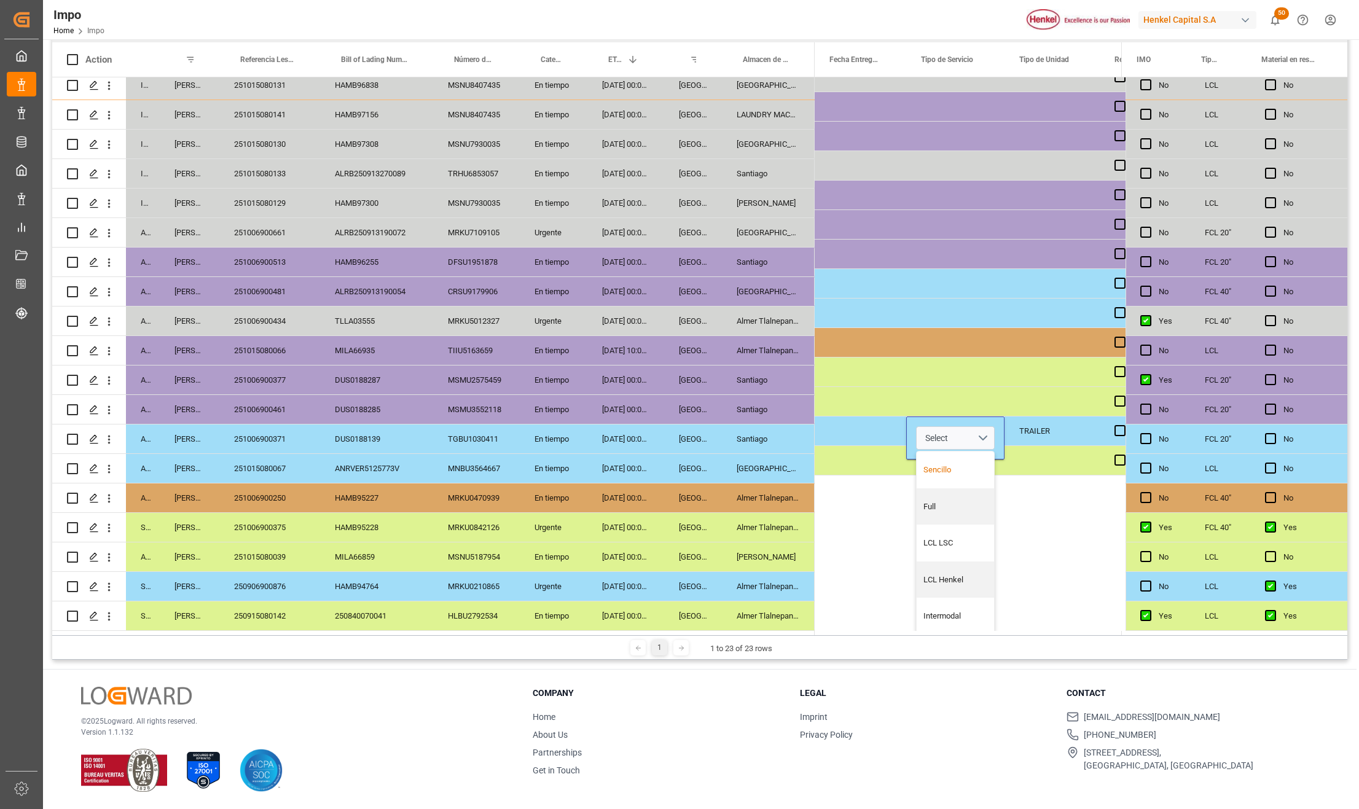
click at [942, 469] on div "Sencillo" at bounding box center [954, 469] width 77 height 37
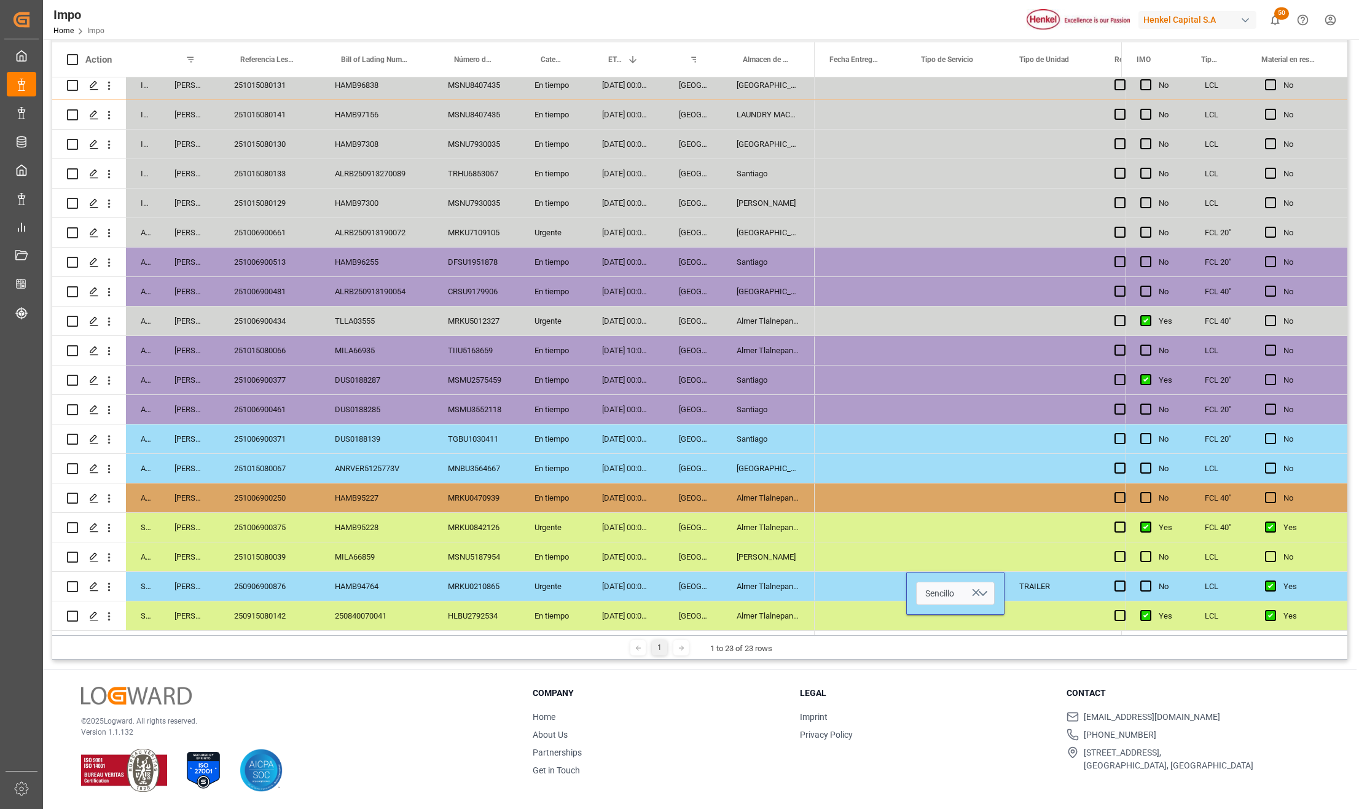
click at [1013, 595] on div "TRAILER" at bounding box center [1051, 586] width 95 height 29
click at [1030, 583] on div "TRAILER" at bounding box center [1051, 586] width 95 height 29
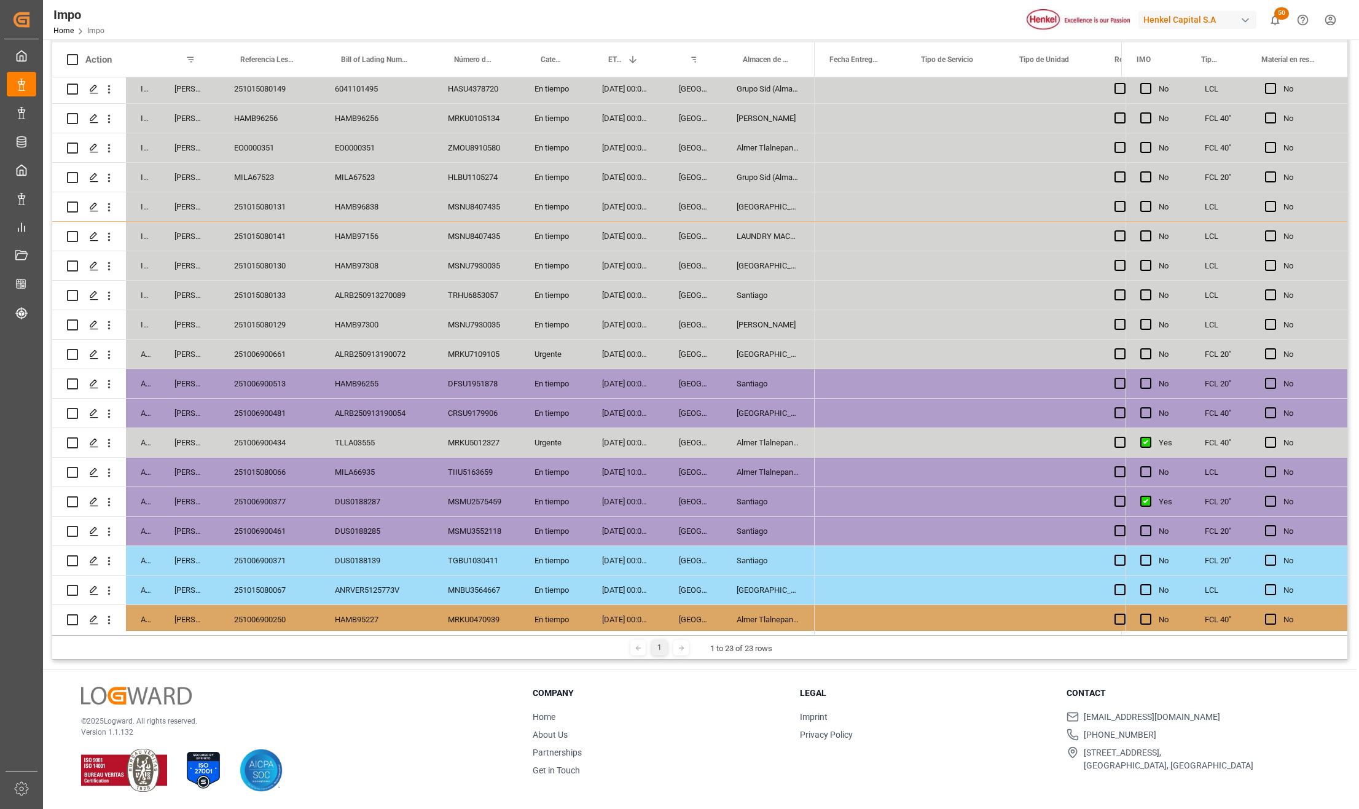
scroll to position [0, 0]
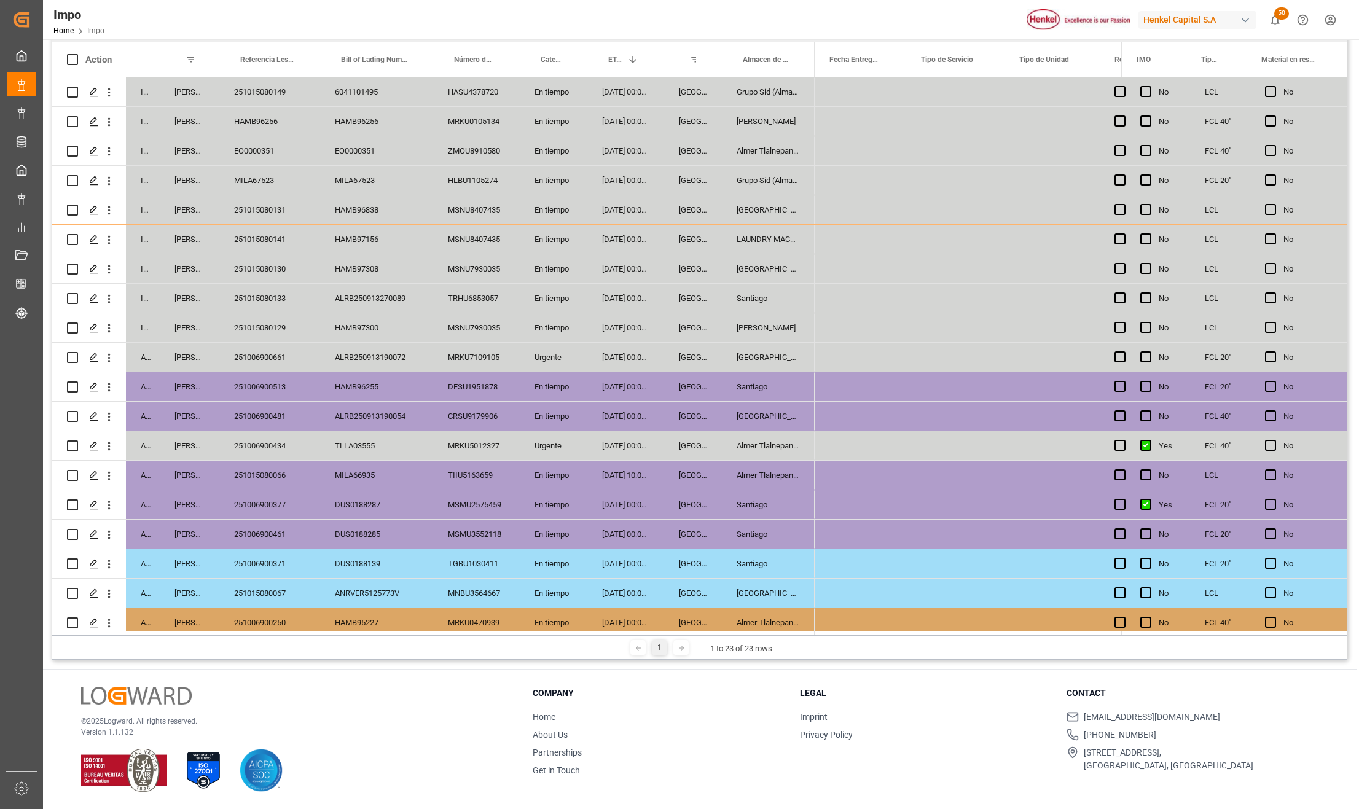
click at [405, 514] on div "DUS0188287" at bounding box center [376, 504] width 113 height 29
click at [767, 499] on div "Santiago" at bounding box center [768, 504] width 93 height 29
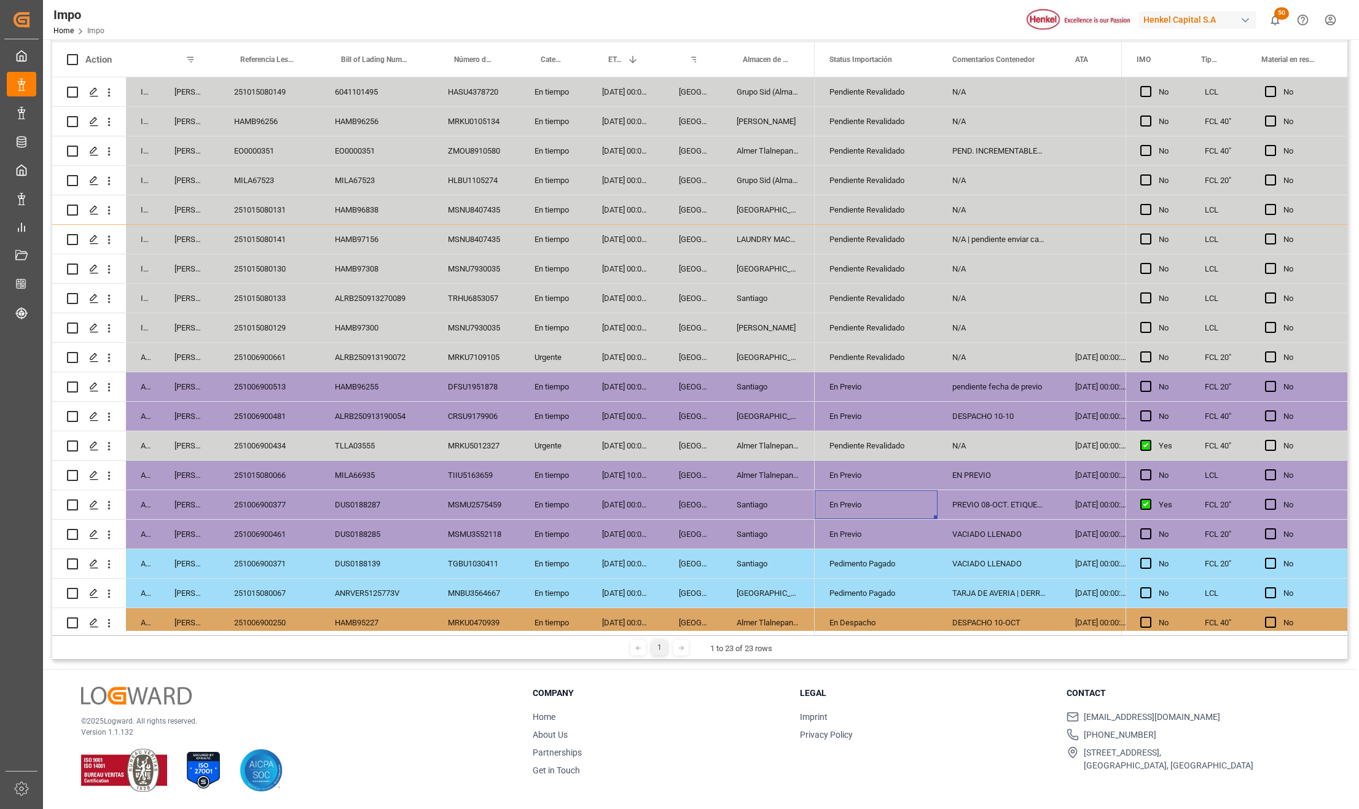
click at [875, 504] on div "En Previo" at bounding box center [875, 505] width 93 height 28
click at [995, 499] on div "PREVIO 08-OCT. ETIQUETAS SOLICITADAS" at bounding box center [998, 504] width 123 height 29
click at [880, 500] on div "En Previo" at bounding box center [875, 505] width 93 height 28
click at [910, 515] on icon "open menu" at bounding box center [914, 512] width 15 height 15
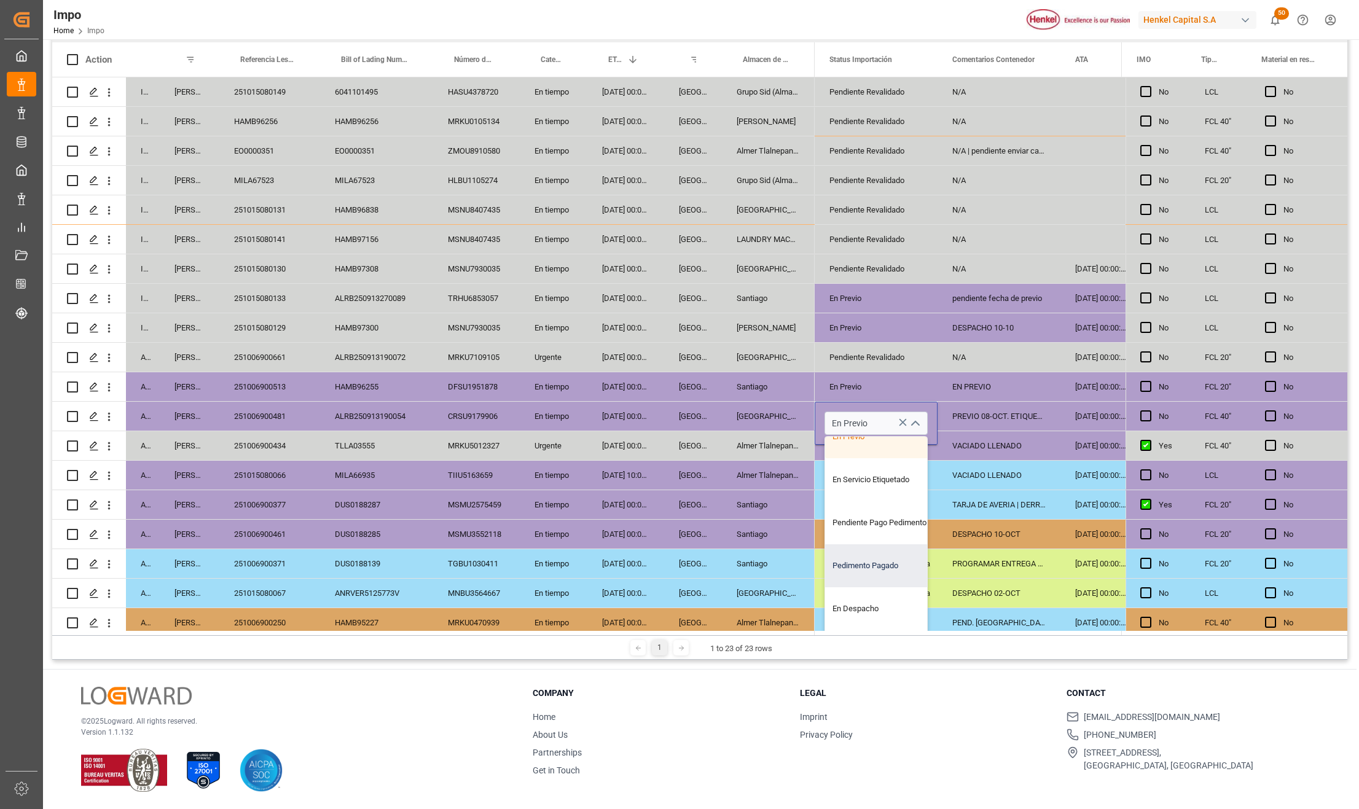
scroll to position [92, 0]
click at [875, 463] on div "En Servicio Etiquetado" at bounding box center [882, 479] width 115 height 43
type input "En Servicio Etiquetado"
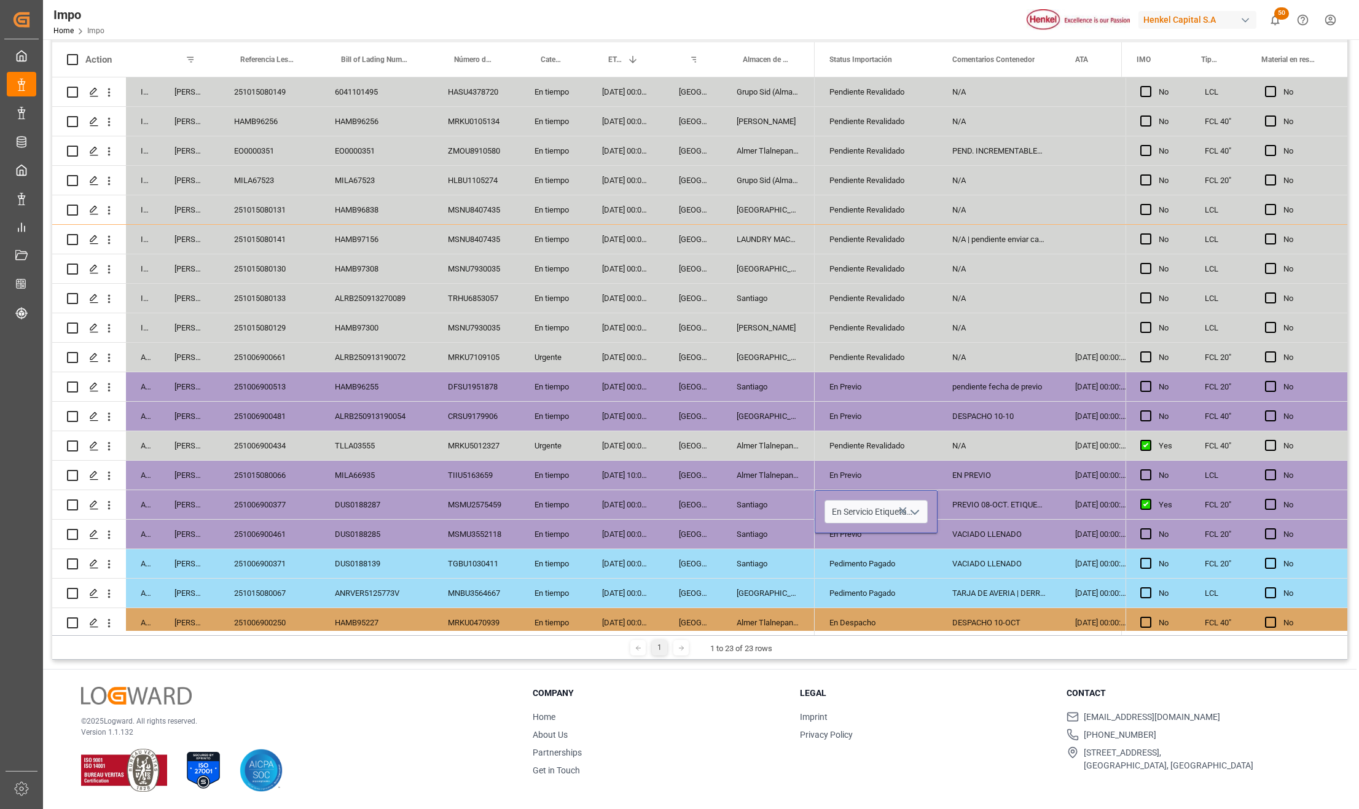
scroll to position [0, 0]
click at [908, 534] on div "En Previo" at bounding box center [875, 534] width 93 height 28
click at [991, 580] on div "TARJA DE AVERIA | DERRAME" at bounding box center [998, 593] width 123 height 29
click at [990, 505] on div "PREVIO 08-OCT. ETIQUETAS SOLICITADAS" at bounding box center [998, 504] width 123 height 29
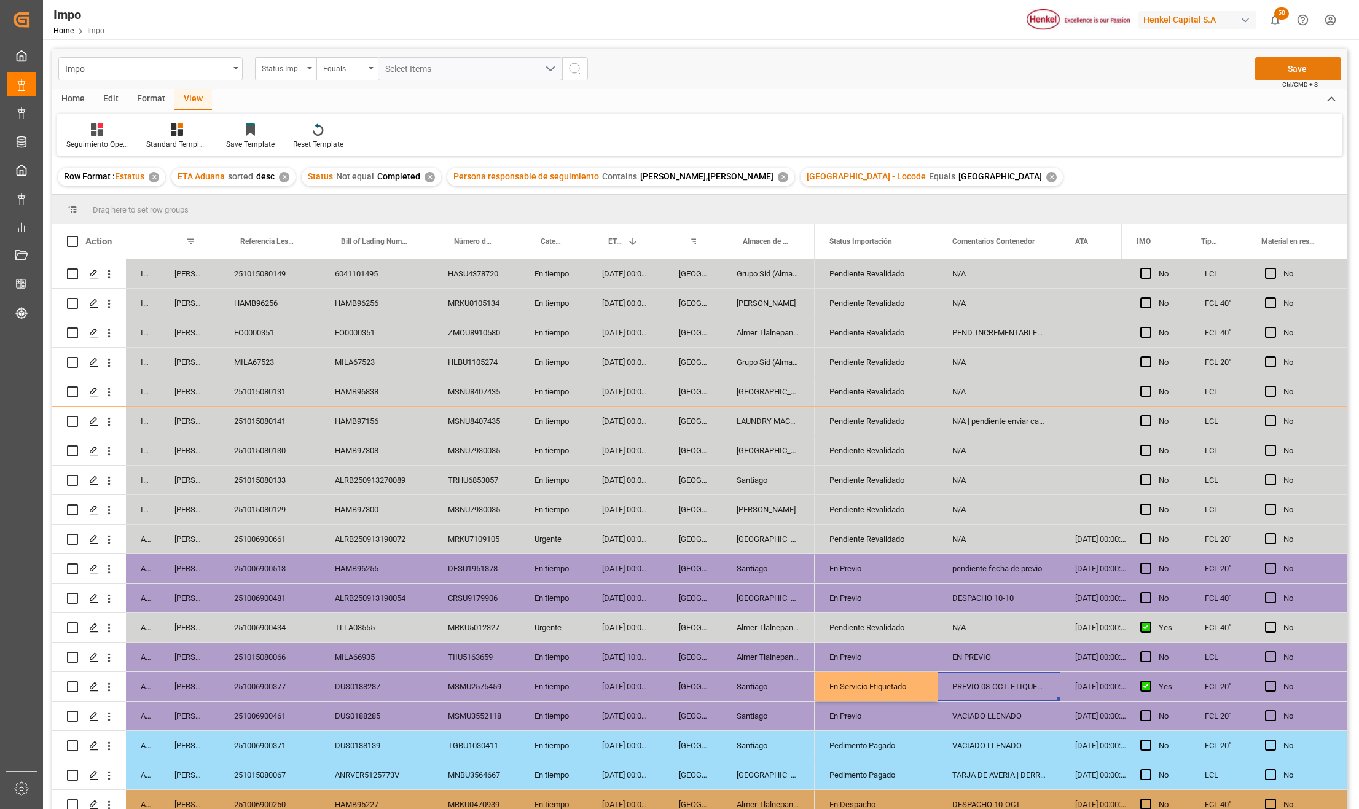
click at [1270, 61] on button "Save" at bounding box center [1298, 68] width 86 height 23
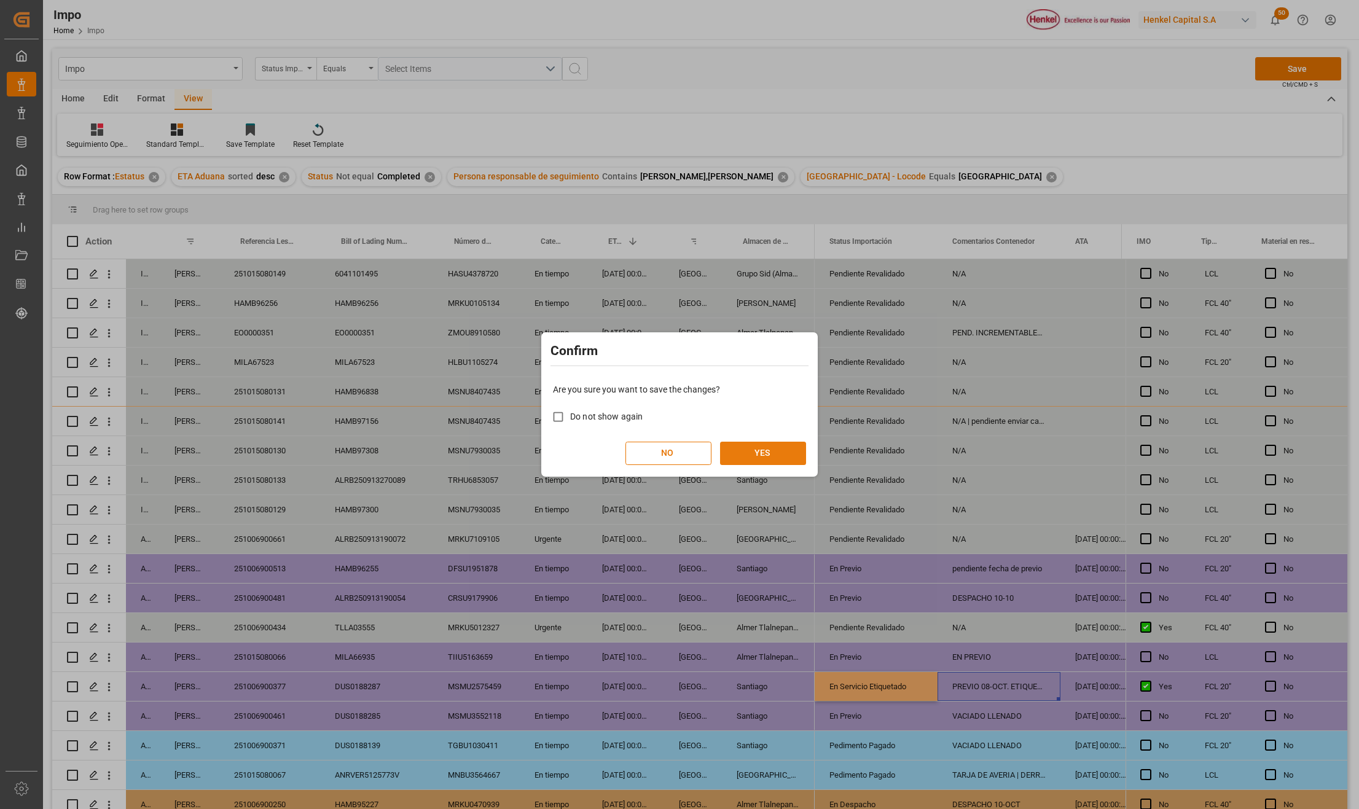
click at [748, 448] on button "YES" at bounding box center [763, 453] width 86 height 23
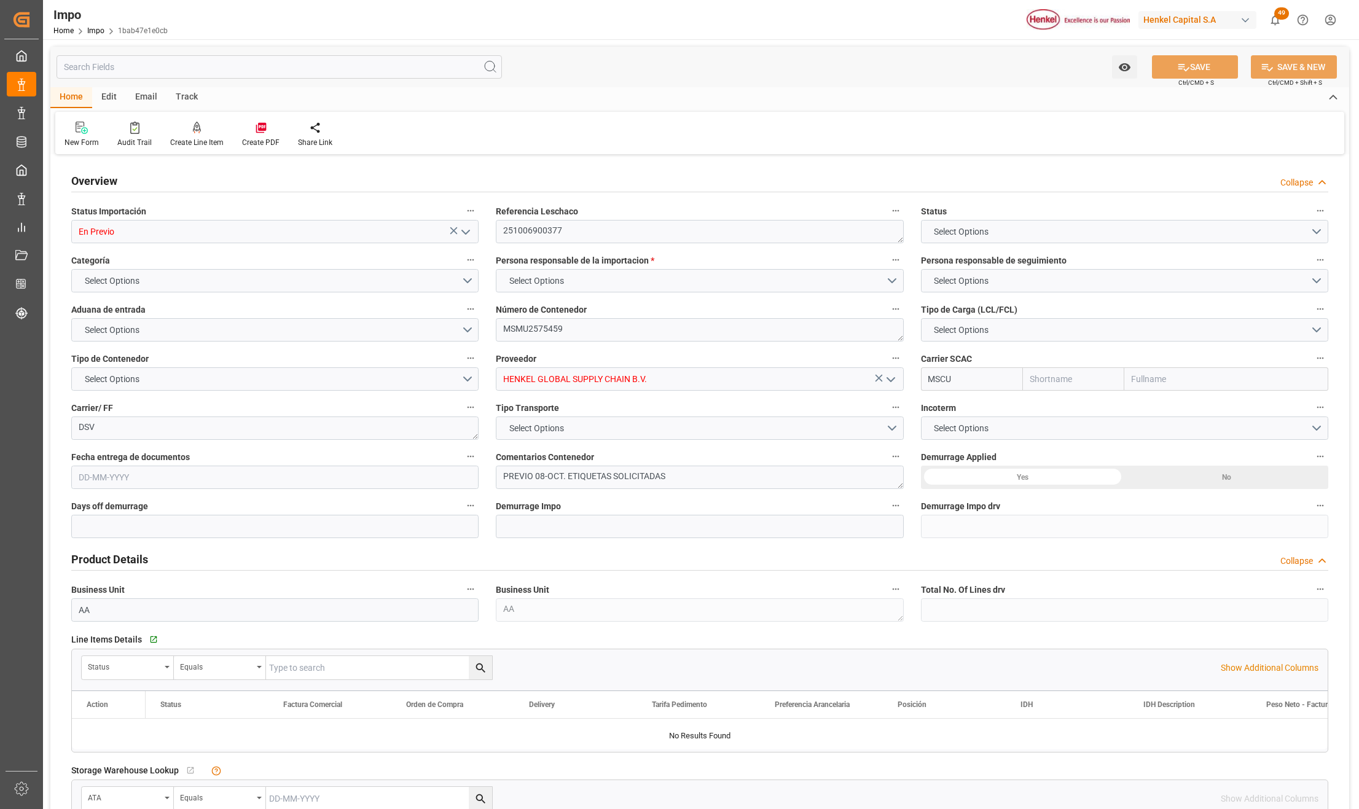
type input "MSC"
type input "Mediterranean Shipping Company"
type input "2"
type input "20"
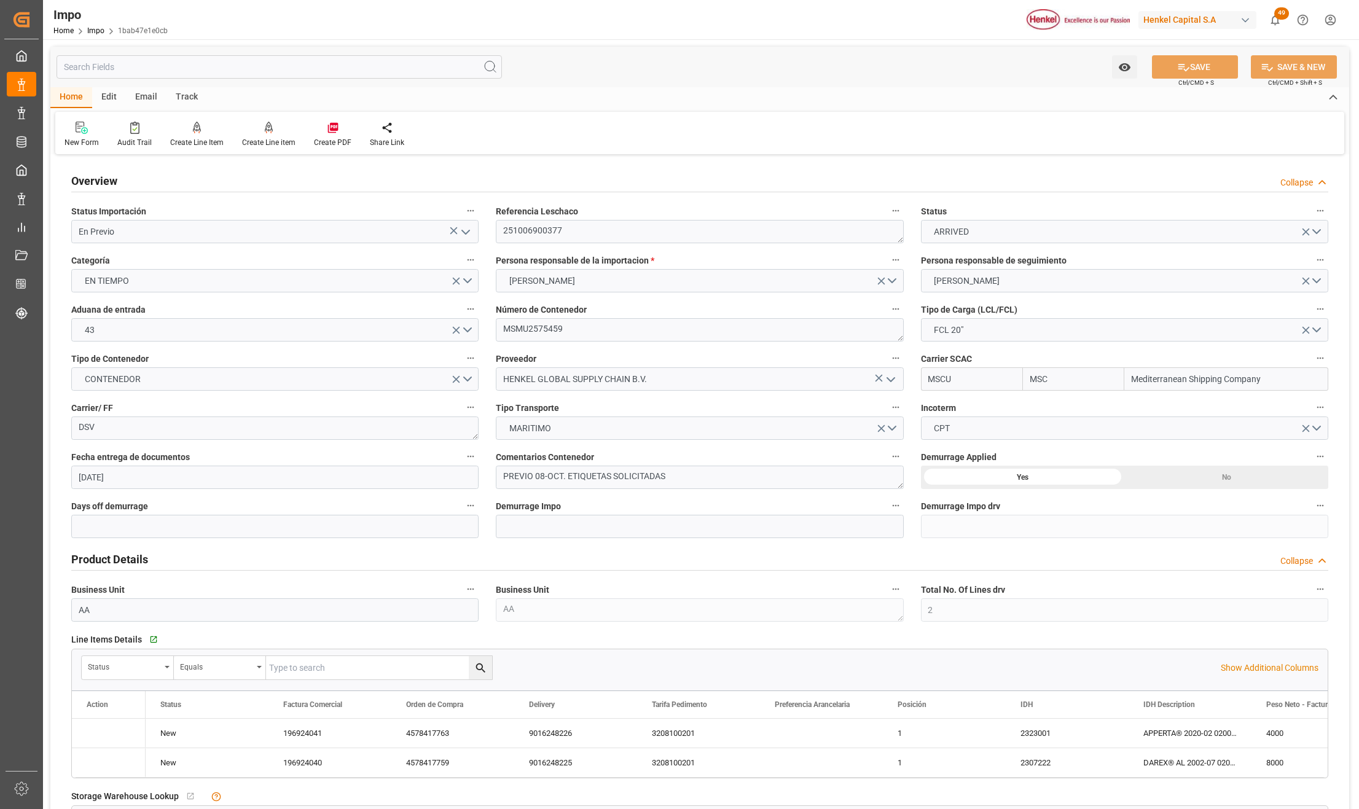
type input "[DATE]"
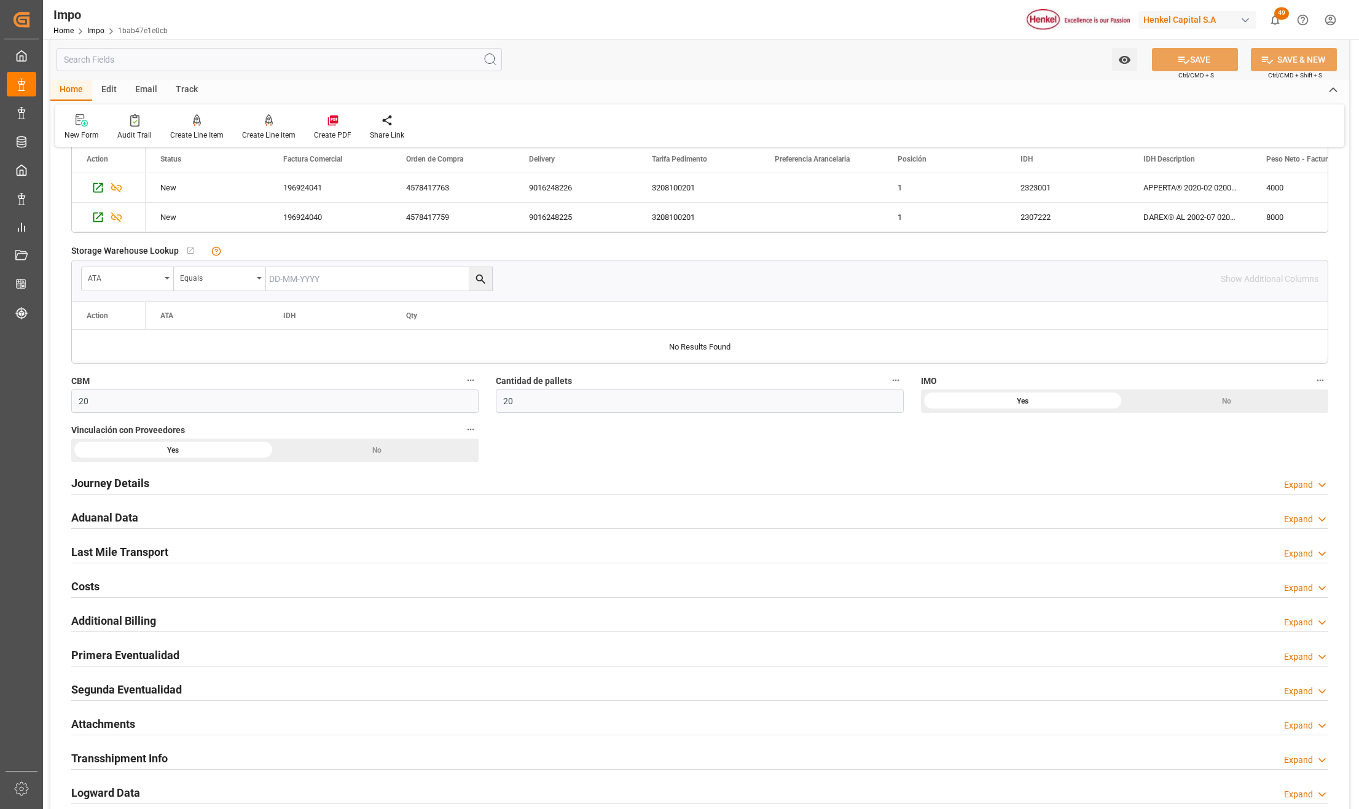
scroll to position [655, 0]
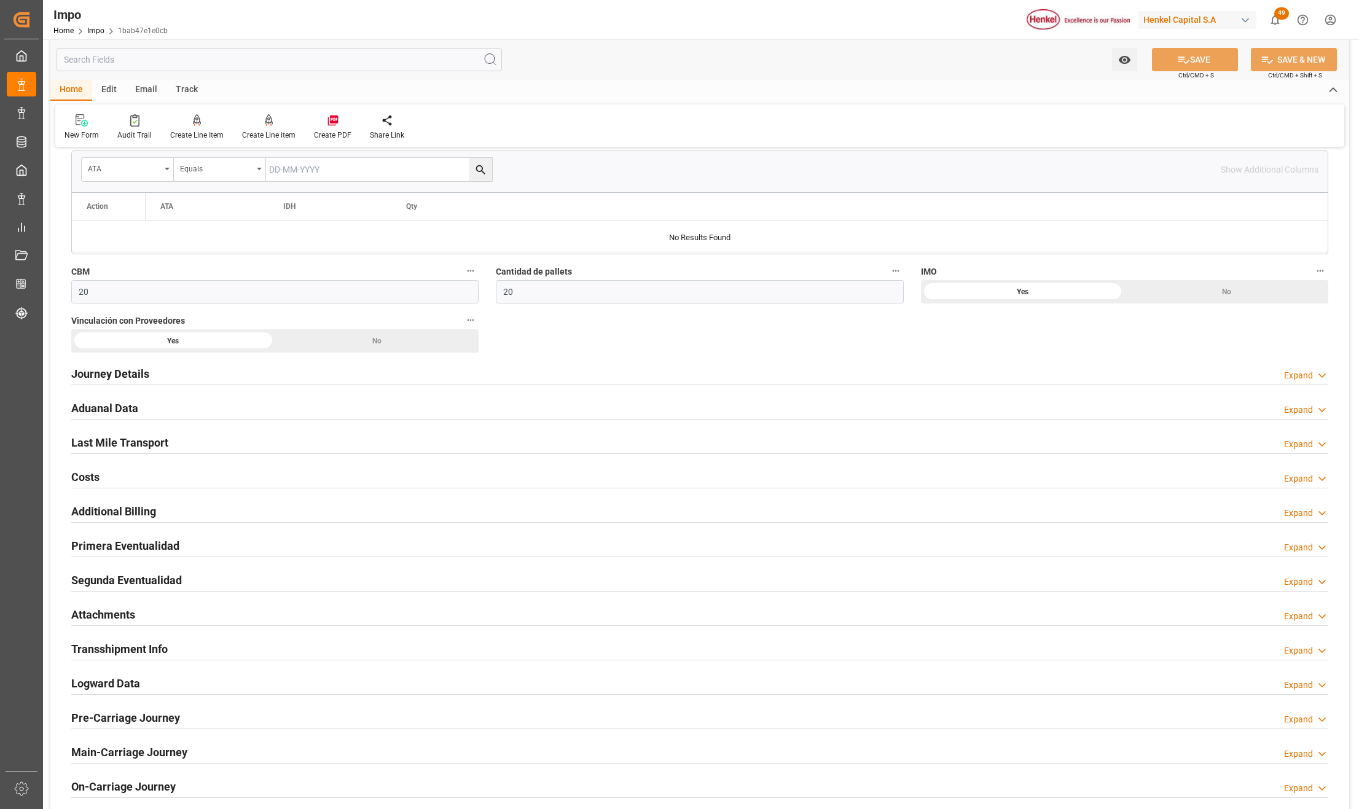
click at [96, 554] on h2 "Primera Eventualidad" at bounding box center [125, 545] width 108 height 17
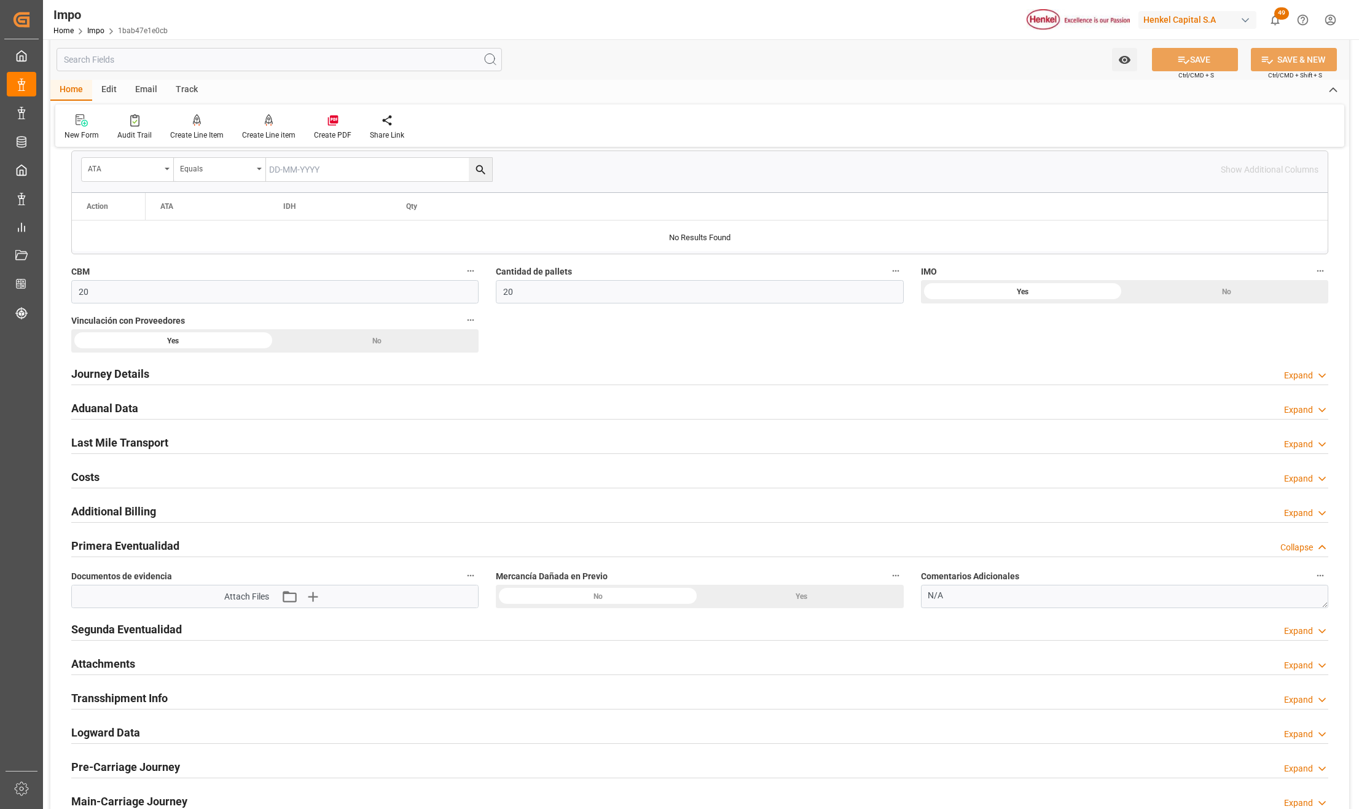
click at [96, 554] on h2 "Primera Eventualidad" at bounding box center [125, 545] width 108 height 17
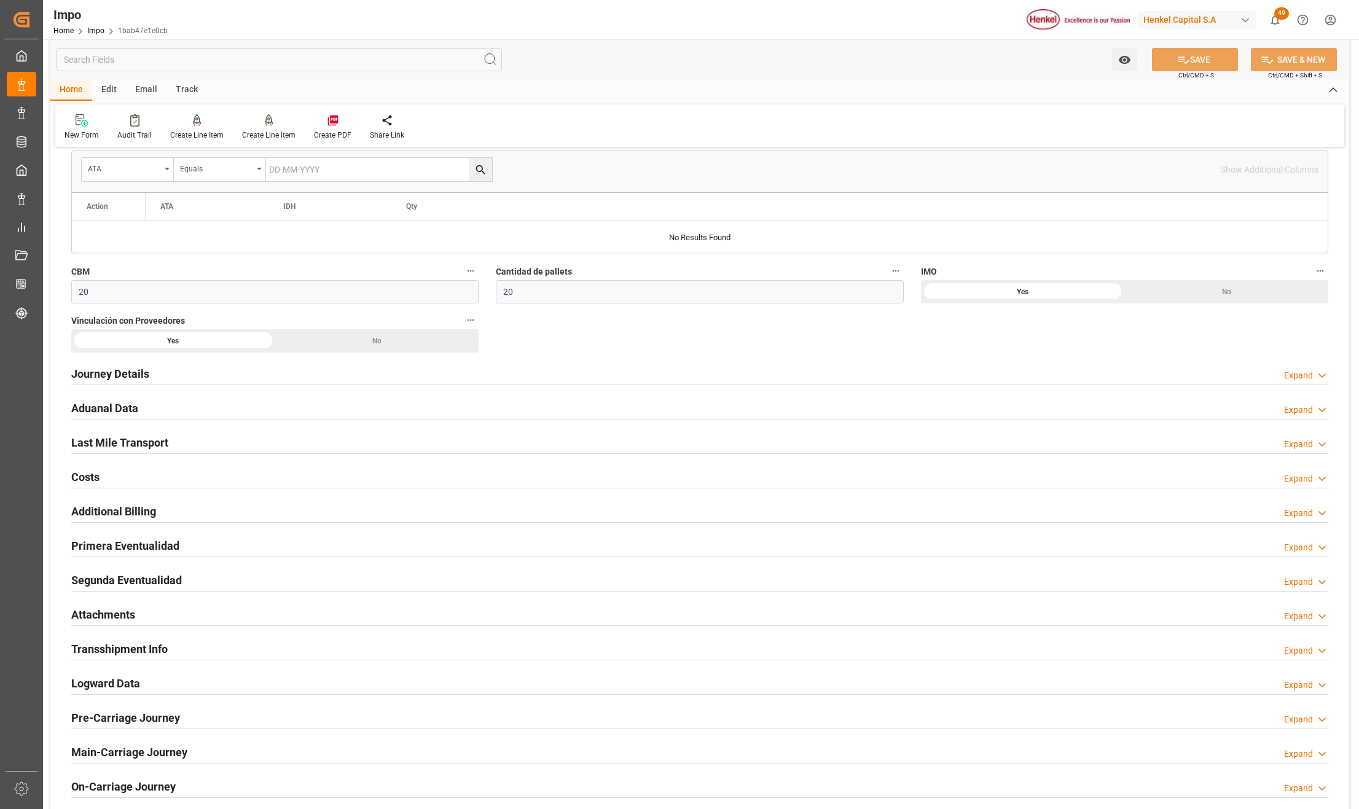
drag, startPoint x: 99, startPoint y: 585, endPoint x: 377, endPoint y: 613, distance: 279.6
click at [99, 585] on h2 "Segunda Eventualidad" at bounding box center [126, 580] width 111 height 17
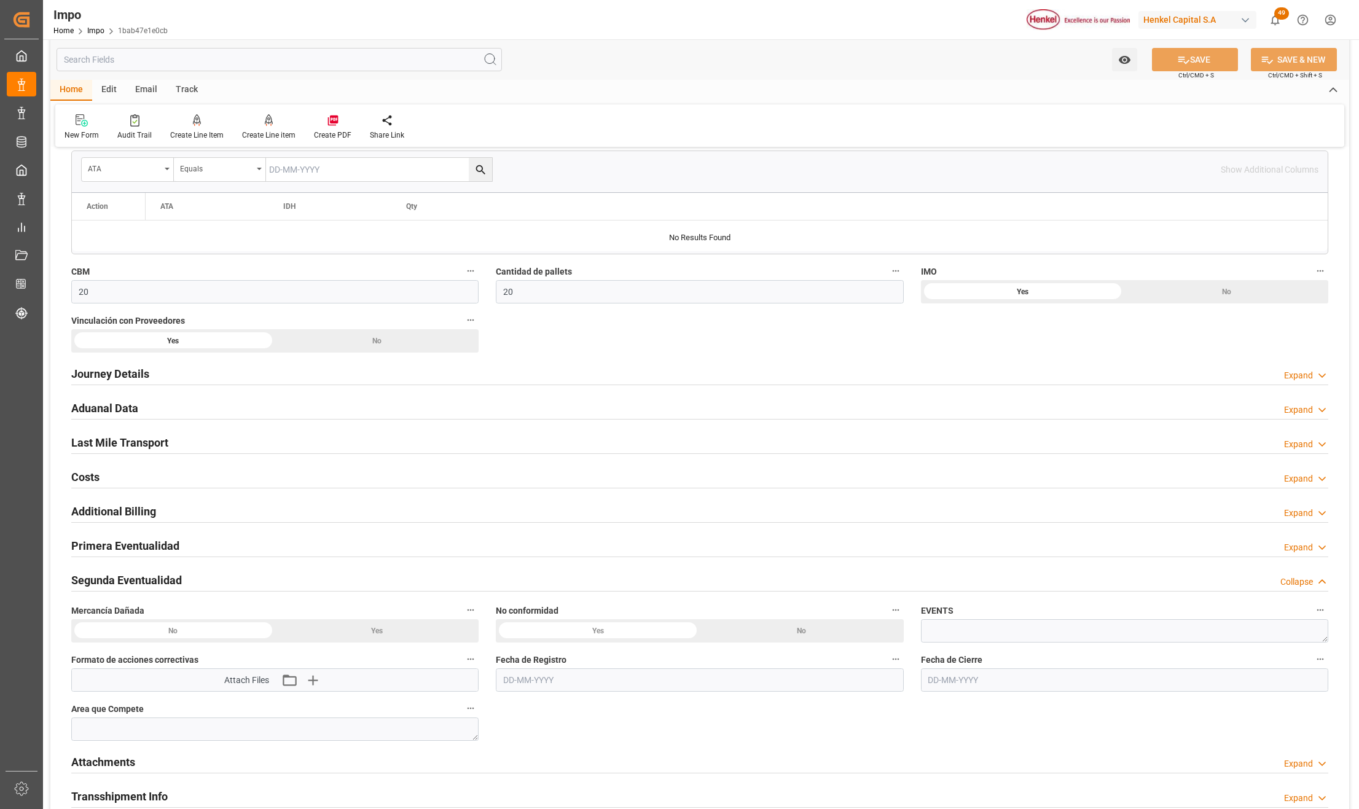
click at [350, 633] on div "Yes" at bounding box center [377, 630] width 204 height 23
click at [156, 551] on h2 "Primera Eventualidad" at bounding box center [125, 545] width 108 height 17
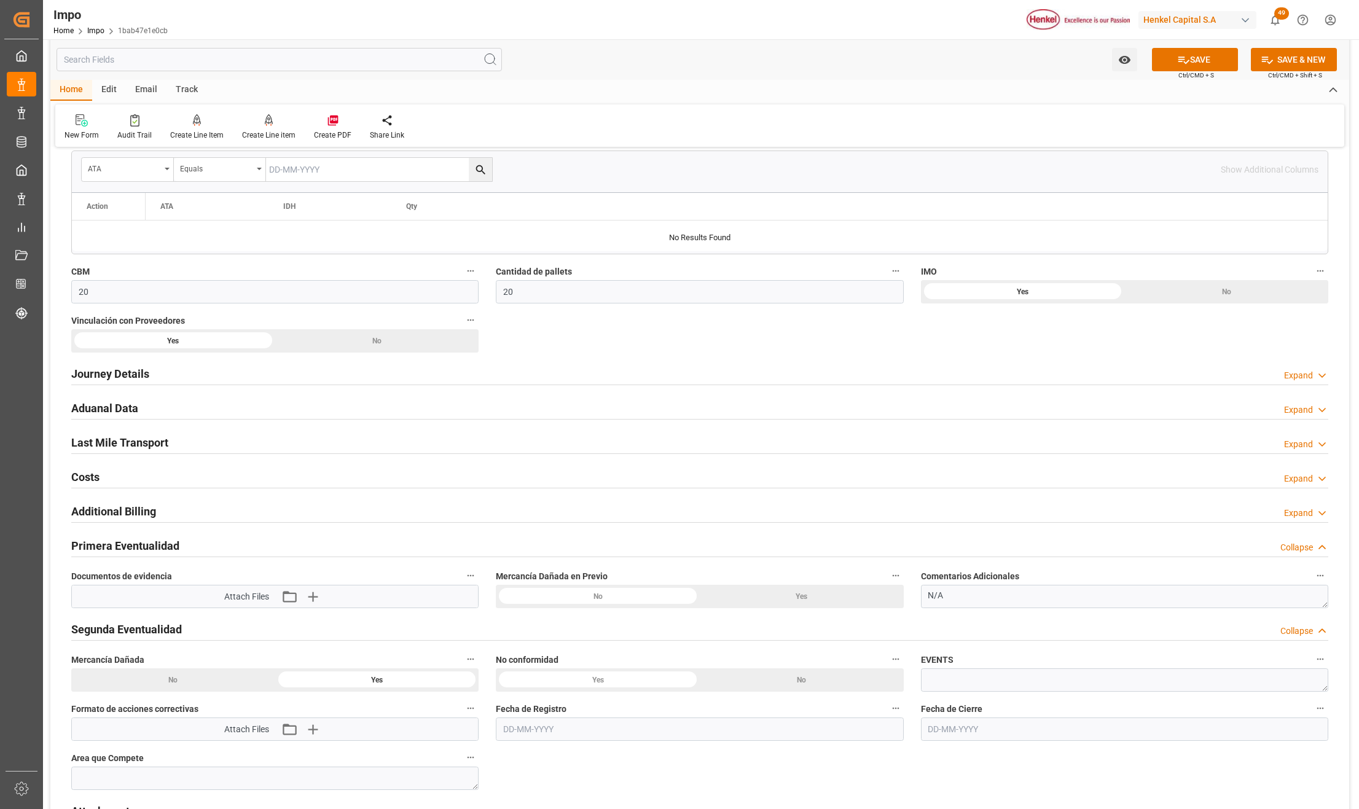
click at [610, 601] on div "No" at bounding box center [598, 596] width 204 height 23
click at [775, 597] on div "Yes" at bounding box center [802, 596] width 204 height 23
click at [310, 597] on icon "button" at bounding box center [312, 597] width 20 height 20
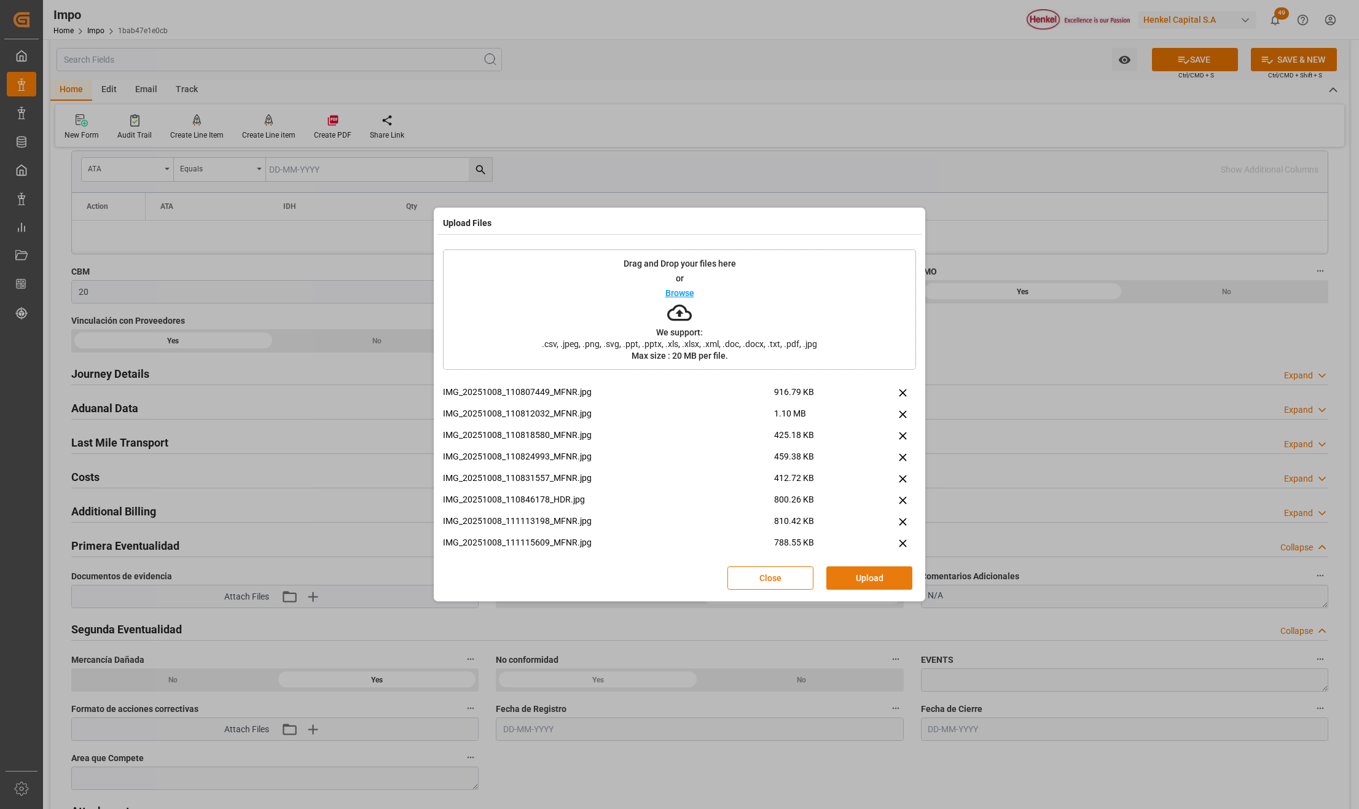
click at [846, 579] on button "Upload" at bounding box center [869, 577] width 86 height 23
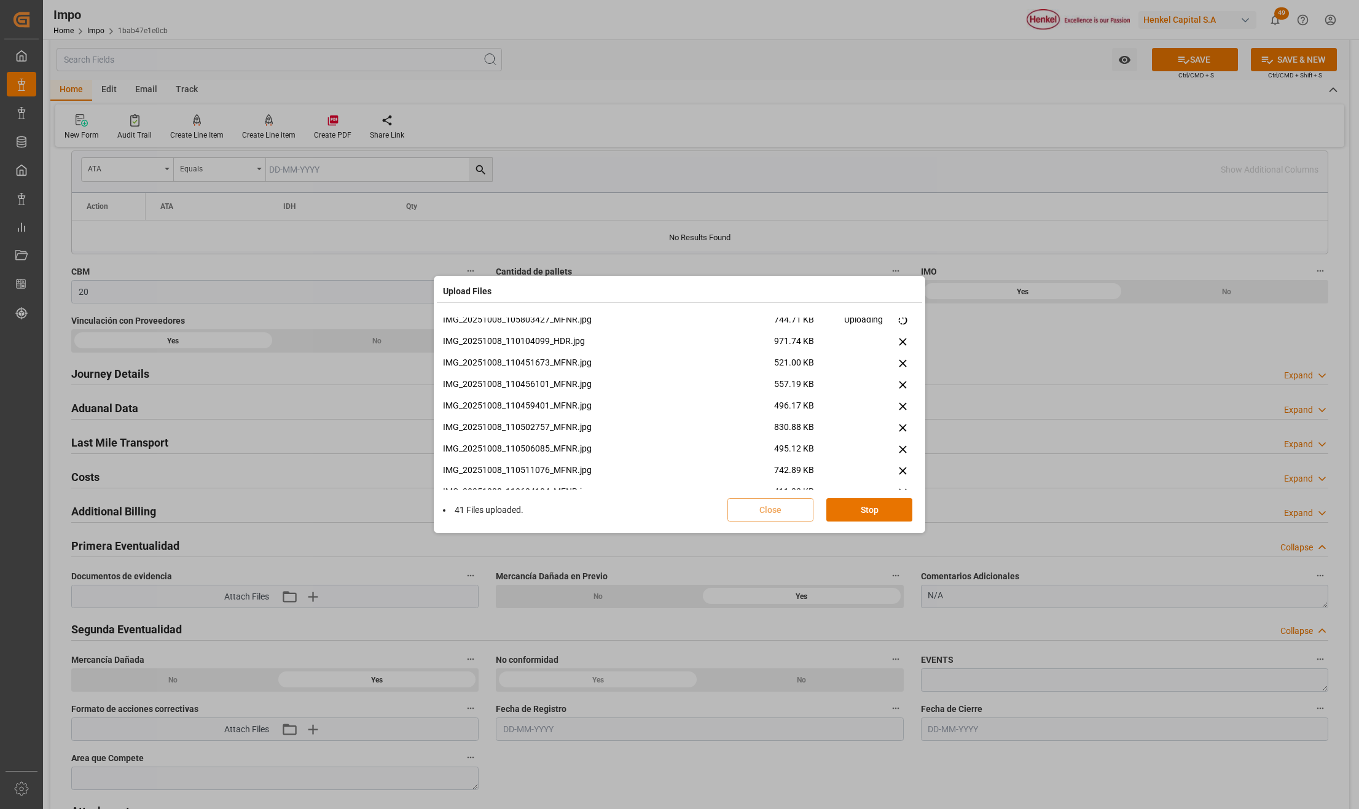
scroll to position [976, 0]
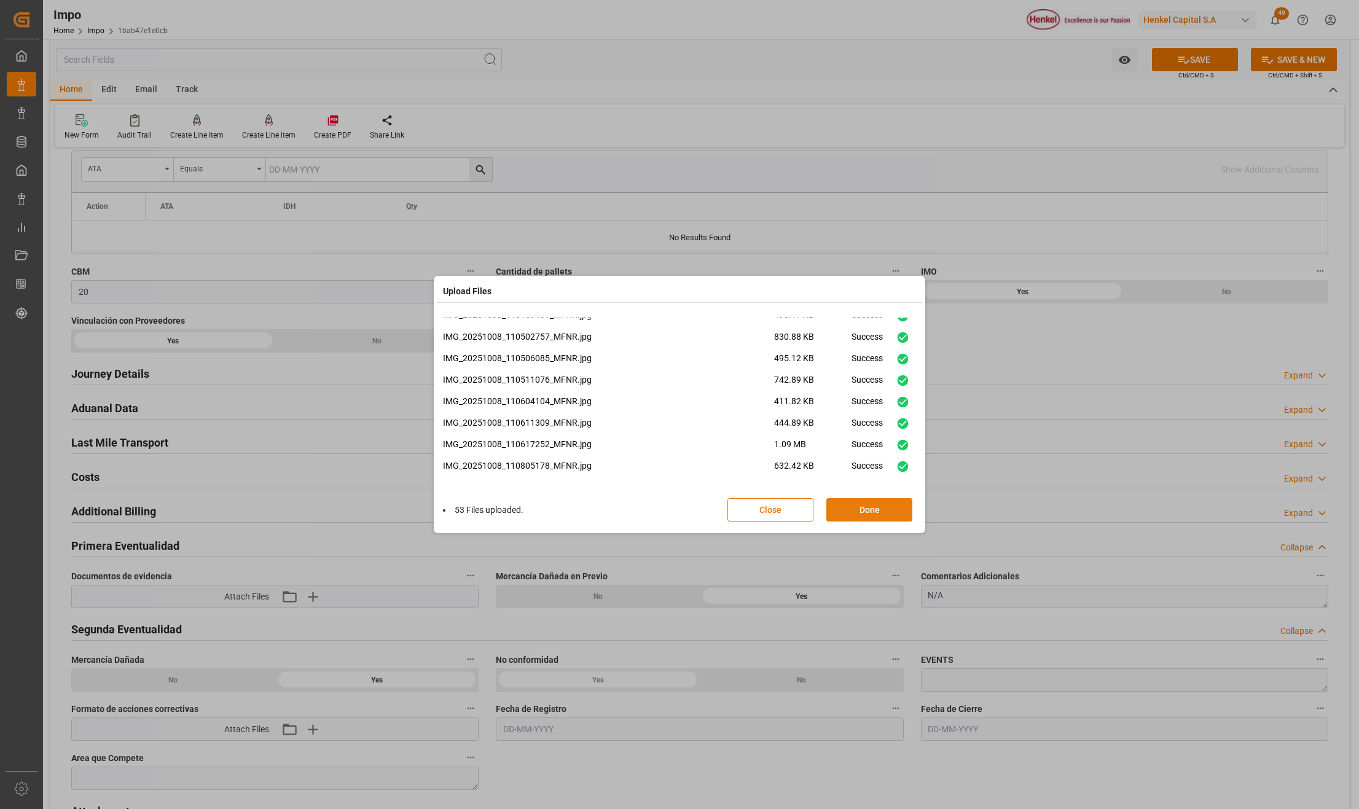
click at [865, 509] on button "Done" at bounding box center [869, 509] width 86 height 23
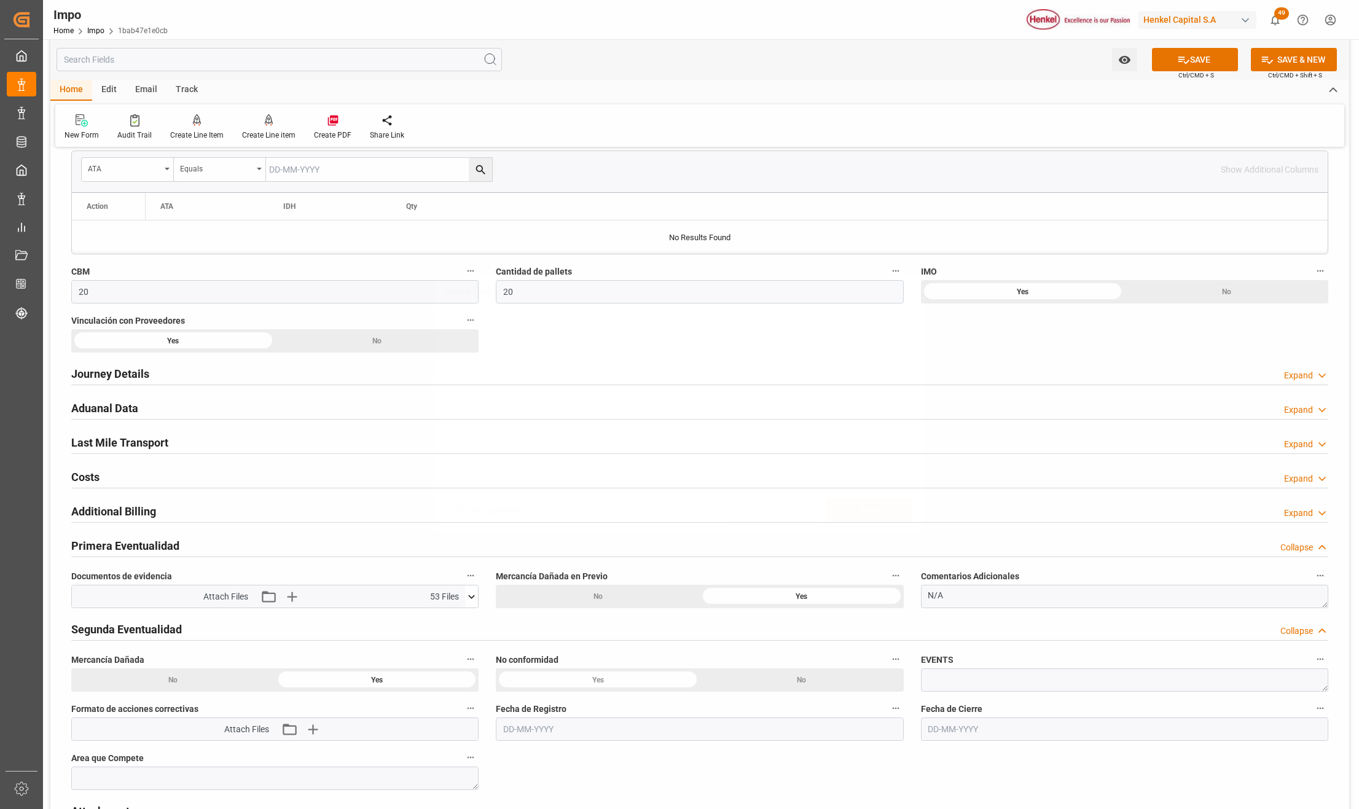
scroll to position [0, 0]
click at [959, 600] on textarea "N/A" at bounding box center [1124, 596] width 407 height 23
drag, startPoint x: 956, startPoint y: 599, endPoint x: 924, endPoint y: 596, distance: 32.8
click at [924, 597] on textarea "N/A" at bounding box center [1124, 596] width 407 height 23
paste textarea "TAMBORES LIGERAMENTE RASPADOS Y ABOLLADOS DE ORIGEN (LOTE: NX53124821)"
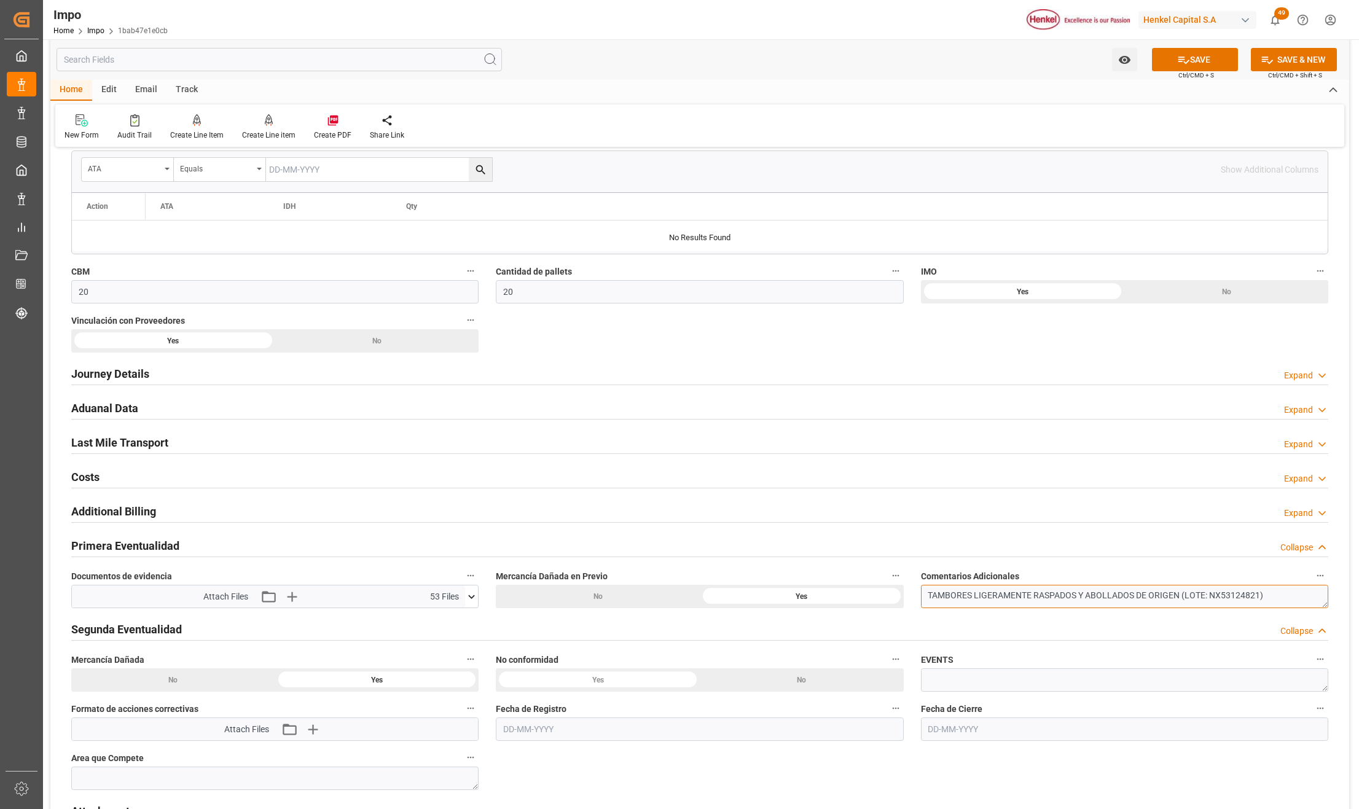
type textarea "TAMBORES LIGERAMENTE RASPADOS Y ABOLLADOS DE ORIGEN (LOTE: NX53124821)"
click at [1208, 58] on button "SAVE" at bounding box center [1195, 59] width 86 height 23
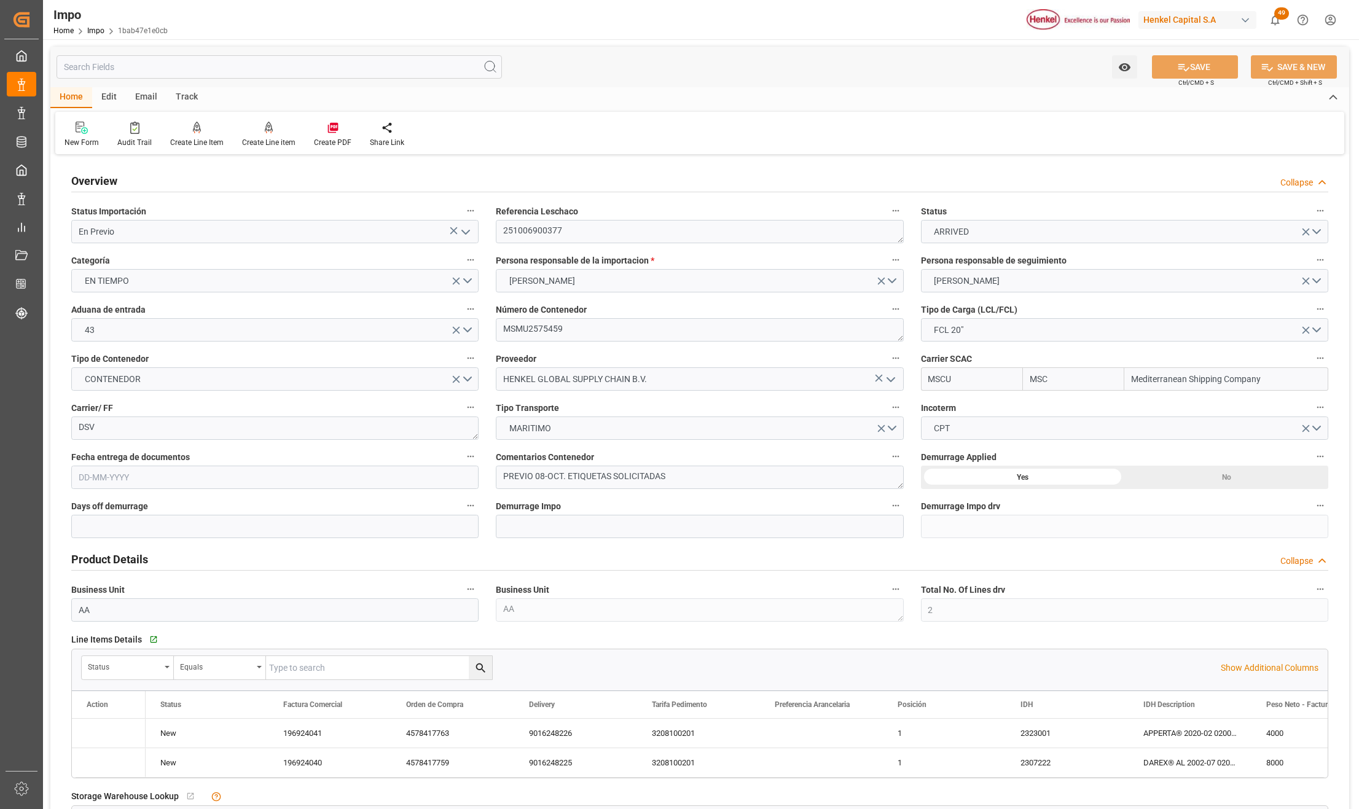
type input "MSC"
type input "Mediterranean Shipping Company"
type input "2"
type input "20"
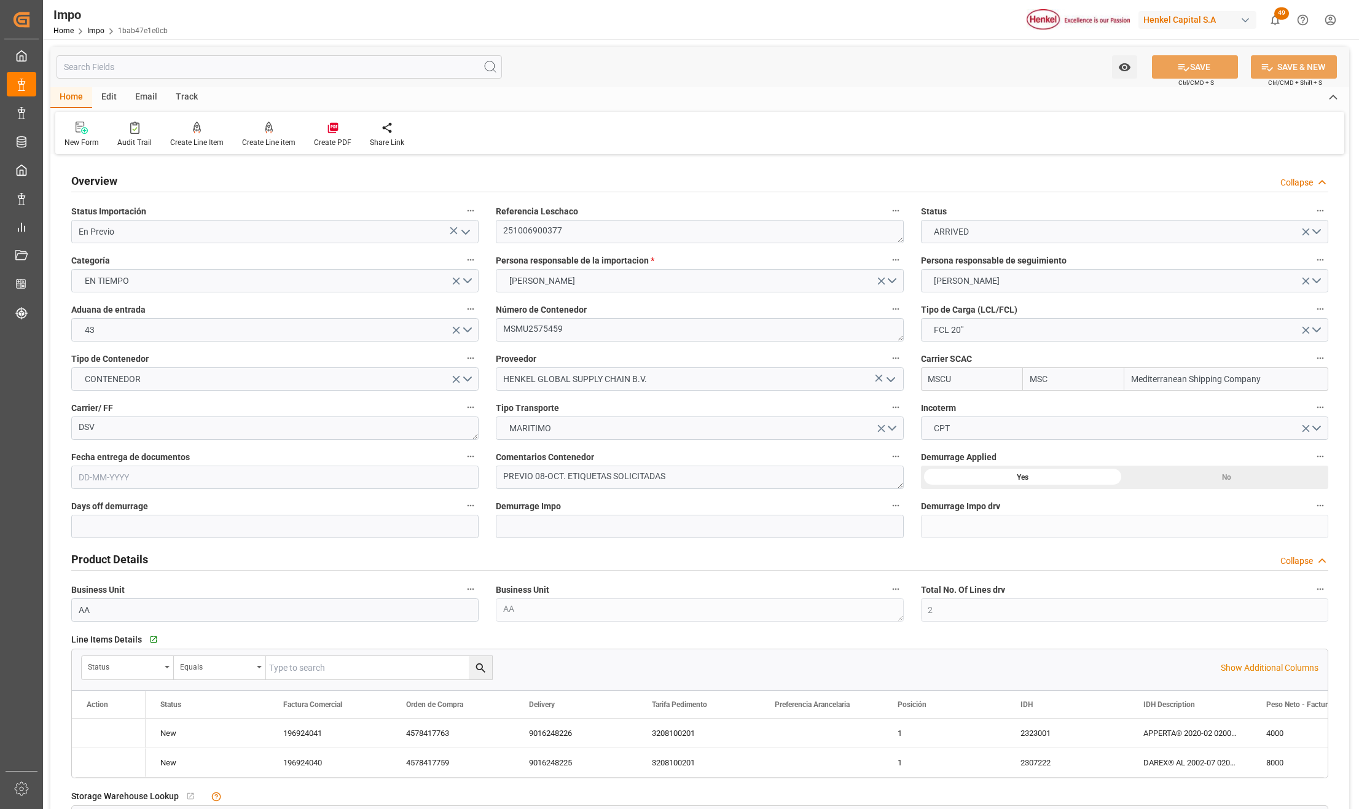
type input "[DATE]"
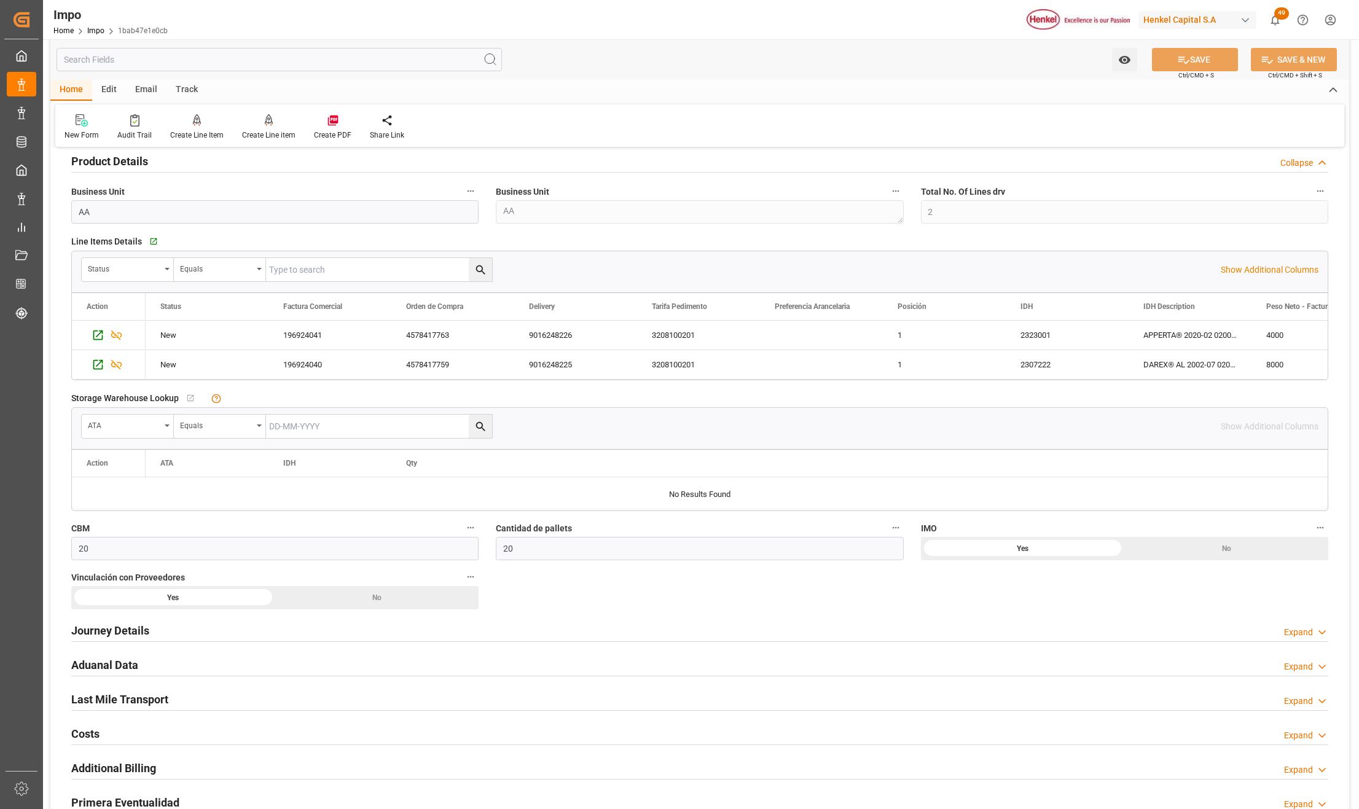
scroll to position [409, 0]
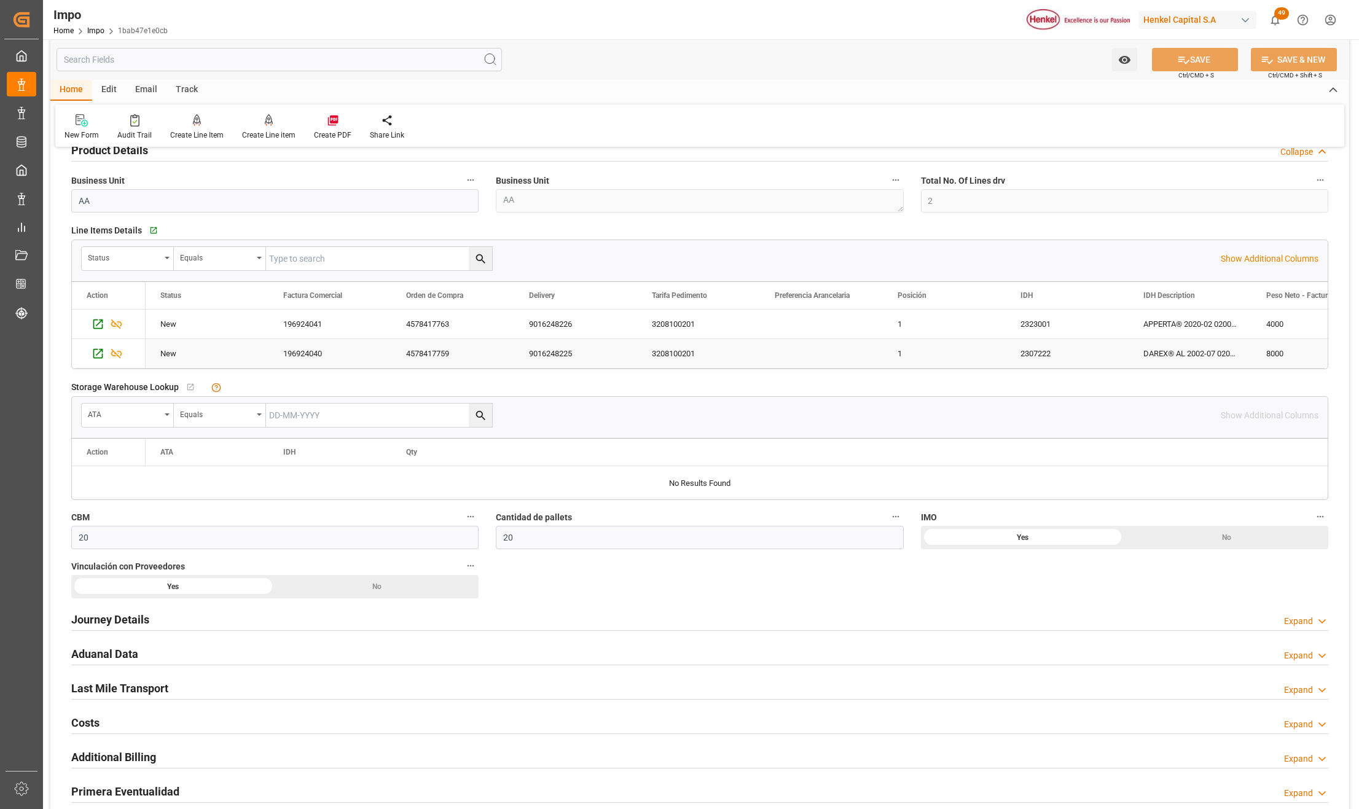
click at [1055, 354] on div "2307222" at bounding box center [1067, 353] width 123 height 29
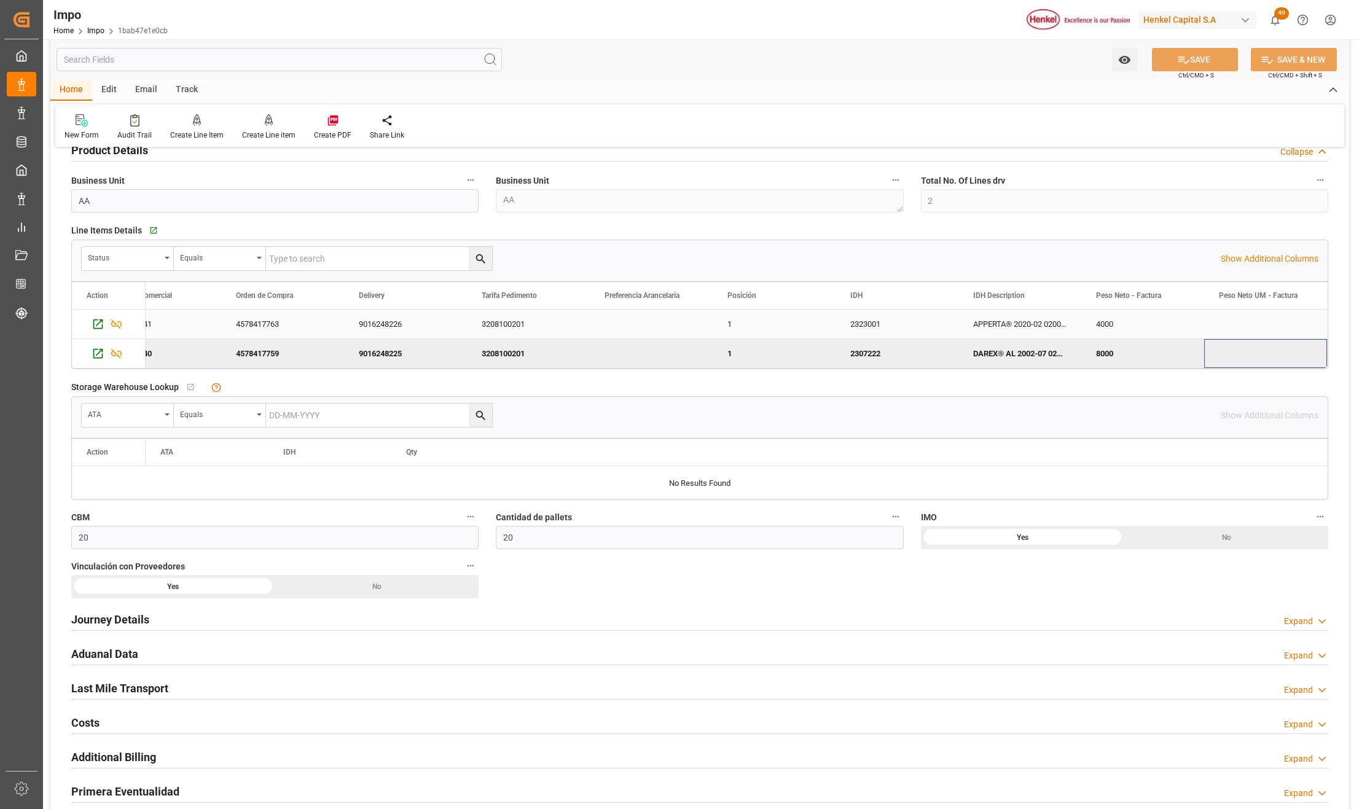
scroll to position [0, 293]
click at [99, 359] on icon "Press SPACE to deselect this row." at bounding box center [98, 354] width 10 height 10
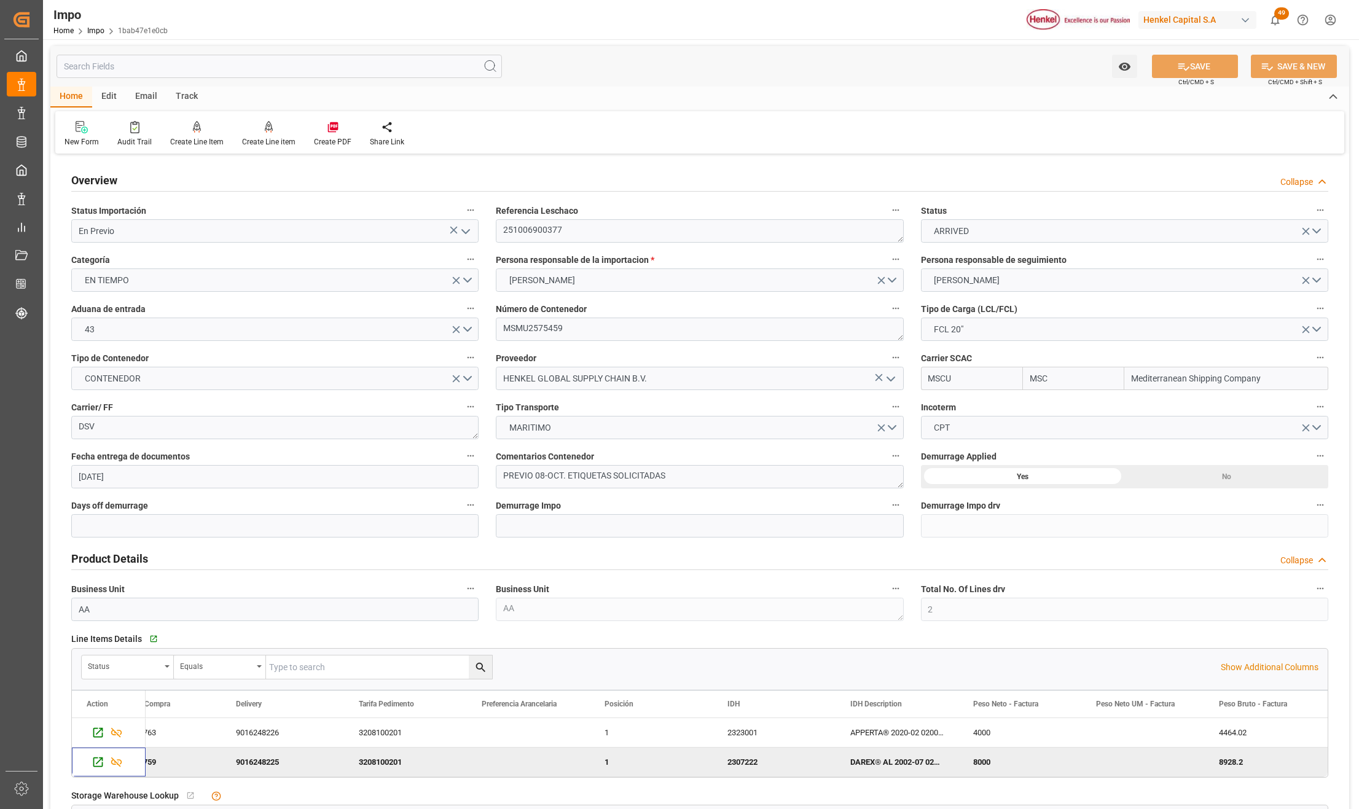
scroll to position [0, 0]
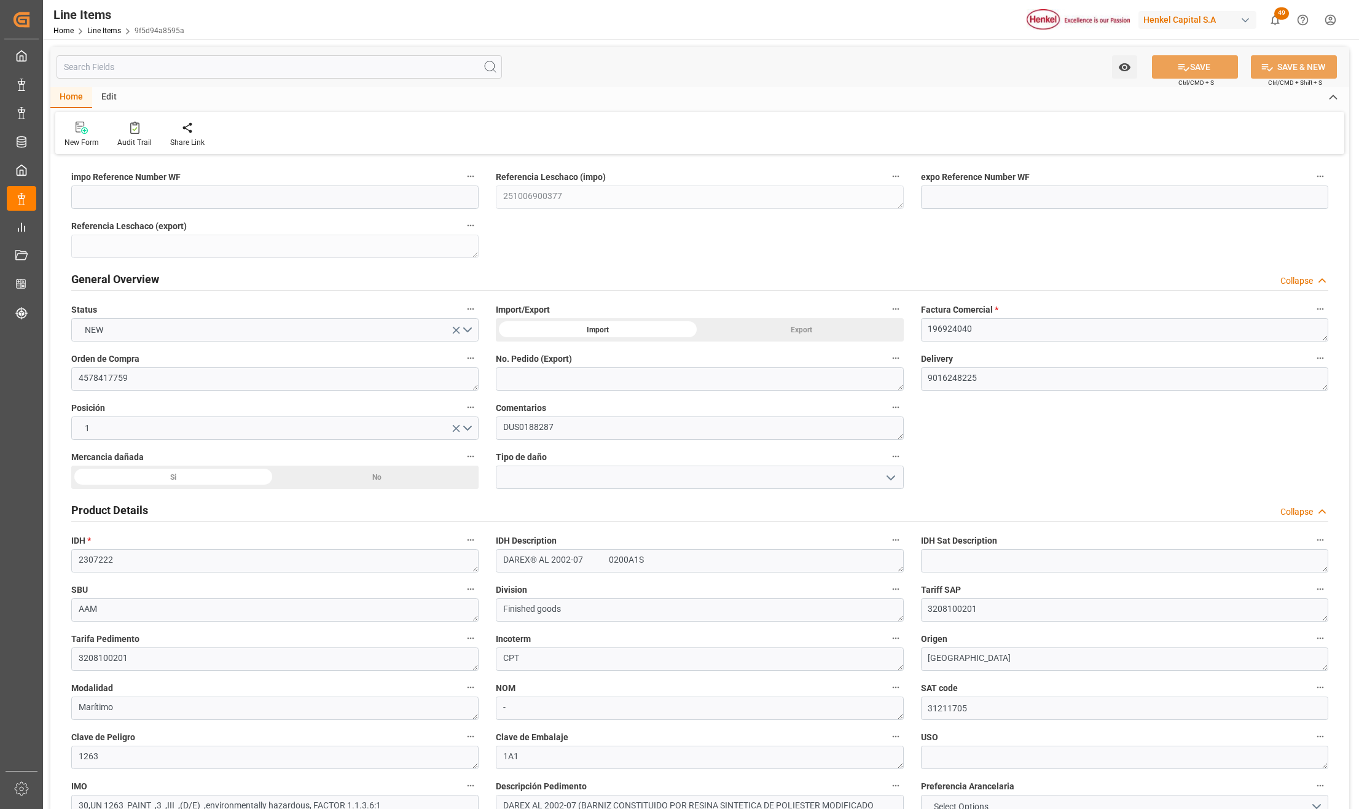
type input "8928.2"
type input "40"
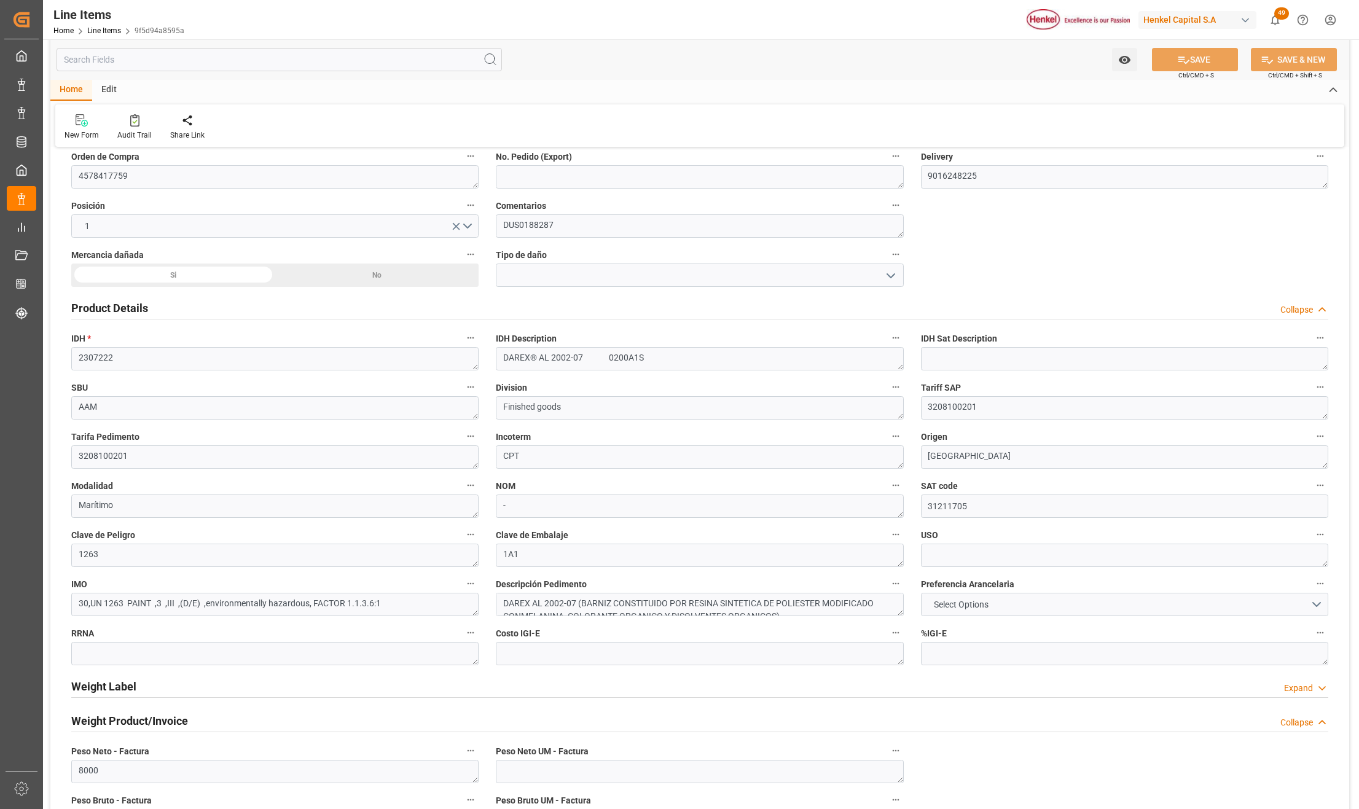
scroll to position [246, 0]
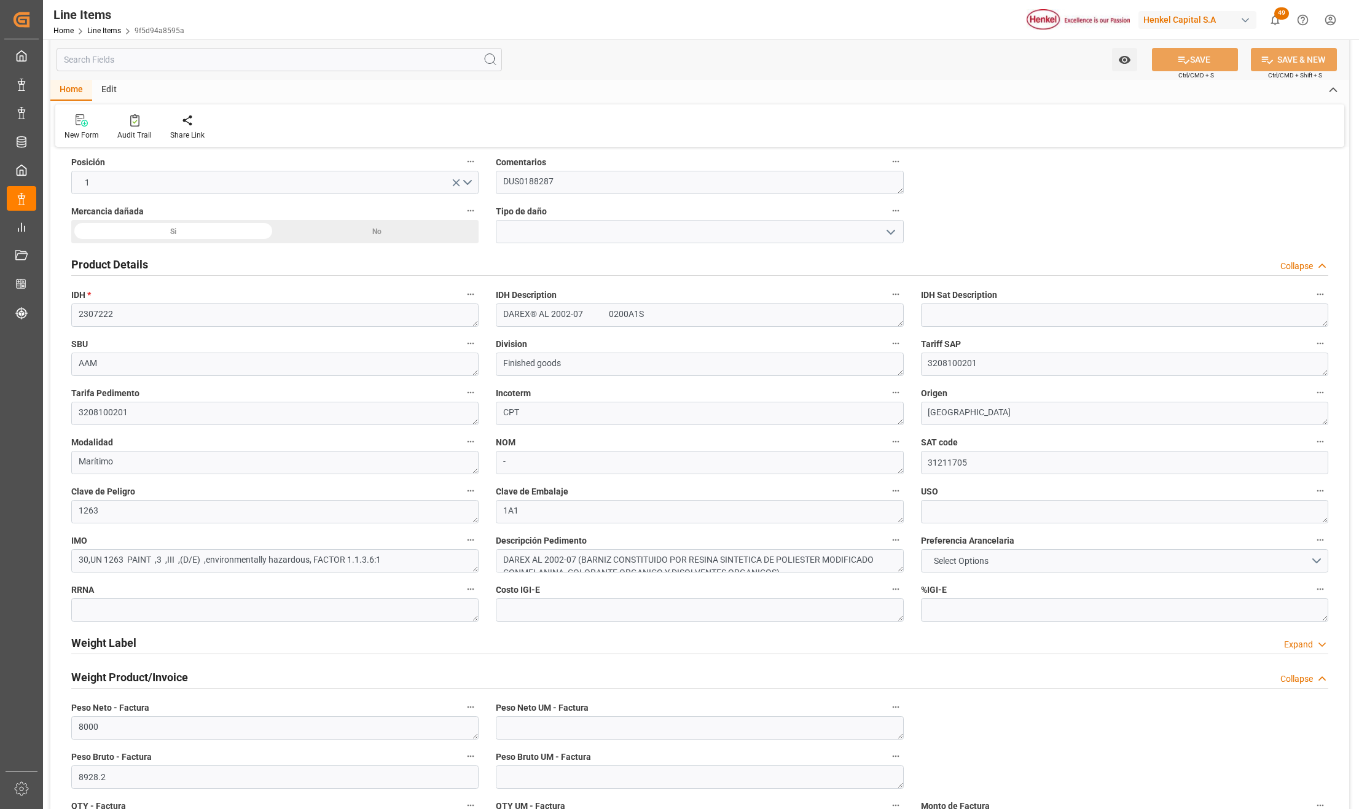
click at [163, 229] on div "Si" at bounding box center [173, 231] width 204 height 23
click at [536, 232] on input at bounding box center [699, 231] width 407 height 23
click at [887, 231] on polyline "open menu" at bounding box center [890, 232] width 7 height 4
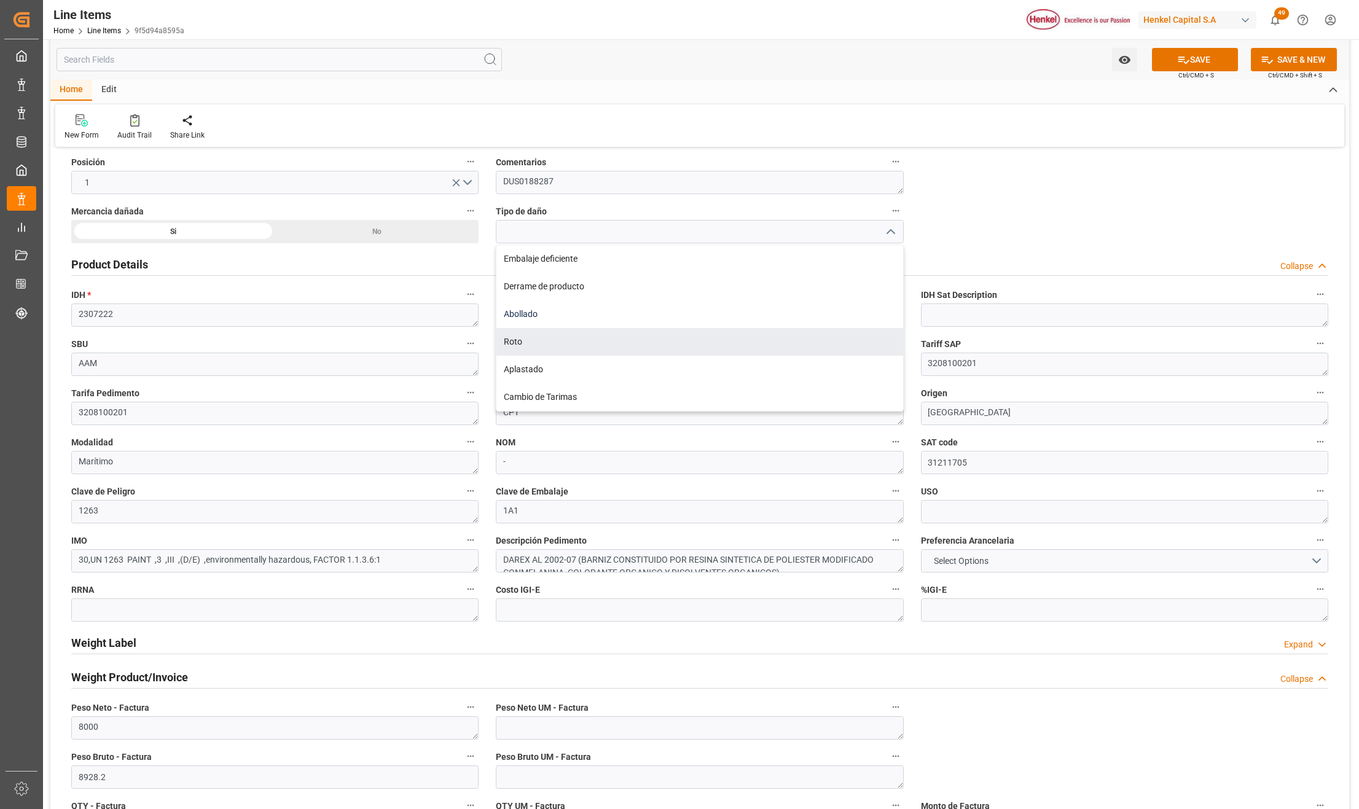
click at [527, 315] on div "Abollado" at bounding box center [699, 314] width 406 height 28
type input "Abollado"
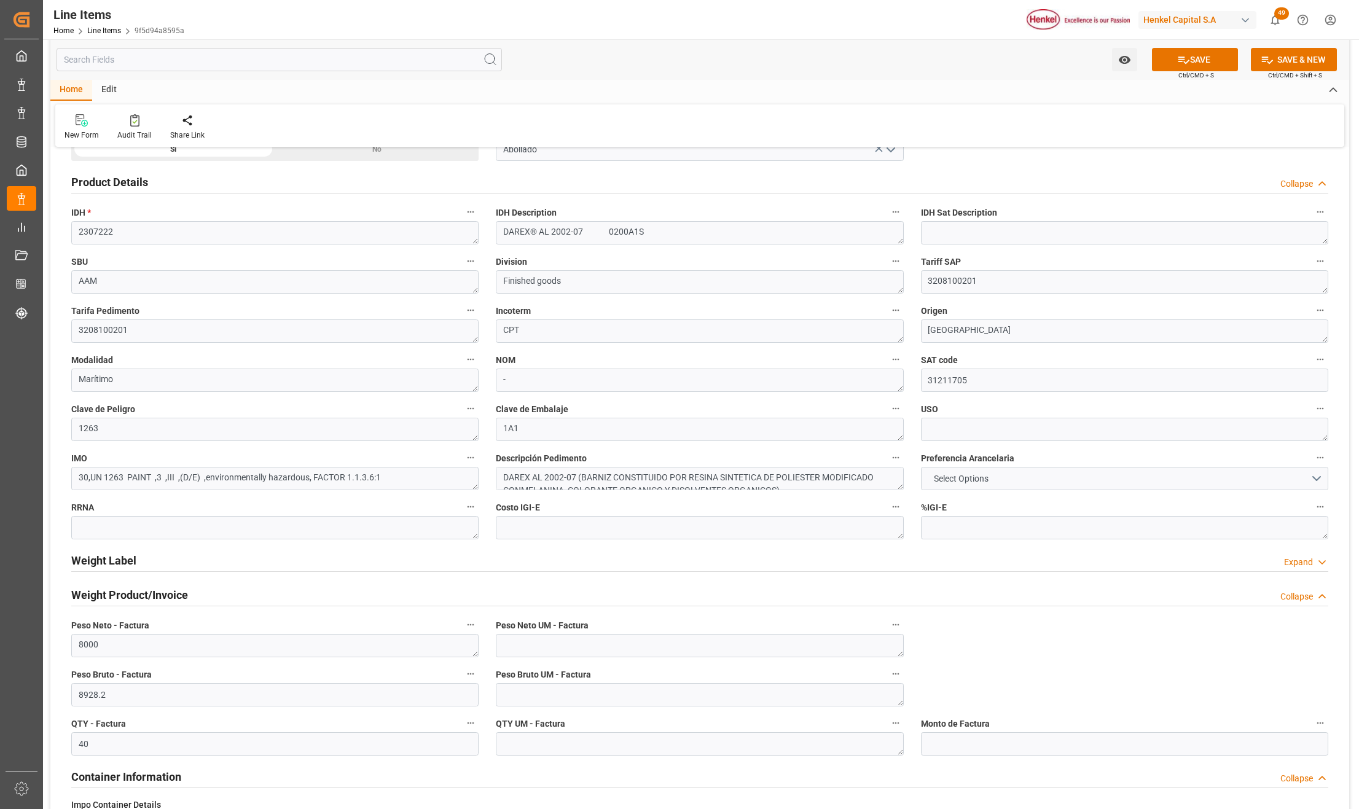
scroll to position [327, 0]
click at [1185, 57] on icon at bounding box center [1183, 59] width 13 height 13
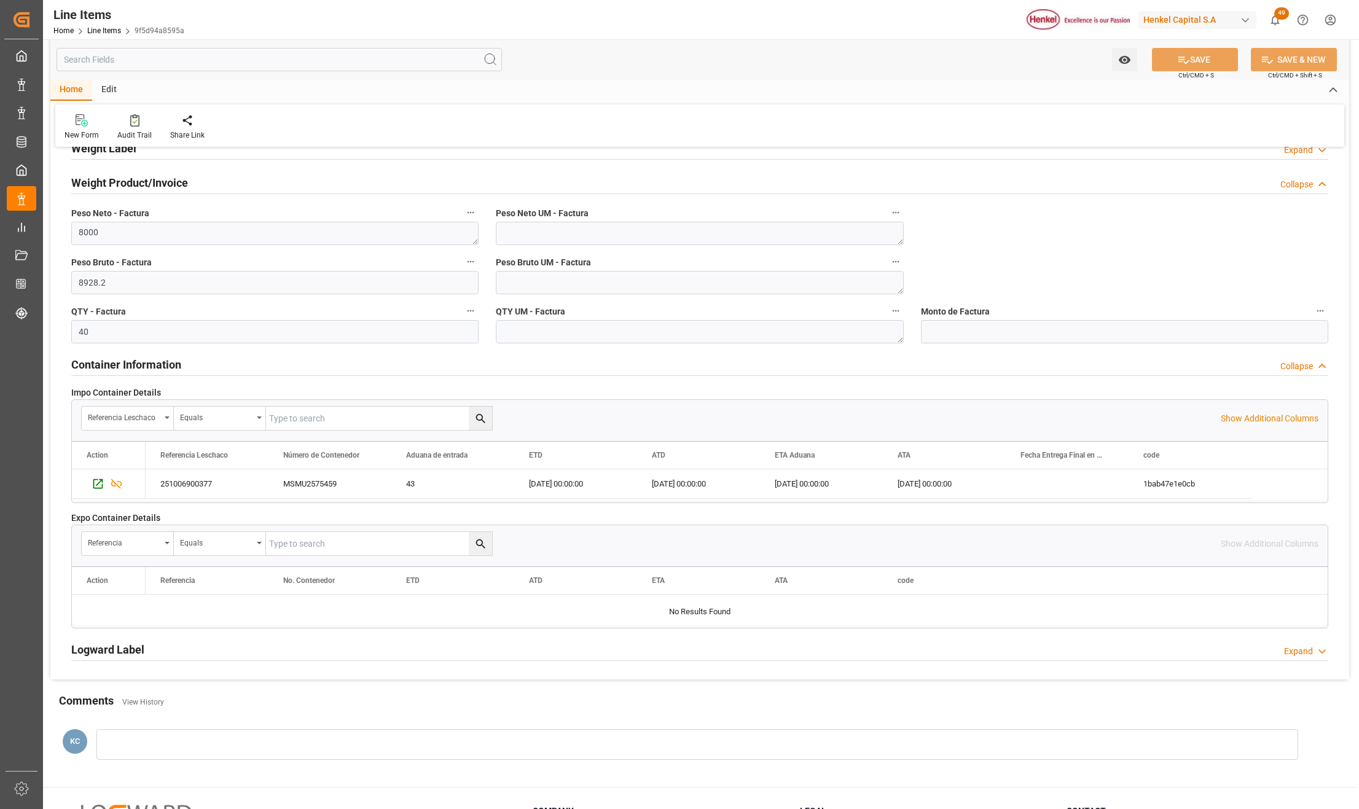
scroll to position [861, 0]
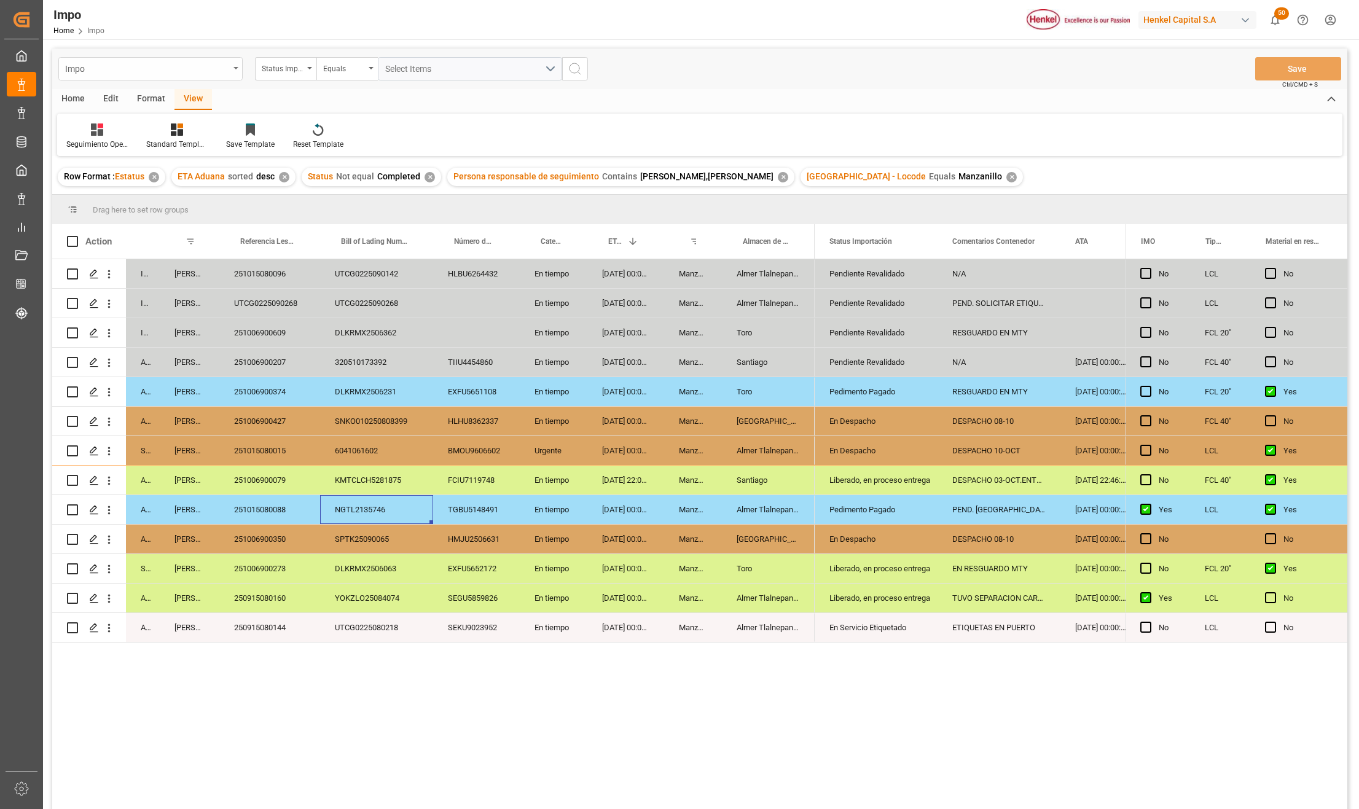
click at [238, 71] on div "Impo" at bounding box center [150, 68] width 184 height 23
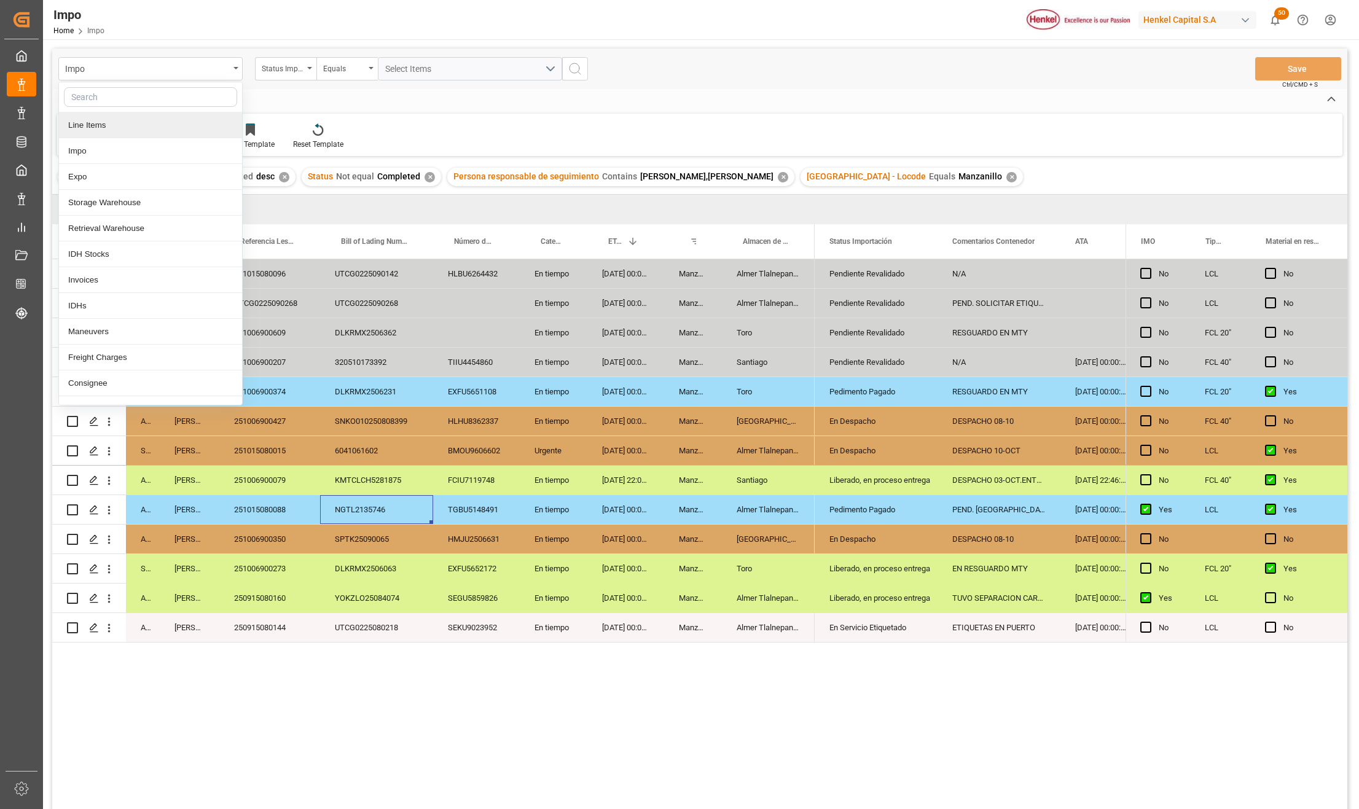
click at [97, 122] on div "Line Items" at bounding box center [150, 125] width 183 height 26
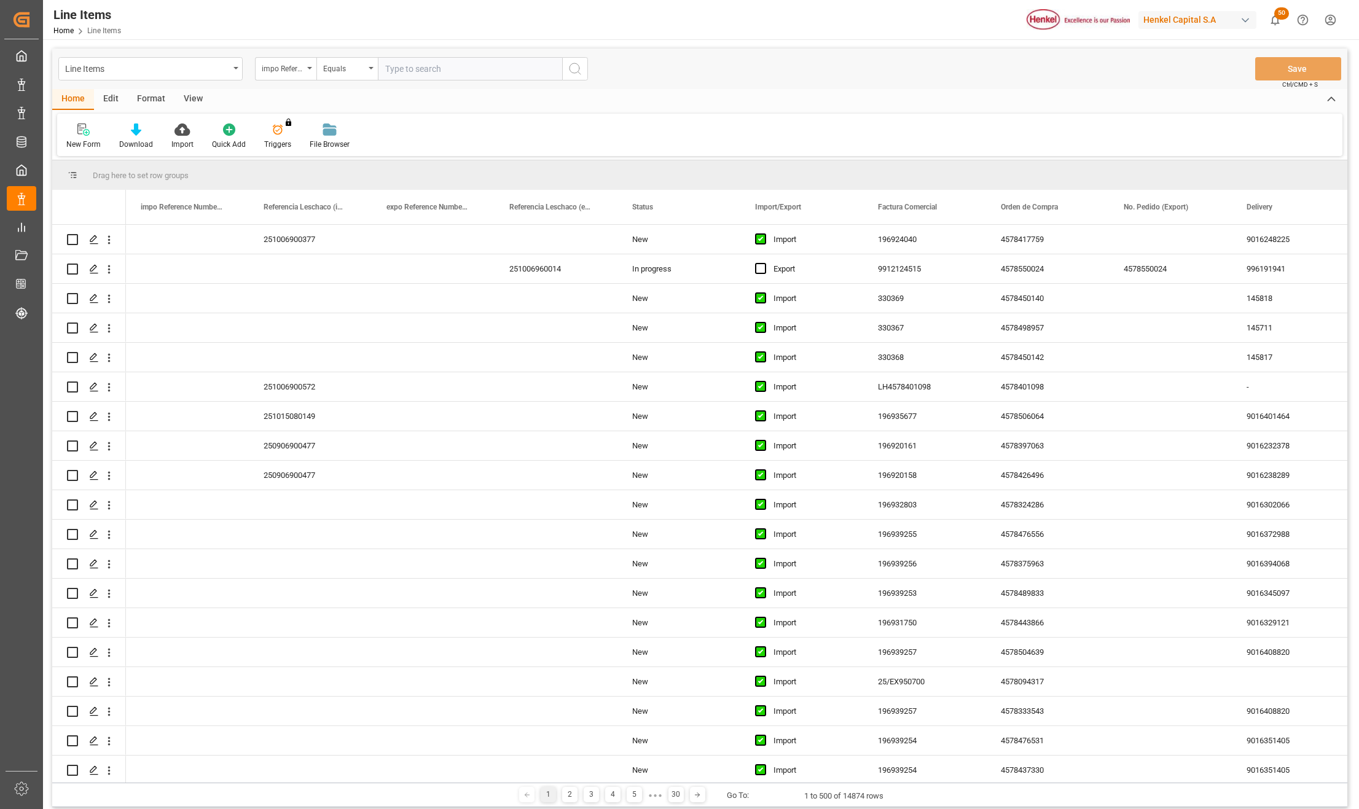
click at [148, 92] on div "Format" at bounding box center [151, 99] width 47 height 21
click at [86, 128] on icon at bounding box center [84, 131] width 9 height 10
click at [115, 173] on div "Daños de Mercancía" at bounding box center [127, 174] width 107 height 13
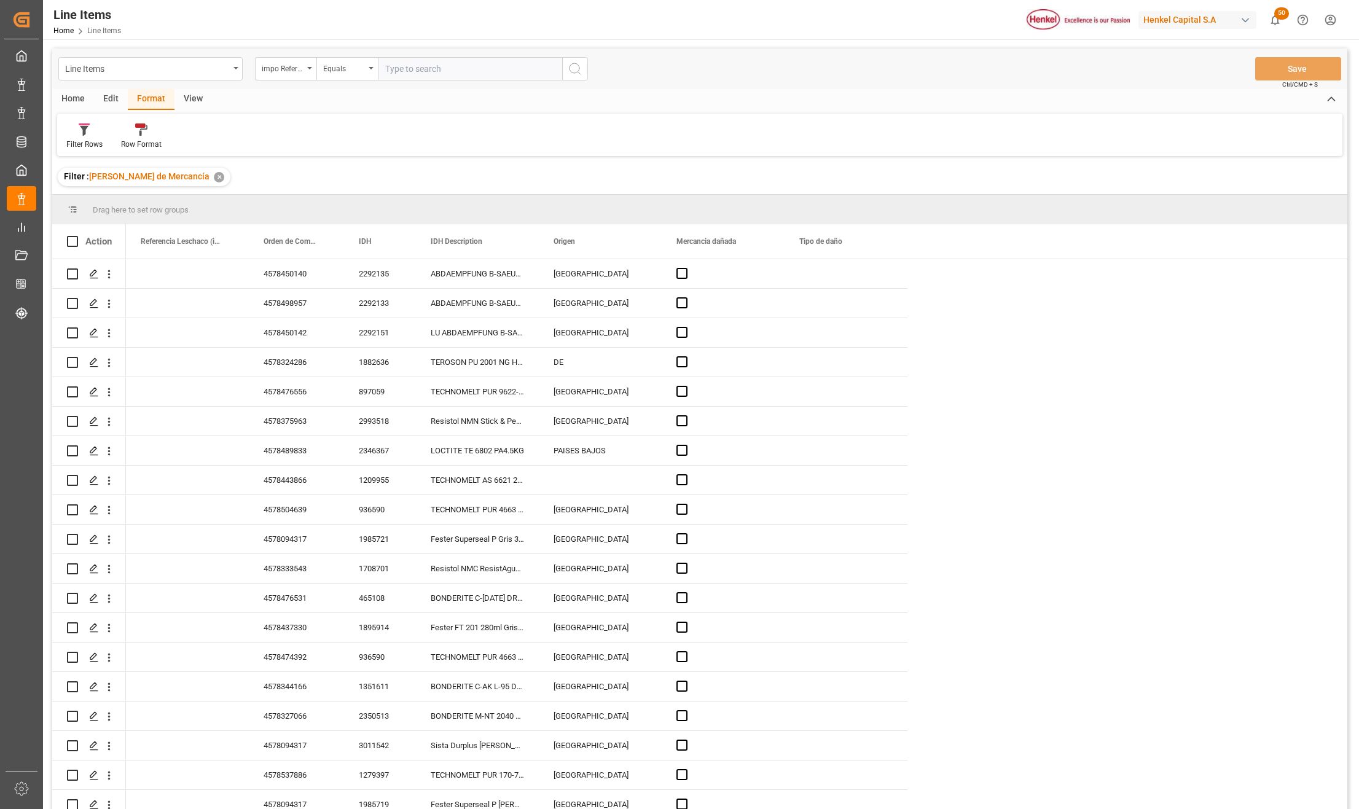
click at [109, 99] on div "Edit" at bounding box center [111, 99] width 34 height 21
click at [208, 135] on icon at bounding box center [209, 129] width 17 height 12
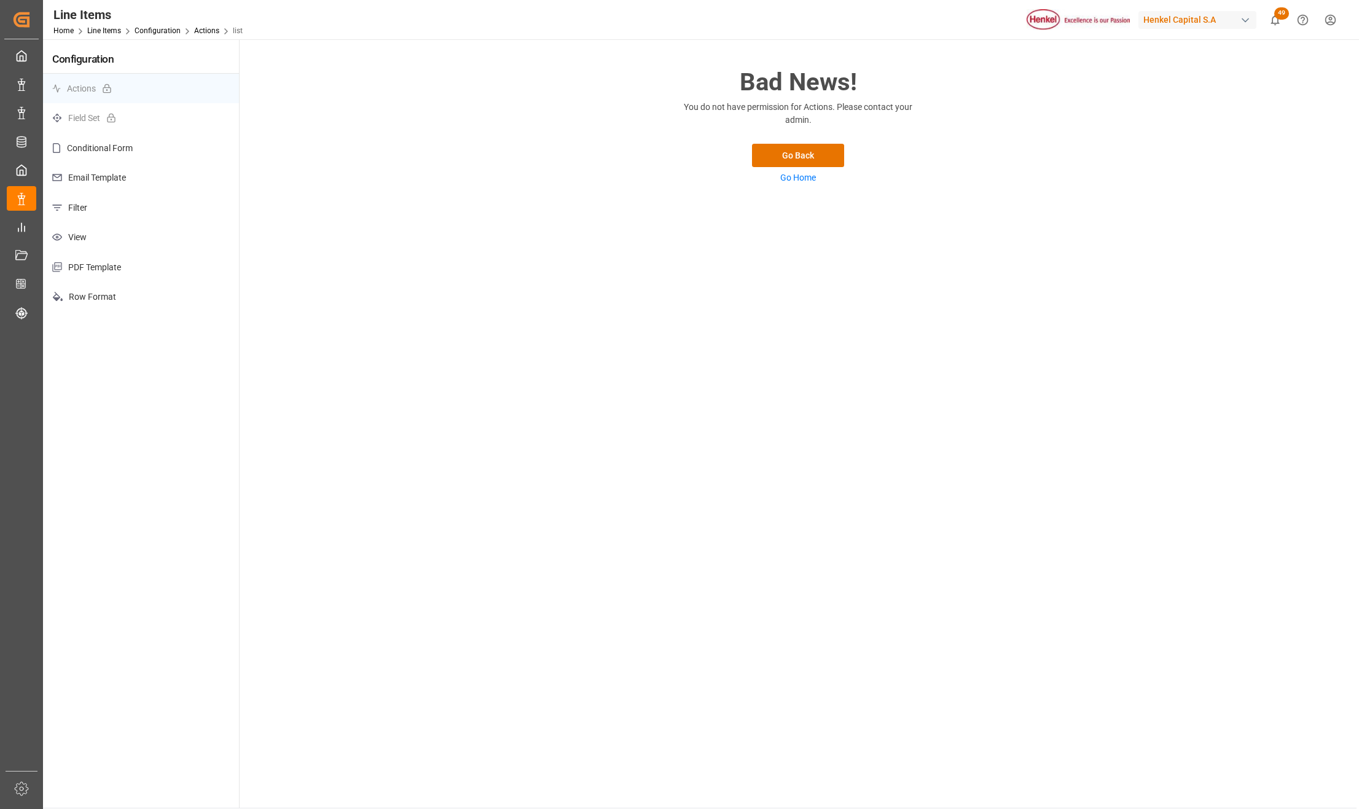
click at [84, 201] on p "Filter" at bounding box center [141, 208] width 196 height 30
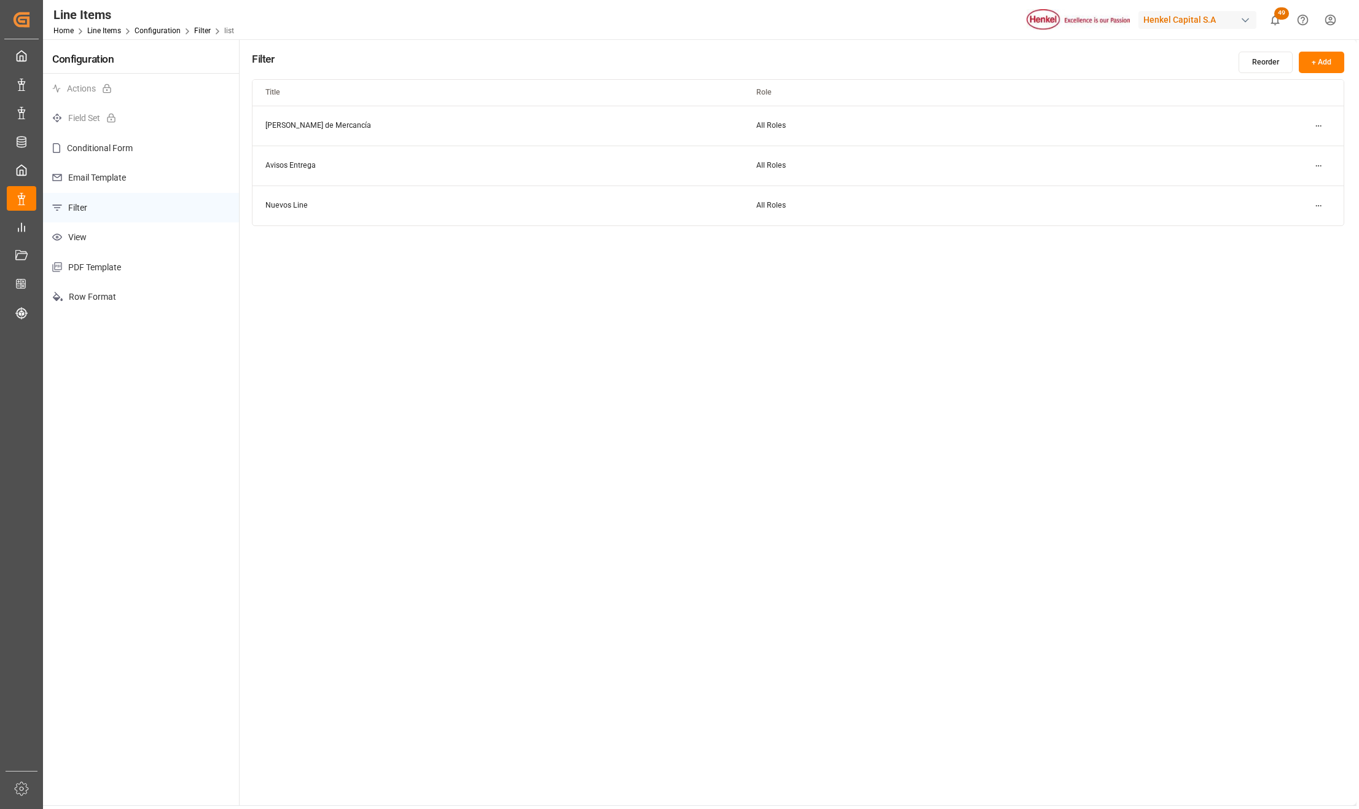
click at [1317, 125] on html "Created by potrace 1.15, written by Peter Selinger 2001-2017 Created by potrace…" at bounding box center [679, 404] width 1359 height 809
click at [1275, 153] on small "Edit" at bounding box center [1274, 150] width 13 height 7
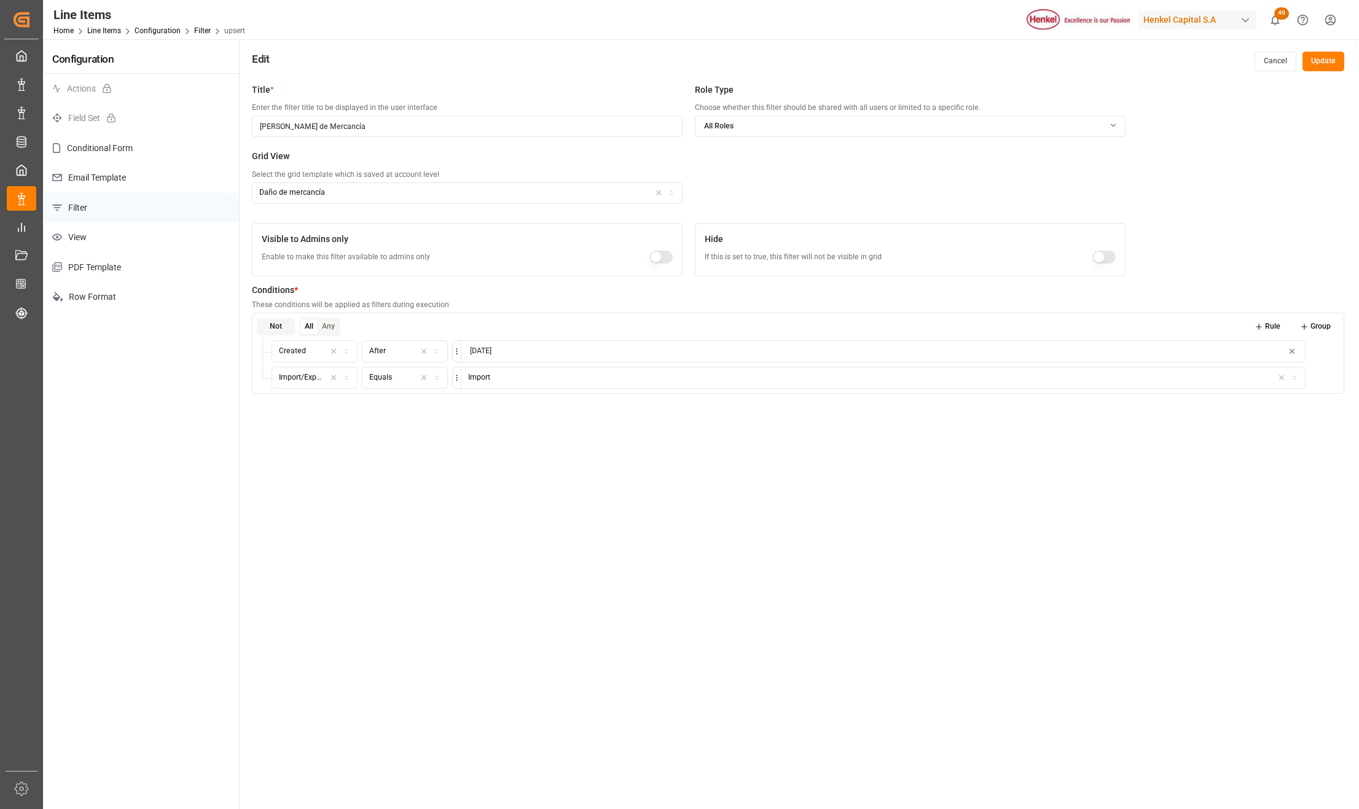
click at [1267, 322] on button "Rule" at bounding box center [1268, 326] width 44 height 17
click at [339, 400] on div "Field" at bounding box center [315, 404] width 80 height 11
click at [350, 573] on div "Mercancia dañada" at bounding box center [350, 576] width 154 height 17
click at [431, 410] on button "Operator" at bounding box center [405, 404] width 86 height 22
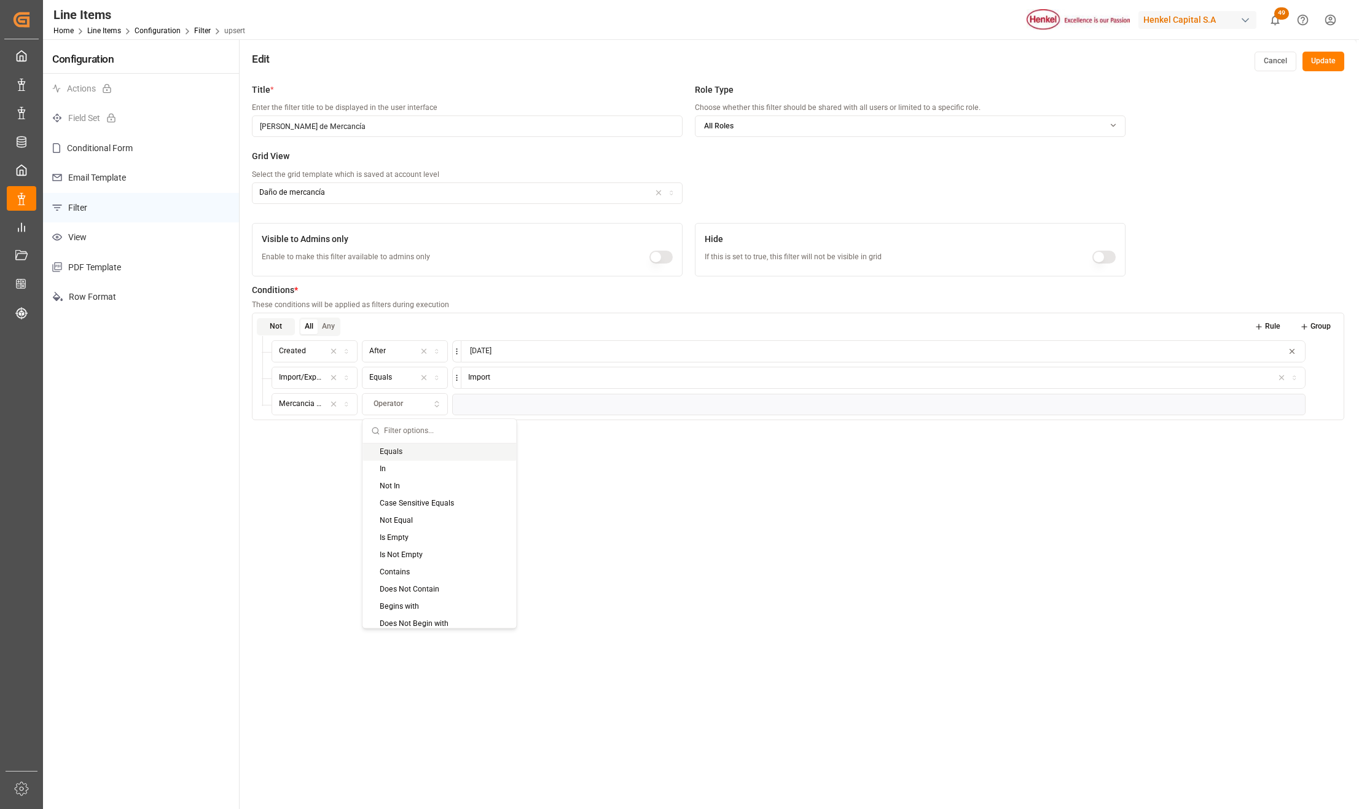
click at [397, 455] on div "Equals" at bounding box center [439, 451] width 154 height 17
click at [480, 404] on span "String" at bounding box center [482, 404] width 20 height 11
click at [502, 450] on div "Si" at bounding box center [539, 451] width 154 height 17
click at [703, 528] on div "Title * Enter the filter title to be displayed in the user interface Daños de M…" at bounding box center [798, 481] width 1117 height 809
click at [1321, 60] on button "Update" at bounding box center [1323, 62] width 42 height 20
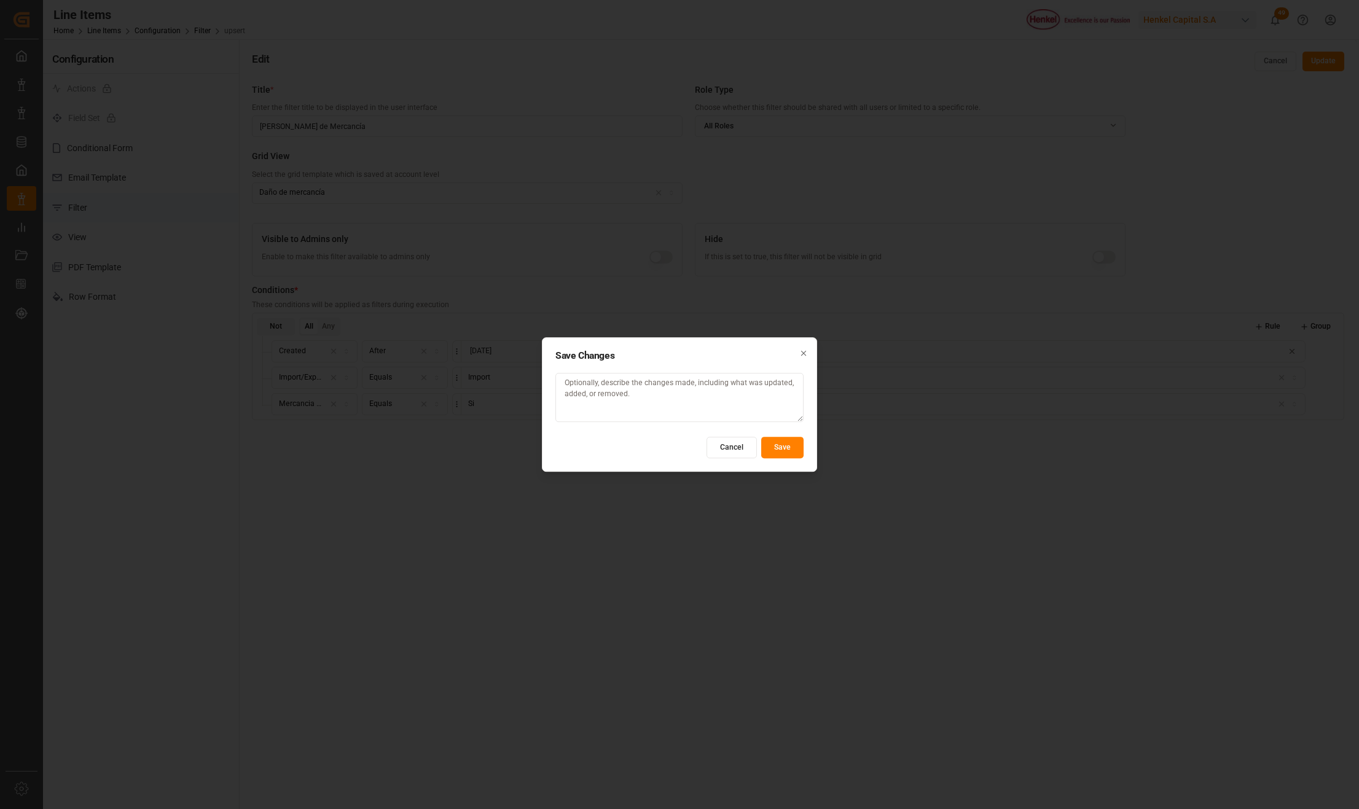
click at [786, 451] on button "Save" at bounding box center [782, 447] width 42 height 21
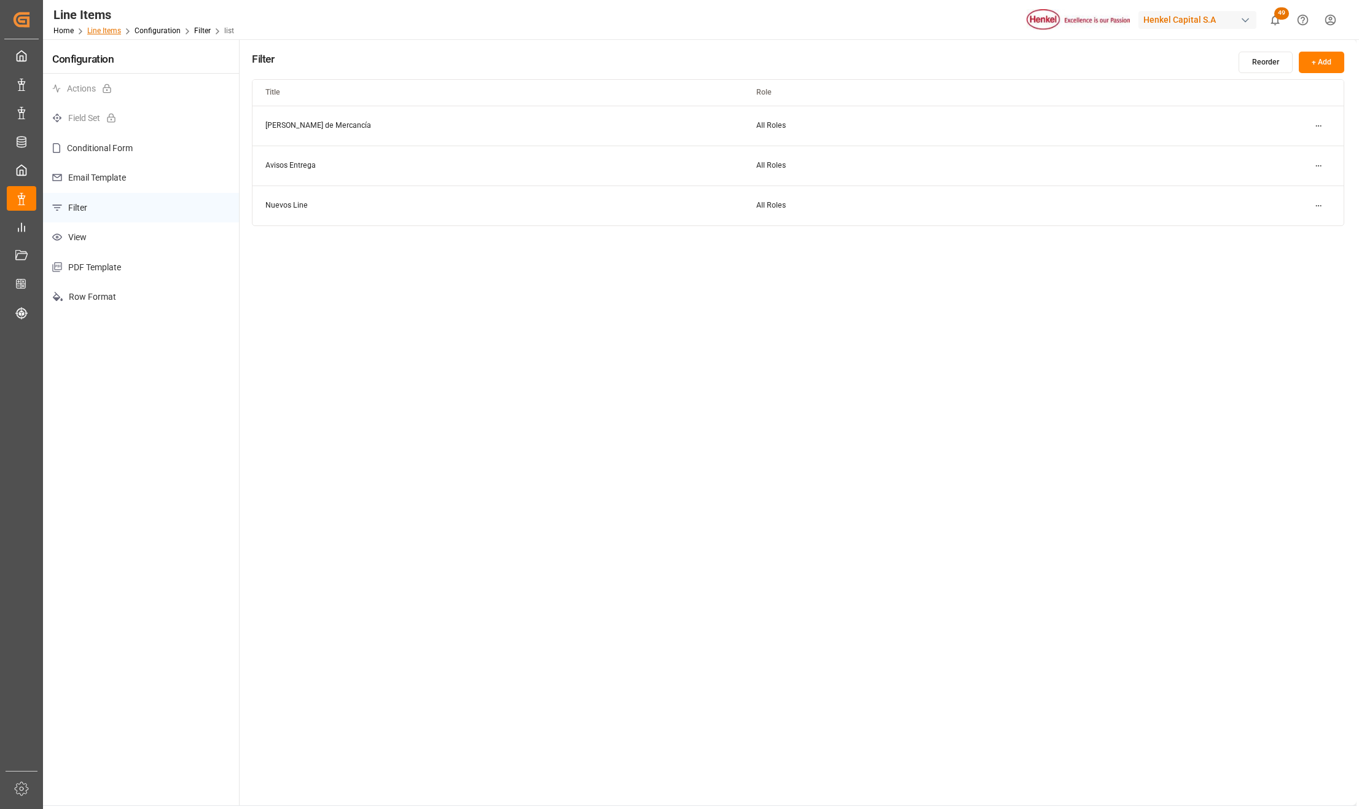
click at [115, 28] on link "Line Items" at bounding box center [104, 30] width 34 height 9
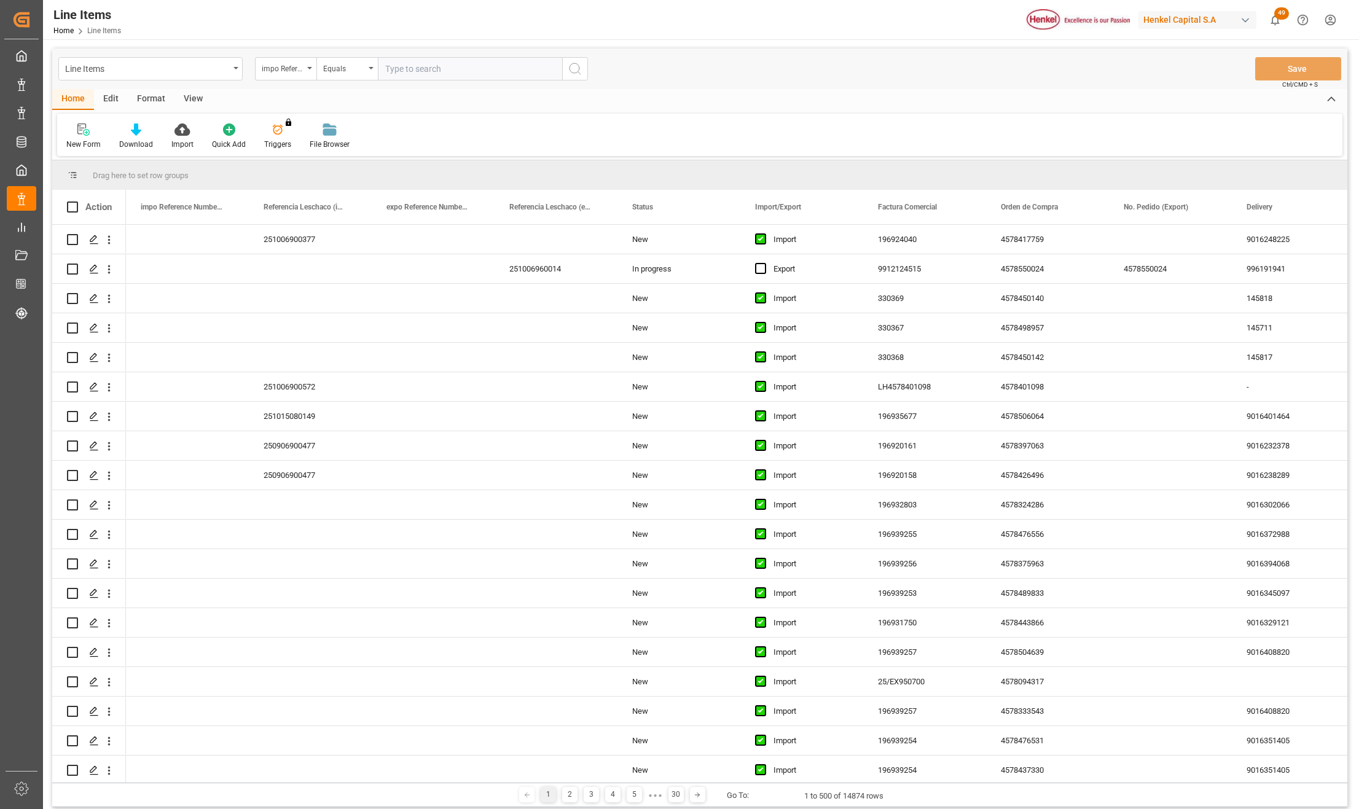
click at [154, 96] on div "Format" at bounding box center [151, 99] width 47 height 21
click at [92, 129] on div at bounding box center [84, 129] width 36 height 13
click at [128, 170] on div "Daños de Mercancía" at bounding box center [127, 174] width 107 height 13
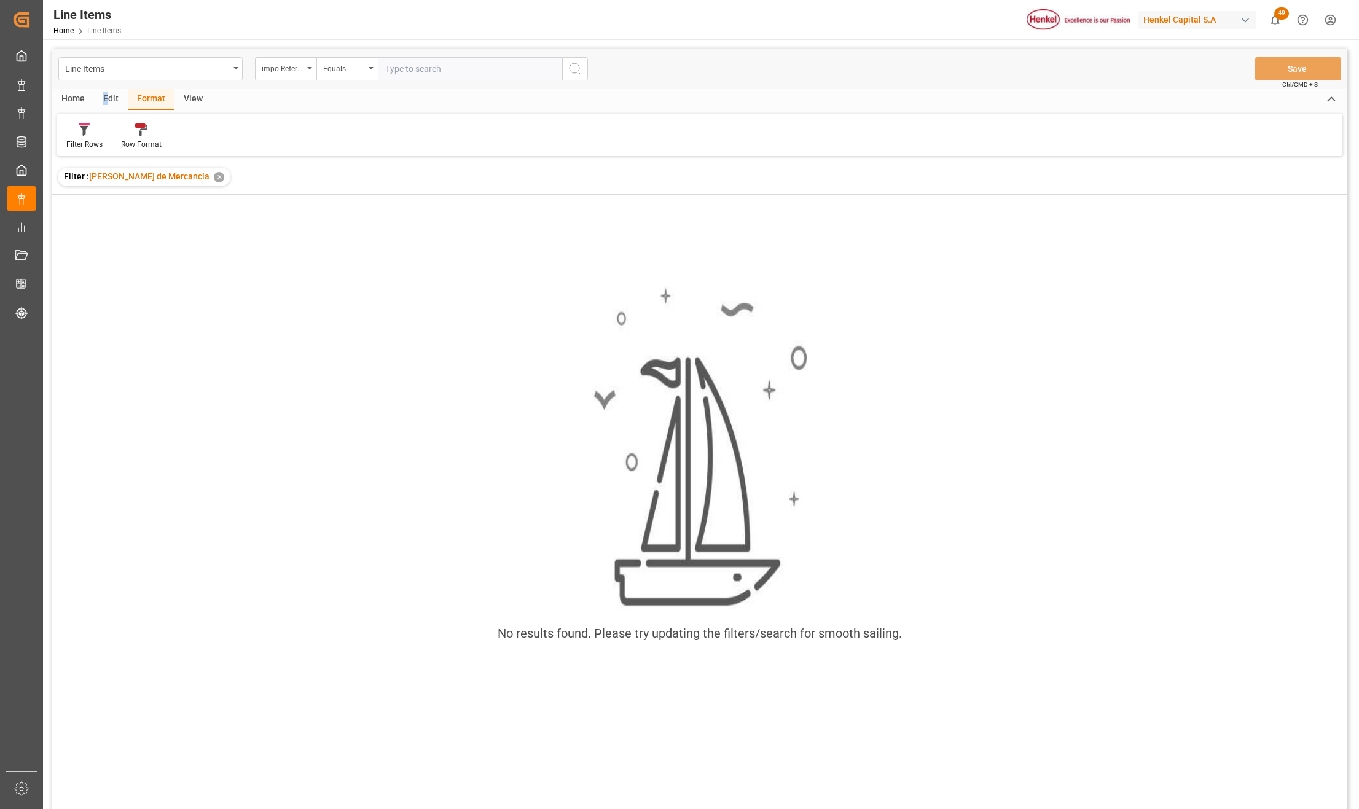
click at [104, 97] on div "Edit" at bounding box center [111, 99] width 34 height 21
drag, startPoint x: 106, startPoint y: 97, endPoint x: 214, endPoint y: 131, distance: 113.4
click at [214, 131] on icon at bounding box center [209, 129] width 17 height 12
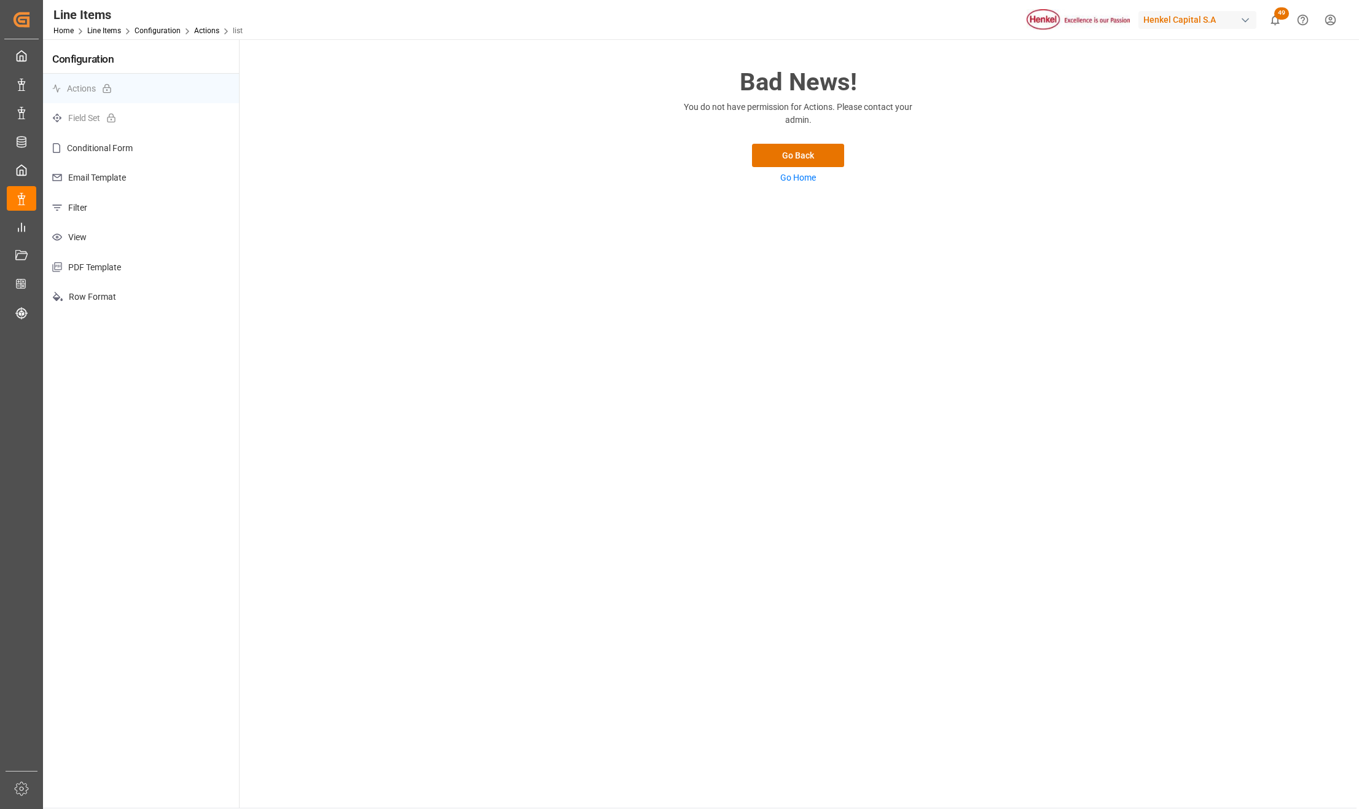
click at [99, 203] on p "Filter" at bounding box center [141, 208] width 196 height 30
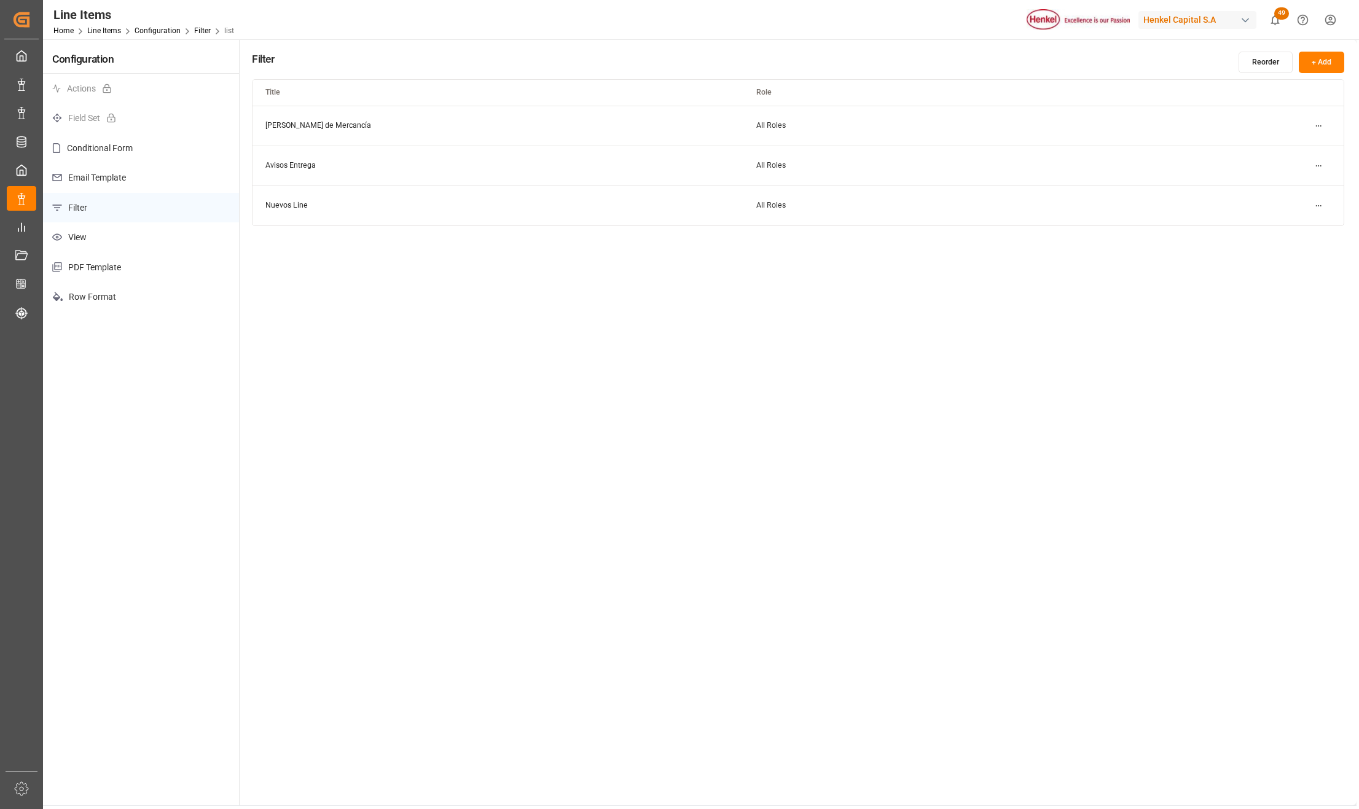
click at [1319, 124] on html "Created by potrace 1.15, written by Peter Selinger 2001-2017 Created by potrace…" at bounding box center [679, 404] width 1359 height 809
click at [1295, 144] on div "Edit" at bounding box center [1295, 150] width 63 height 17
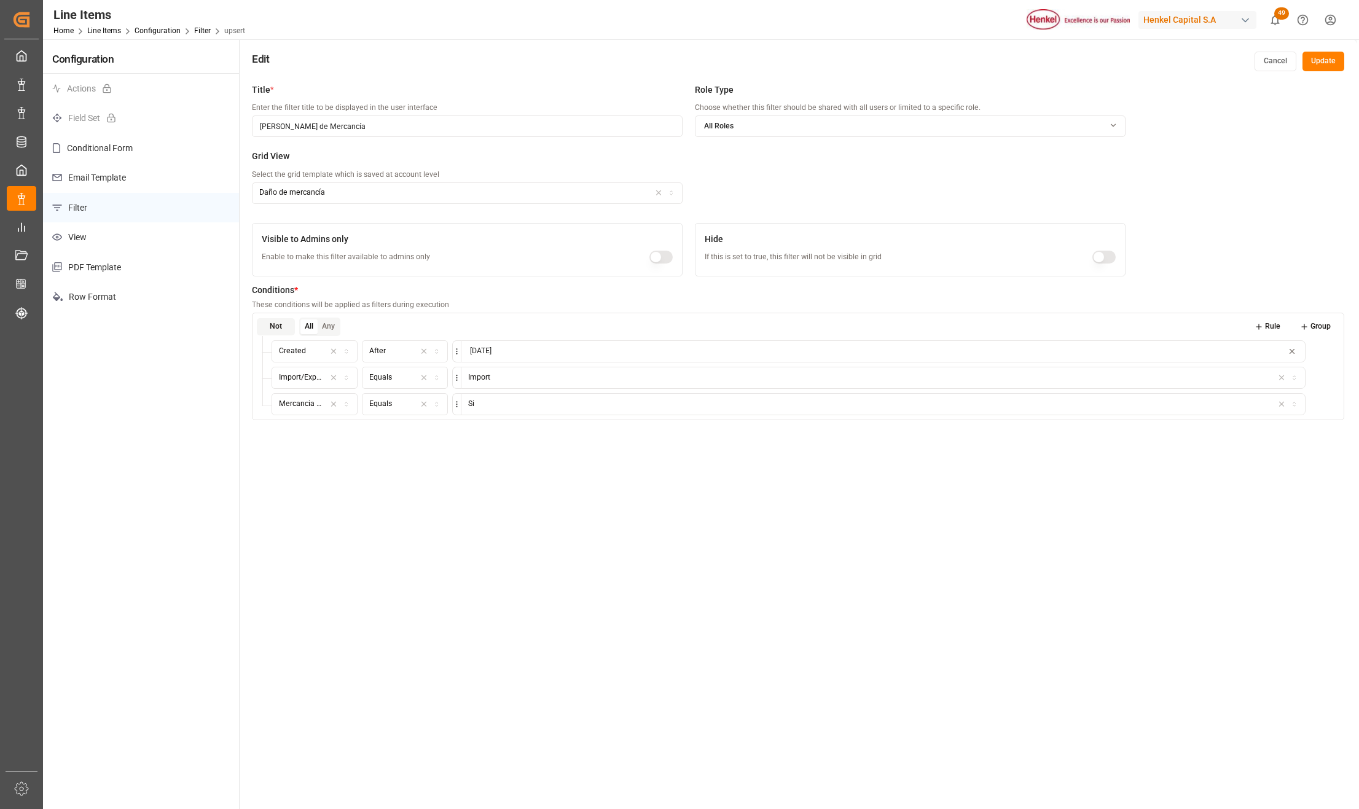
click at [343, 402] on icon "button" at bounding box center [346, 404] width 9 height 7
click at [347, 350] on icon "button" at bounding box center [346, 351] width 9 height 7
click at [308, 373] on input "text" at bounding box center [355, 378] width 123 height 24
click at [327, 377] on input "text" at bounding box center [355, 378] width 123 height 24
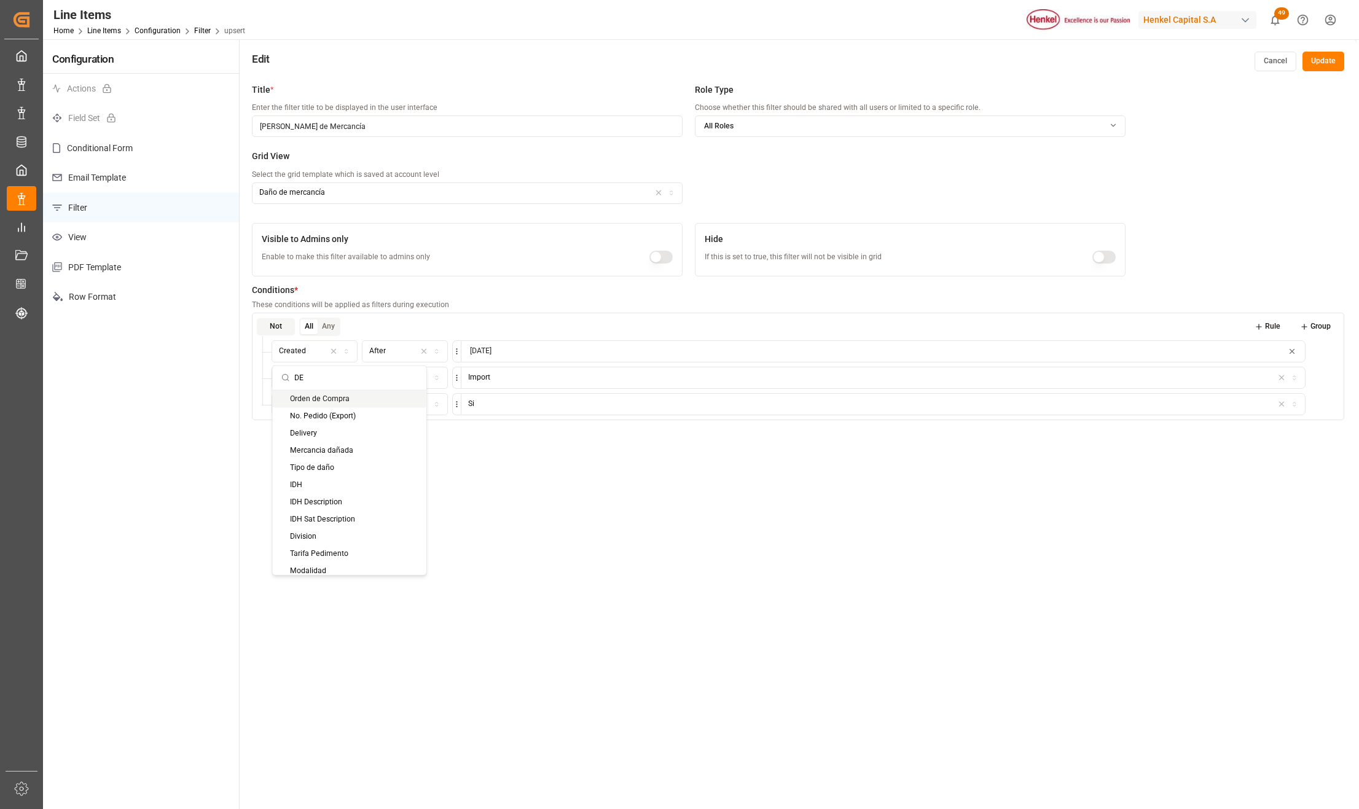
type input "D"
click at [534, 343] on button "01-10-2025" at bounding box center [883, 351] width 845 height 22
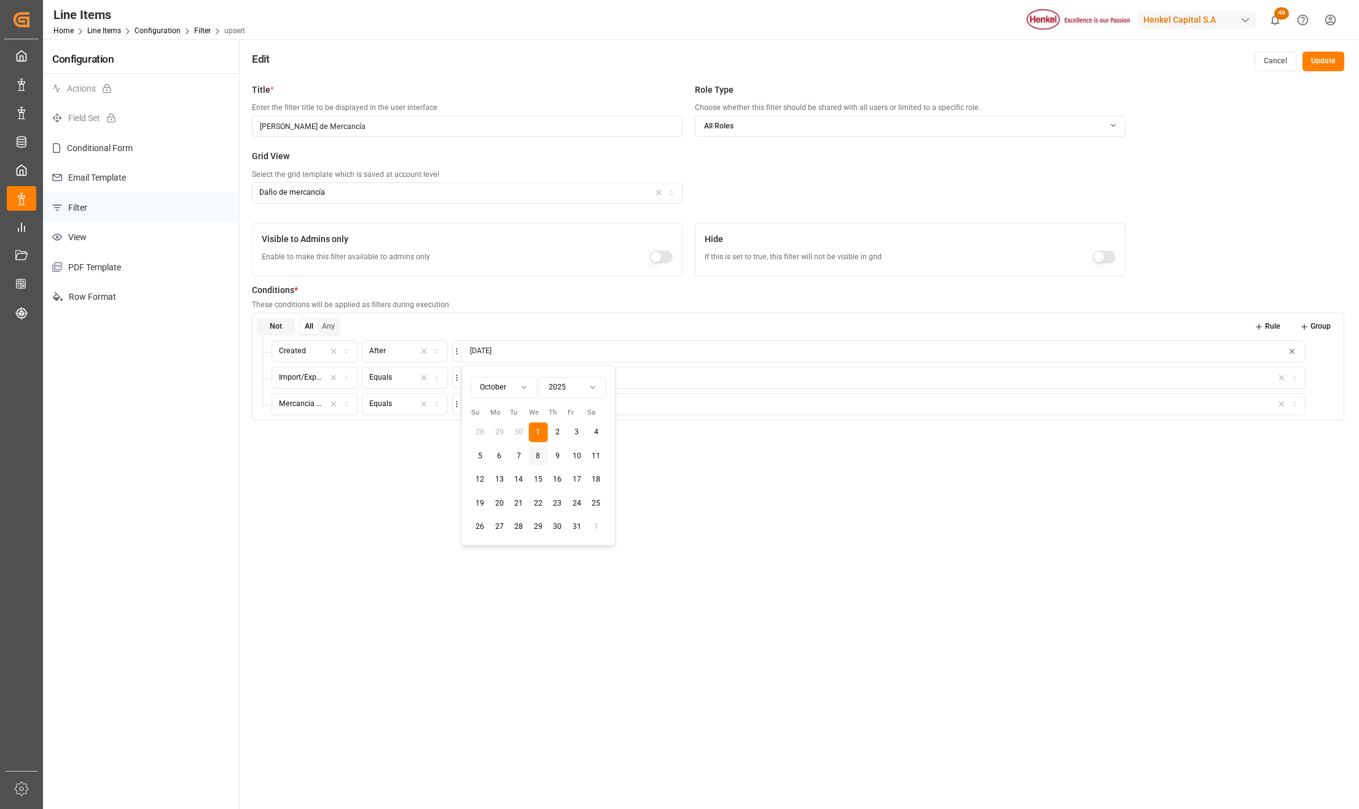
click at [523, 385] on html "Created by potrace 1.15, written by Peter Selinger 2001-2017 Created by potrace…" at bounding box center [679, 404] width 1359 height 809
click at [496, 429] on button "1" at bounding box center [500, 433] width 20 height 20
click at [920, 543] on div "Title * Enter the filter title to be displayed in the user interface Daños de M…" at bounding box center [798, 481] width 1117 height 809
click at [1332, 55] on button "Update" at bounding box center [1323, 62] width 42 height 20
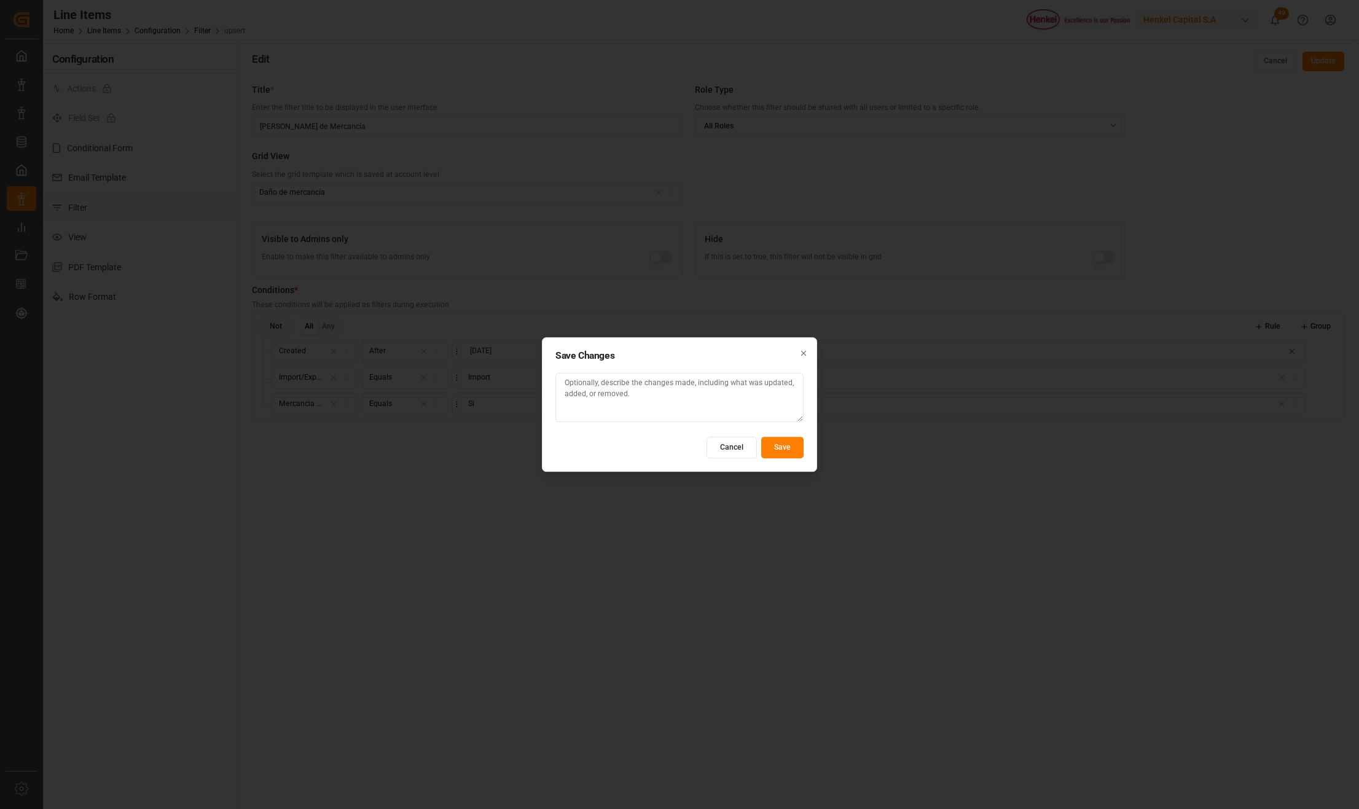
click at [768, 448] on button "Save" at bounding box center [782, 447] width 42 height 21
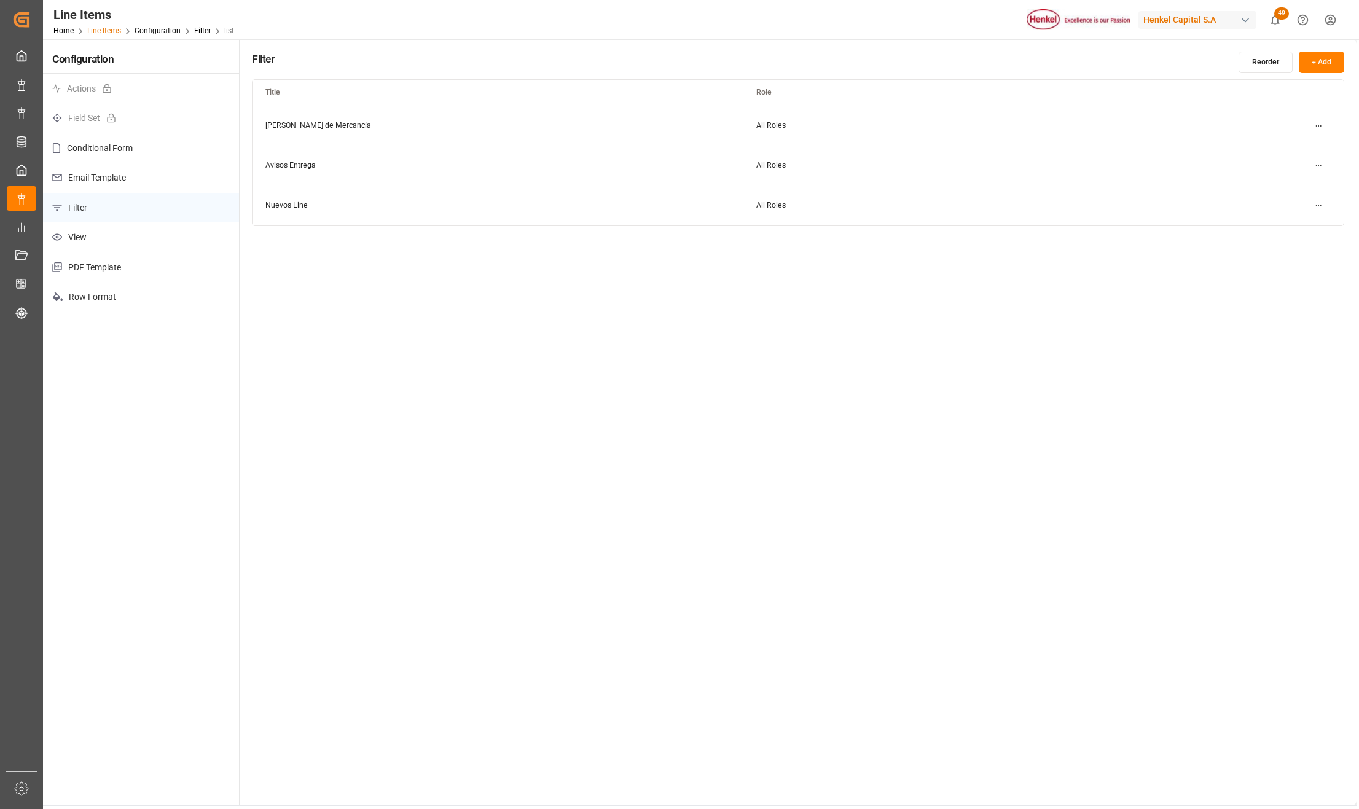
click at [111, 29] on link "Line Items" at bounding box center [104, 30] width 34 height 9
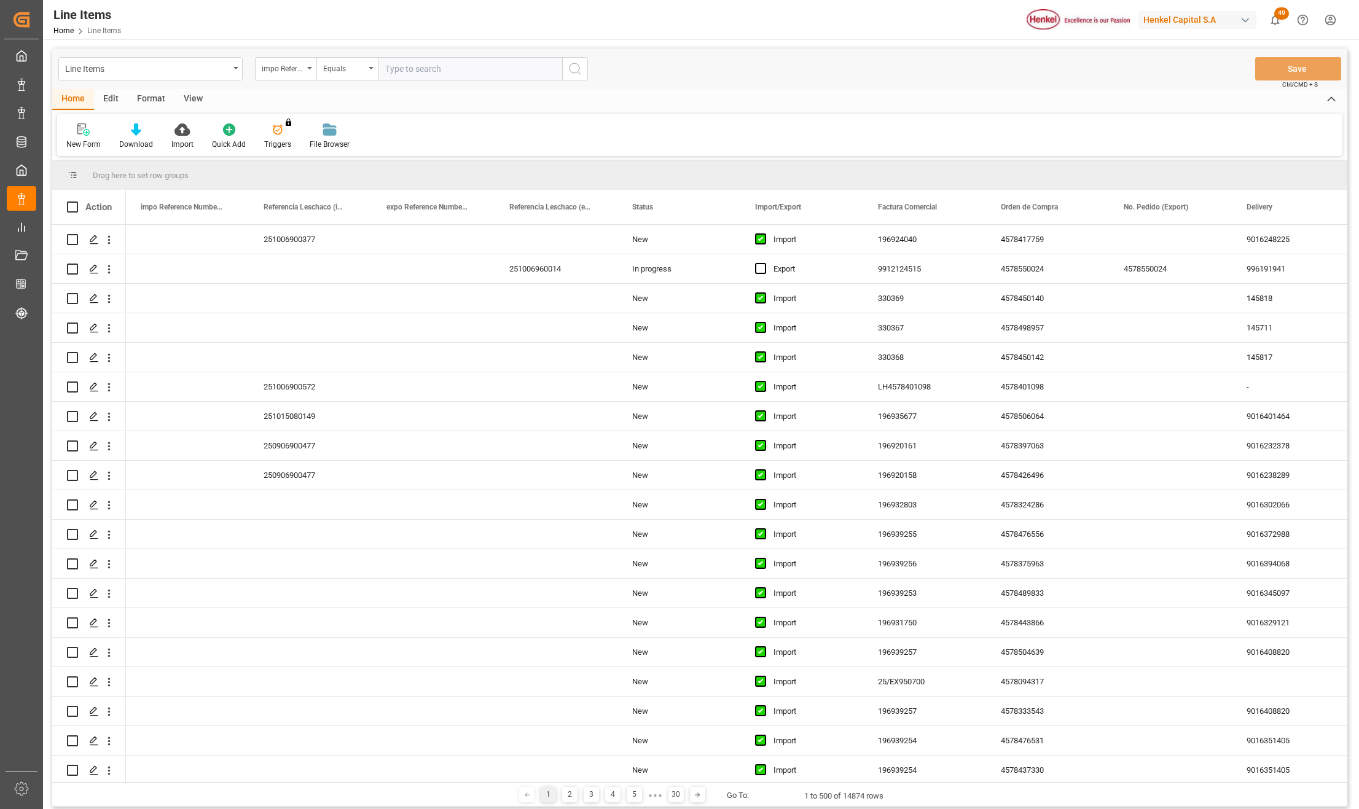
click at [141, 102] on div "Format" at bounding box center [151, 99] width 47 height 21
click at [108, 148] on div "Filter Rows" at bounding box center [84, 136] width 55 height 27
click at [84, 177] on div "Daños de Mercancía" at bounding box center [127, 173] width 107 height 13
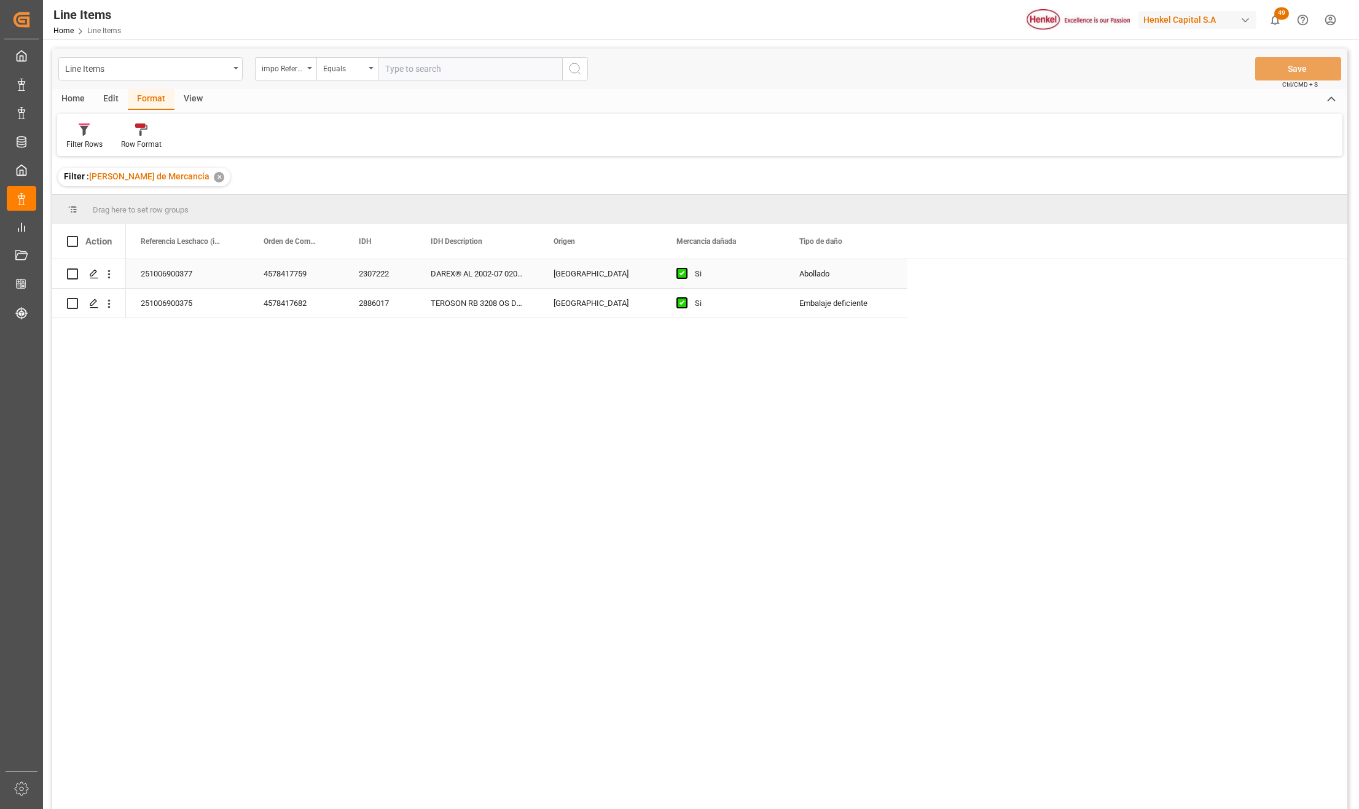
click at [445, 281] on div "DAREX® AL 2002-07 0200A1S" at bounding box center [477, 273] width 123 height 29
click at [458, 300] on div "TEROSON RB 3208 OS DR290KG" at bounding box center [477, 303] width 123 height 29
drag, startPoint x: 784, startPoint y: 666, endPoint x: 660, endPoint y: 408, distance: 286.5
click at [773, 666] on div "251006900377 4578417759 2307222 DAREX® AL 2002-07 0200A1S ALEMANIA Si Abollado …" at bounding box center [736, 538] width 1221 height 558
drag, startPoint x: 659, startPoint y: 231, endPoint x: 620, endPoint y: 234, distance: 39.4
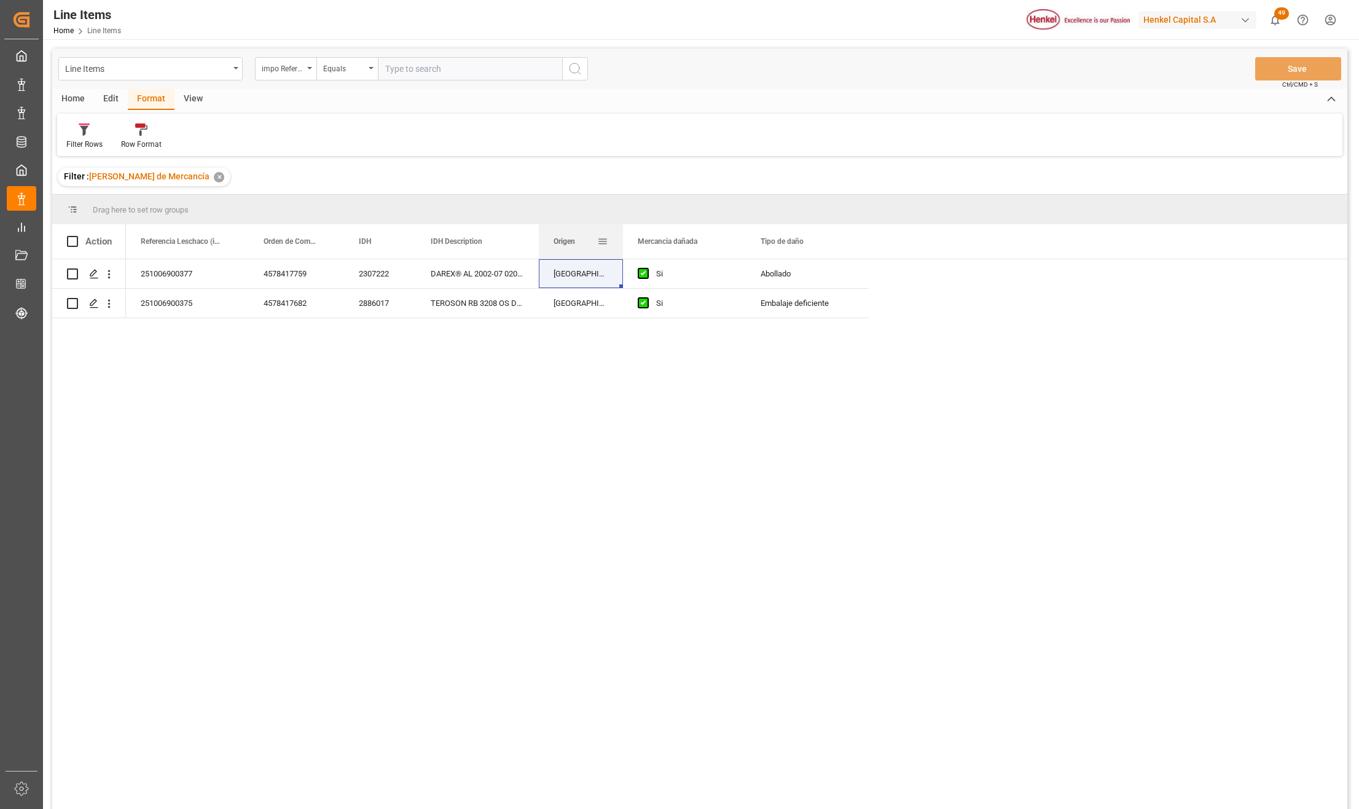
click at [620, 234] on div at bounding box center [622, 241] width 5 height 34
click at [704, 514] on div "251006900377 4578417759 2307222 DAREX® AL 2002-07 0200A1S ALEMANIA Si Abollado …" at bounding box center [736, 538] width 1221 height 558
click at [799, 274] on div "Abollado" at bounding box center [806, 274] width 93 height 28
click at [849, 279] on icon "open menu" at bounding box center [845, 281] width 15 height 15
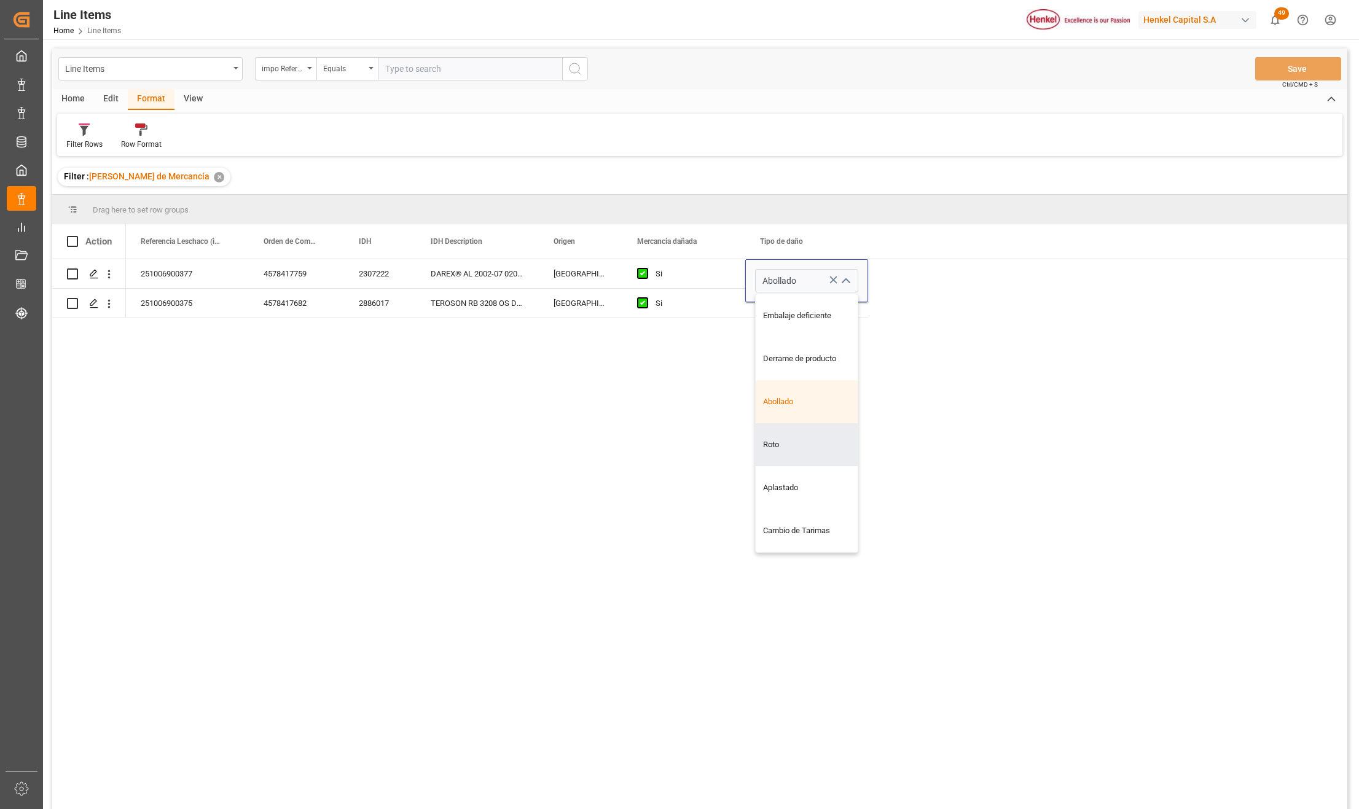
click at [661, 507] on div "251006900377 4578417759 2307222 DAREX® AL 2002-07 0200A1S ALEMANIA Si Abollado …" at bounding box center [736, 538] width 1221 height 558
drag, startPoint x: 743, startPoint y: 509, endPoint x: 753, endPoint y: 499, distance: 14.3
click at [747, 514] on div "251006900377 4578417759 2307222 DAREX® AL 2002-07 0200A1S ALEMANIA Si Abollado …" at bounding box center [736, 538] width 1221 height 558
click at [760, 448] on div "251006900377 4578417759 2307222 DAREX® AL 2002-07 0200A1S ALEMANIA Si Abollado …" at bounding box center [736, 538] width 1221 height 558
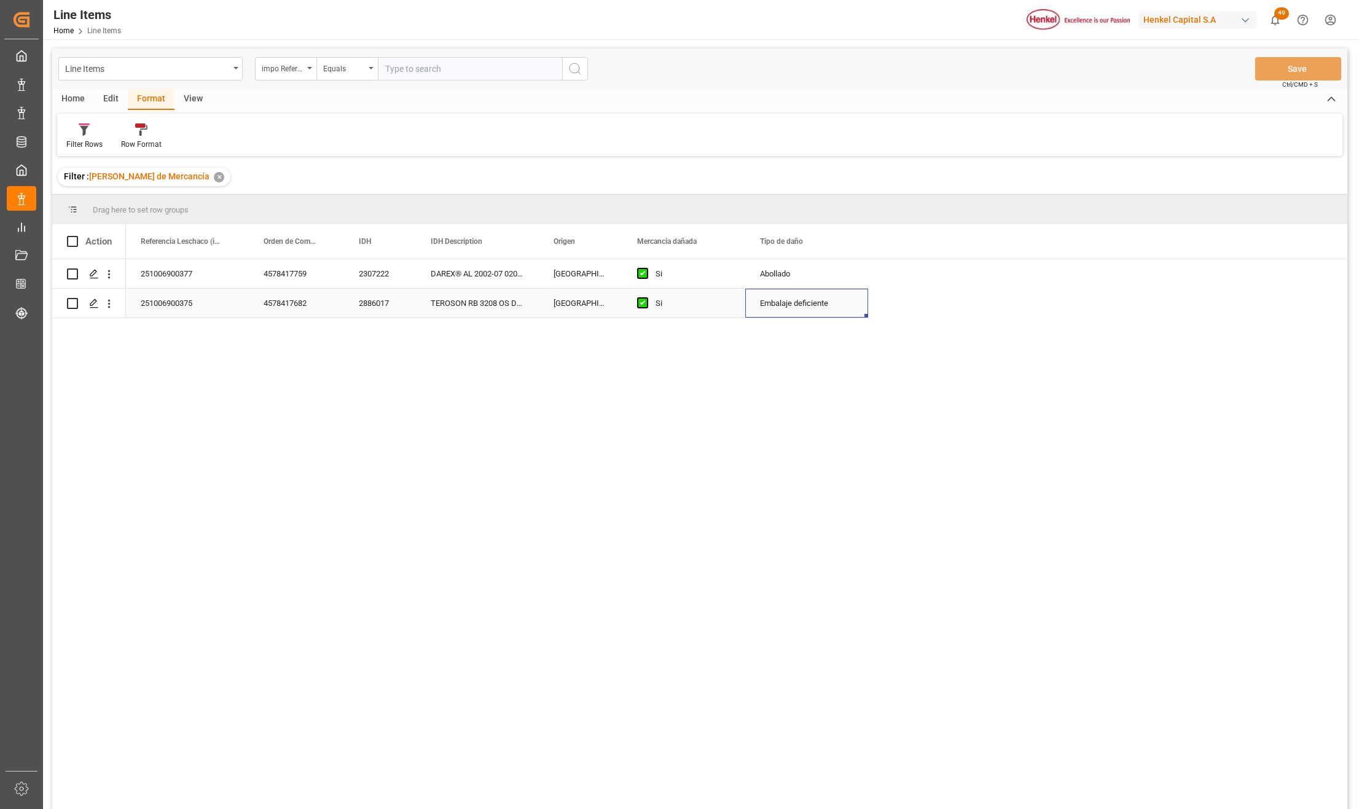
click at [803, 317] on div "Embalaje deficiente" at bounding box center [806, 303] width 93 height 28
click at [471, 472] on div "251006900377 4578417759 2307222 DAREX® AL 2002-07 0200A1S ALEMANIA Si Abollado …" at bounding box center [736, 538] width 1221 height 558
click at [799, 571] on div "251006900377 4578417759 2307222 DAREX® AL 2002-07 0200A1S ALEMANIA Si Abollado …" at bounding box center [736, 538] width 1221 height 558
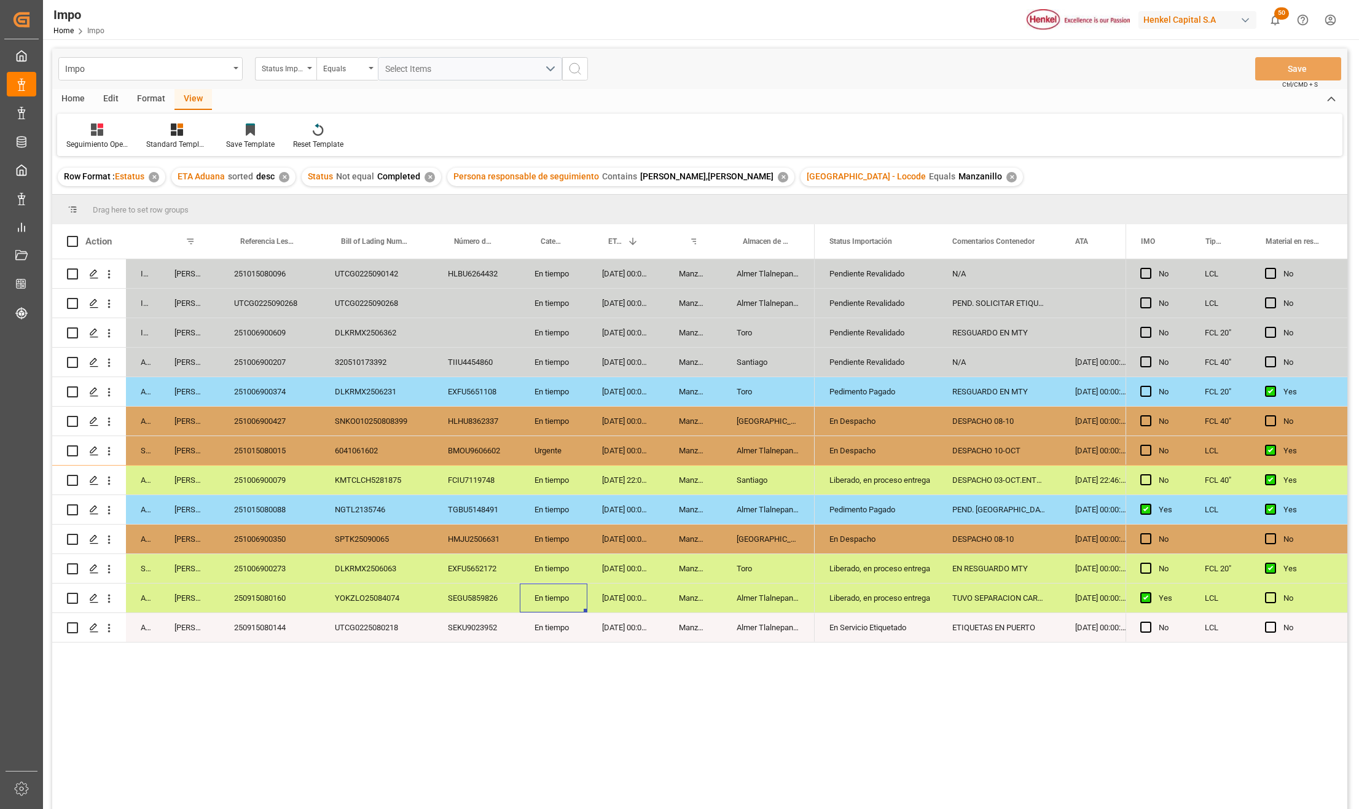
click at [387, 300] on div "UTCG0225090268" at bounding box center [376, 303] width 113 height 29
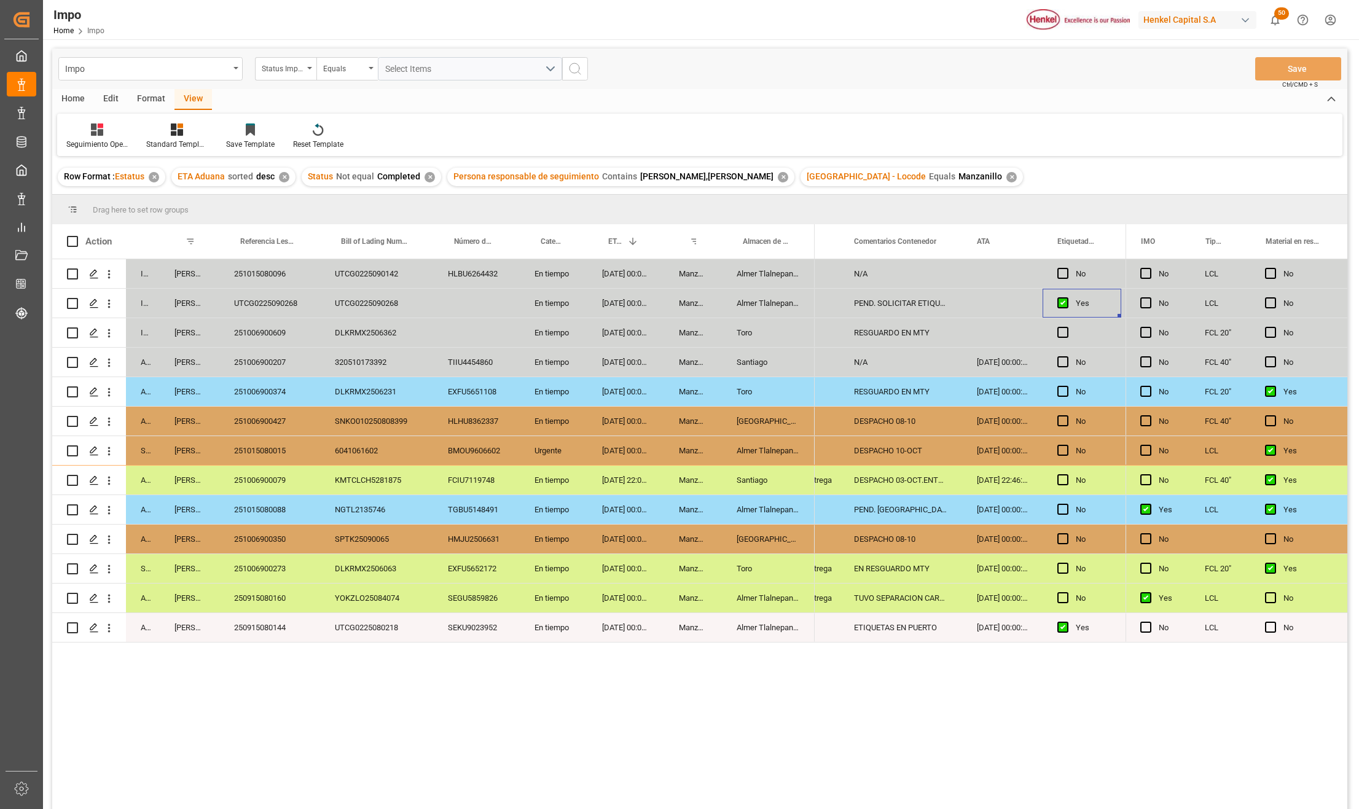
scroll to position [0, 200]
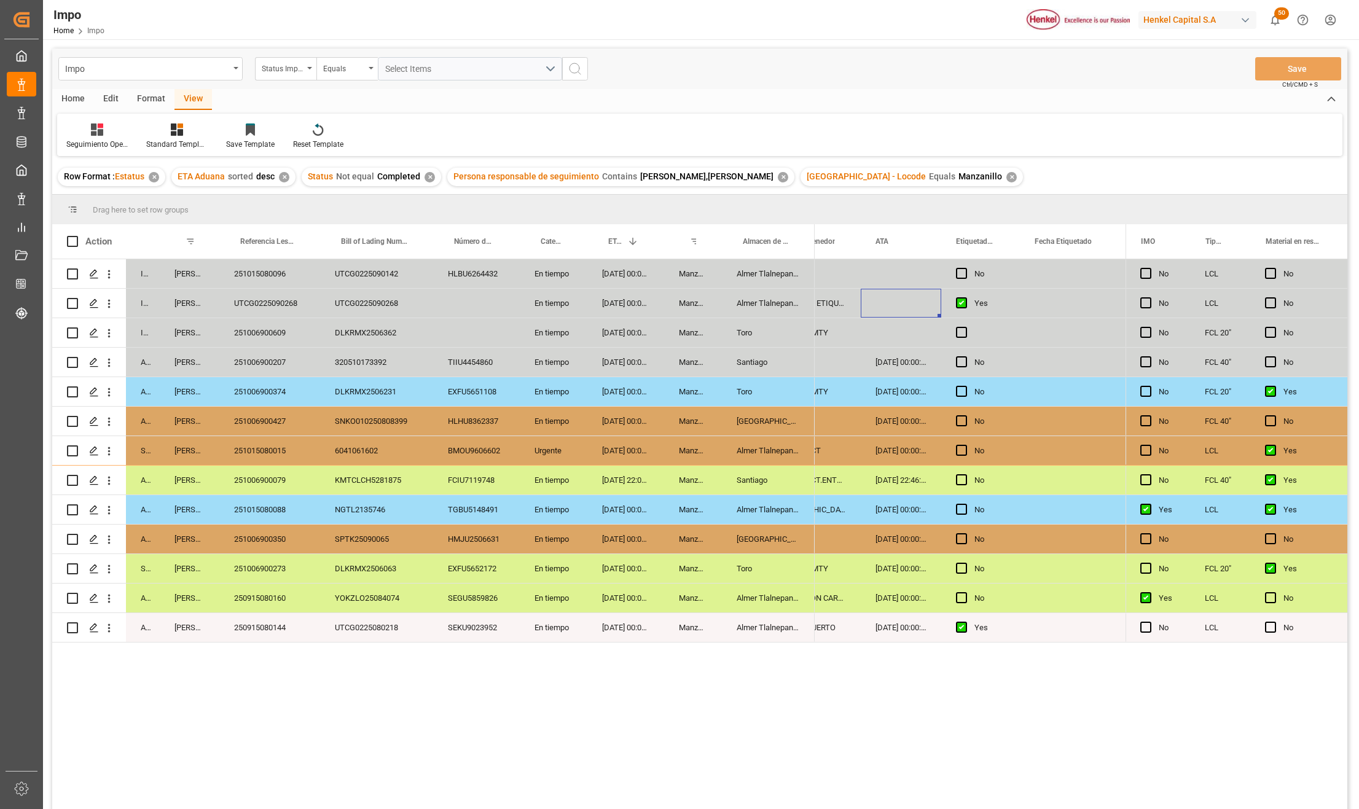
click at [253, 303] on div "UTCG0225090268" at bounding box center [269, 303] width 101 height 29
click at [408, 689] on div "In progress [PERSON_NAME] 251015080096 UTCG0225090142 HLBU6264432 En tiempo [DA…" at bounding box center [699, 535] width 1295 height 553
